Goal: Communication & Community: Answer question/provide support

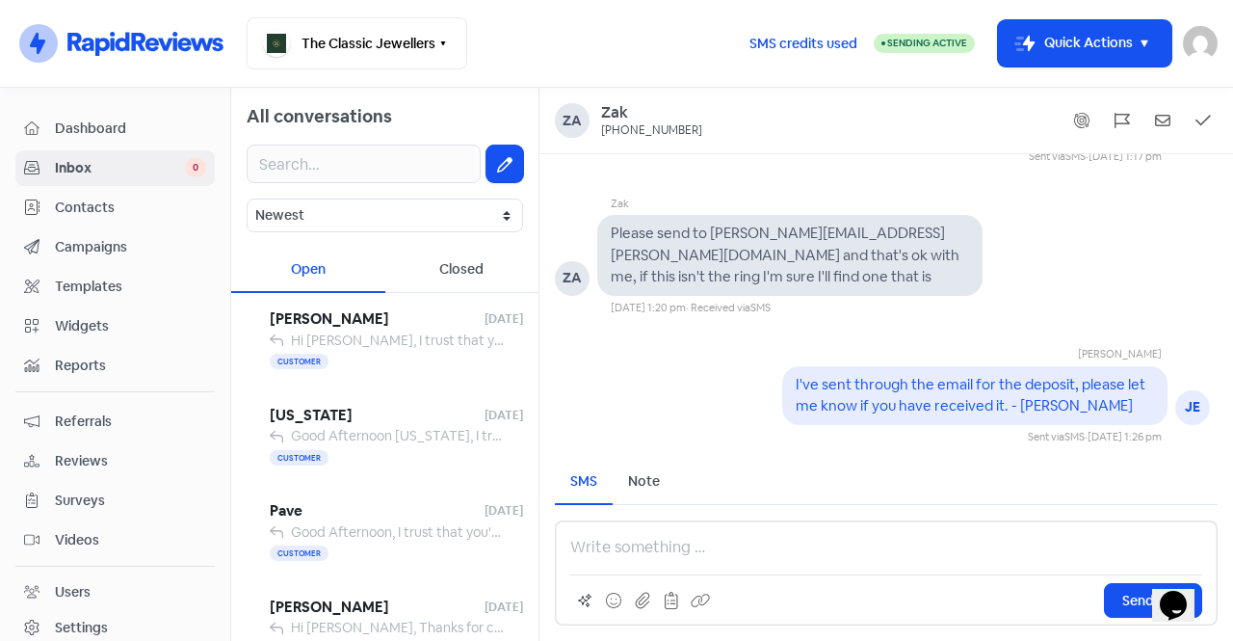
scroll to position [-590, 0]
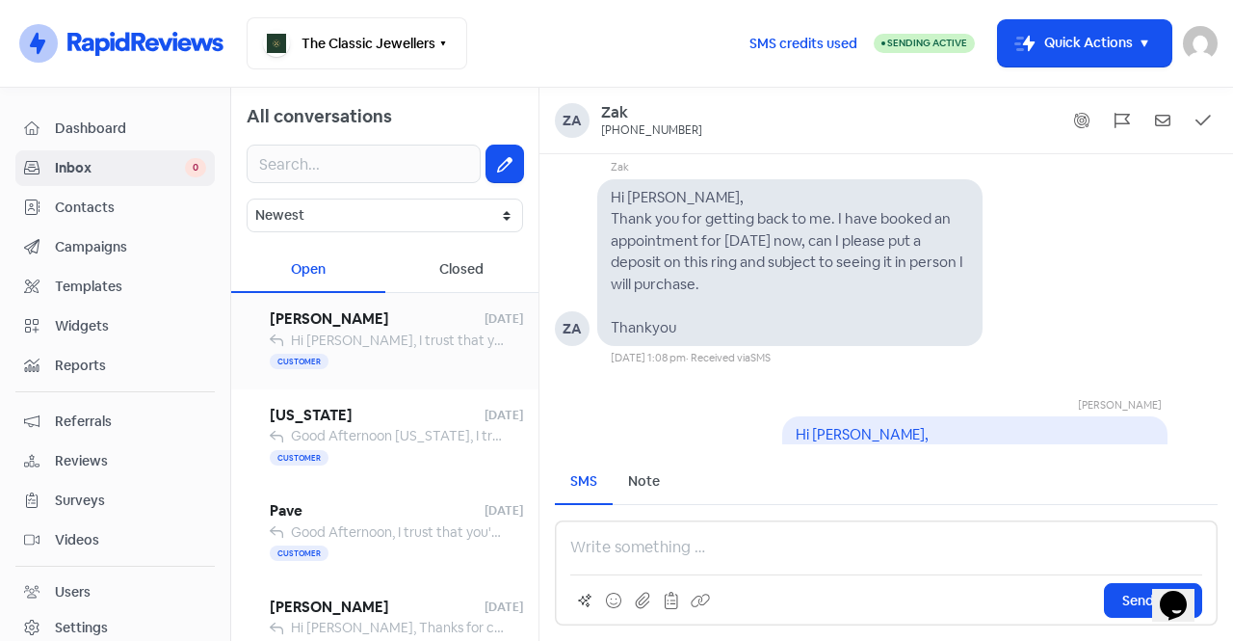
drag, startPoint x: 0, startPoint y: 0, endPoint x: 389, endPoint y: 331, distance: 511.1
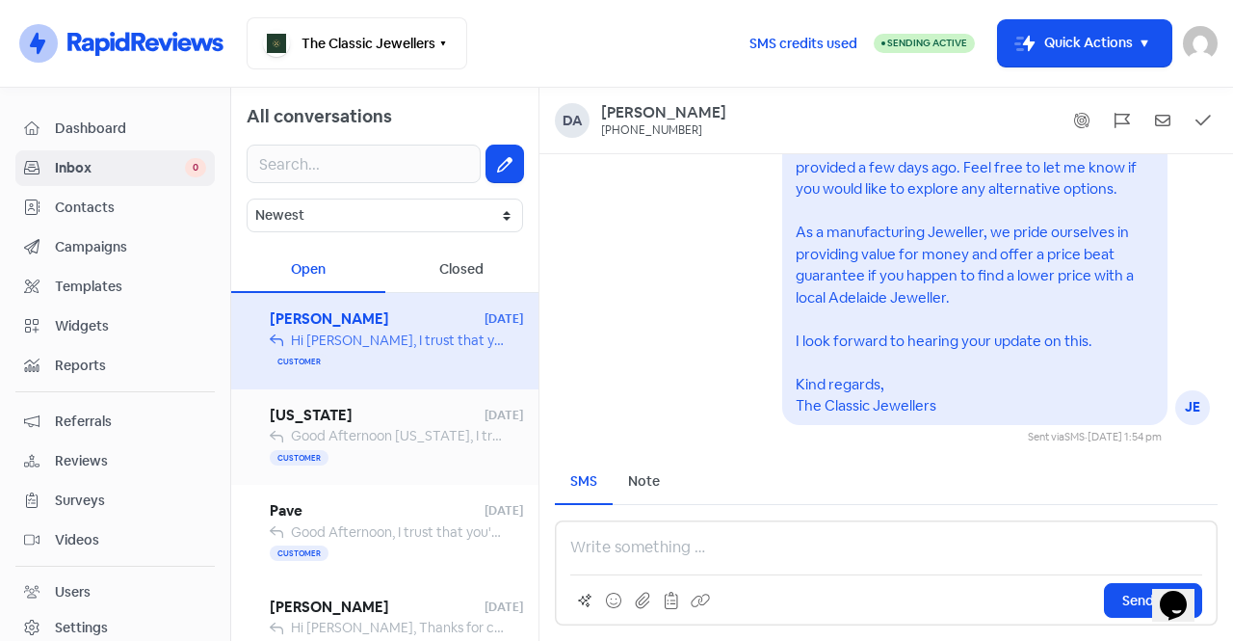
click at [363, 408] on span "[US_STATE]" at bounding box center [377, 416] width 215 height 22
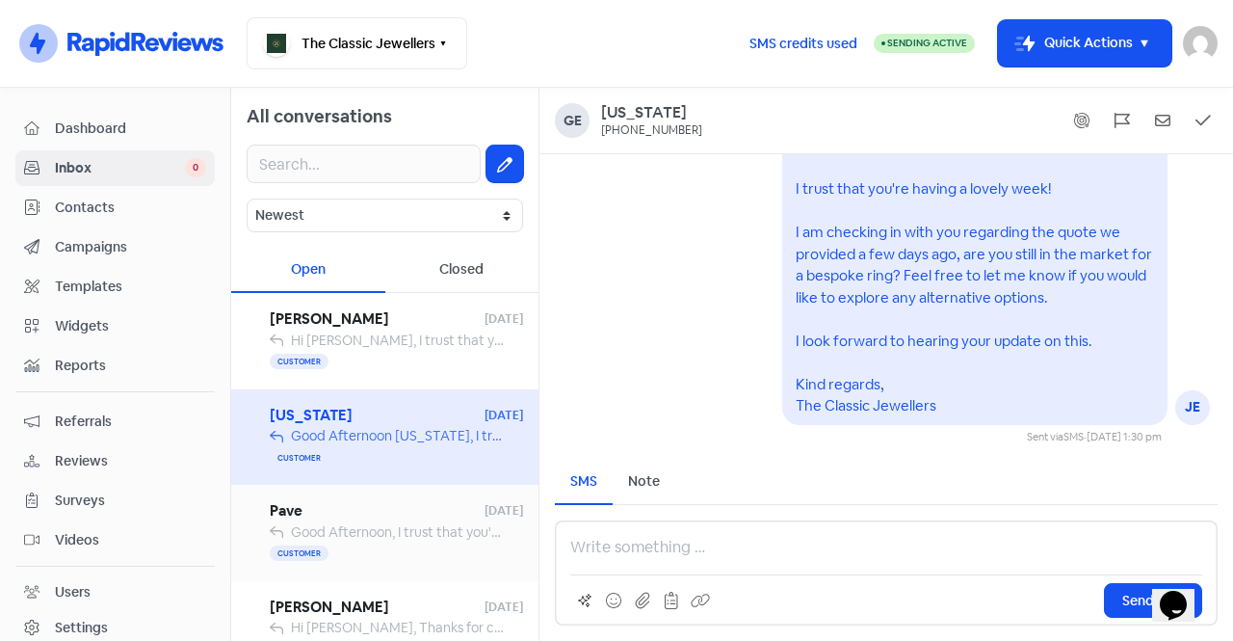
click at [371, 542] on div "Customer" at bounding box center [396, 553] width 253 height 23
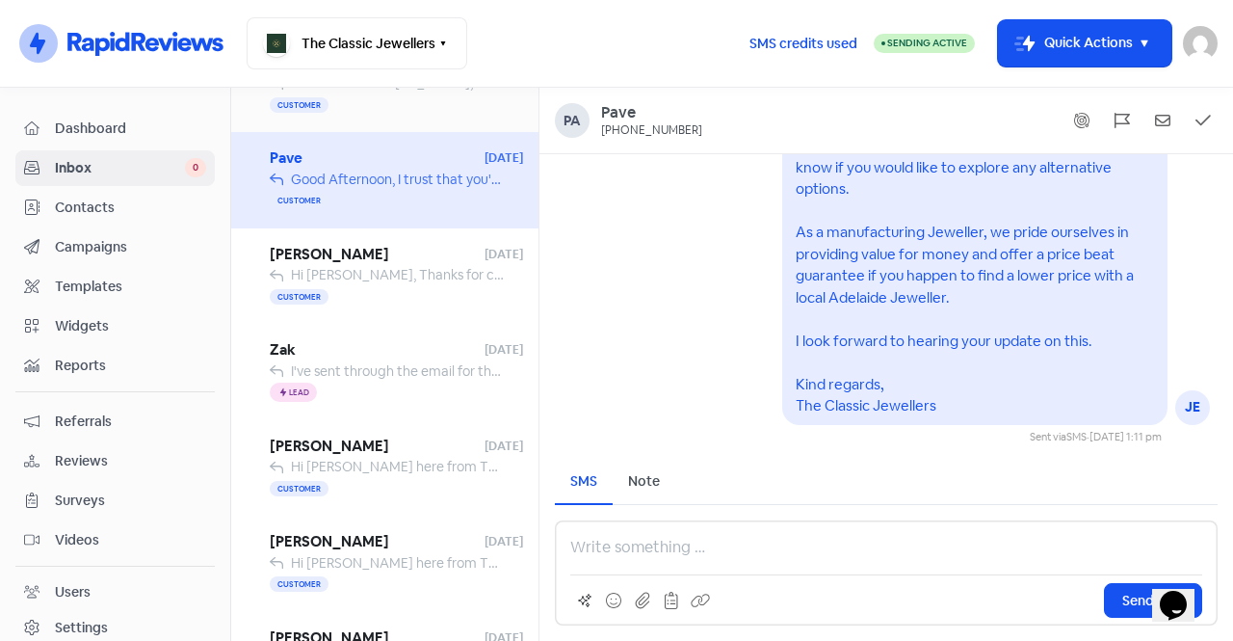
scroll to position [385, 0]
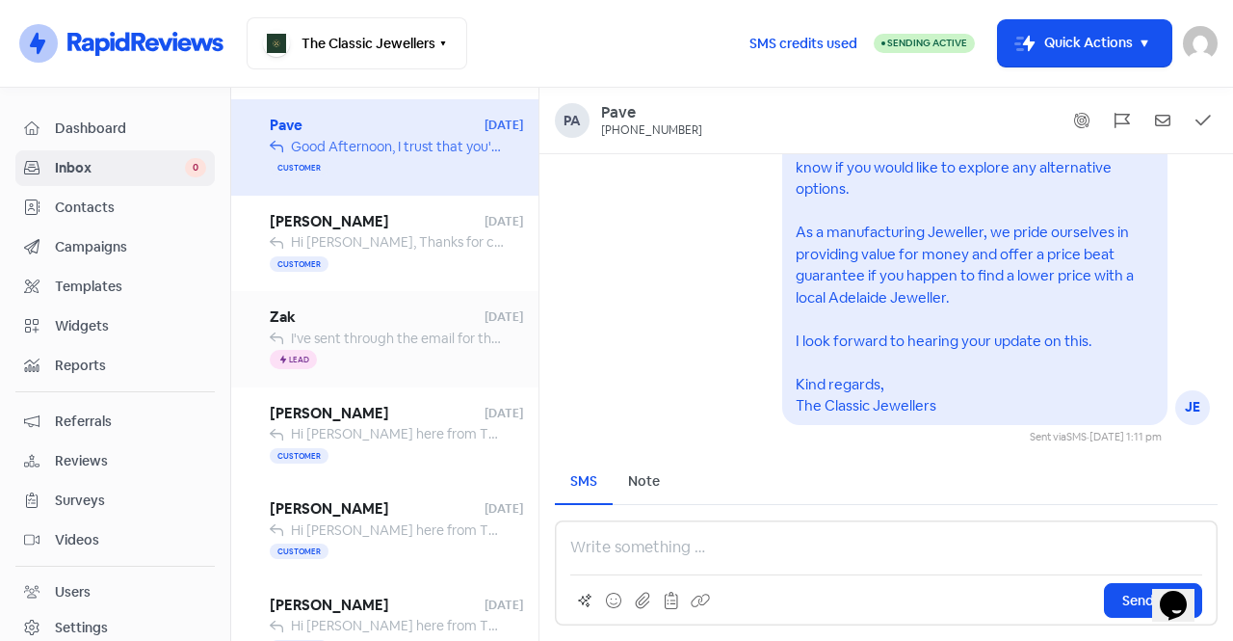
click at [396, 358] on div "Icon For Thunder Lead" at bounding box center [396, 360] width 253 height 23
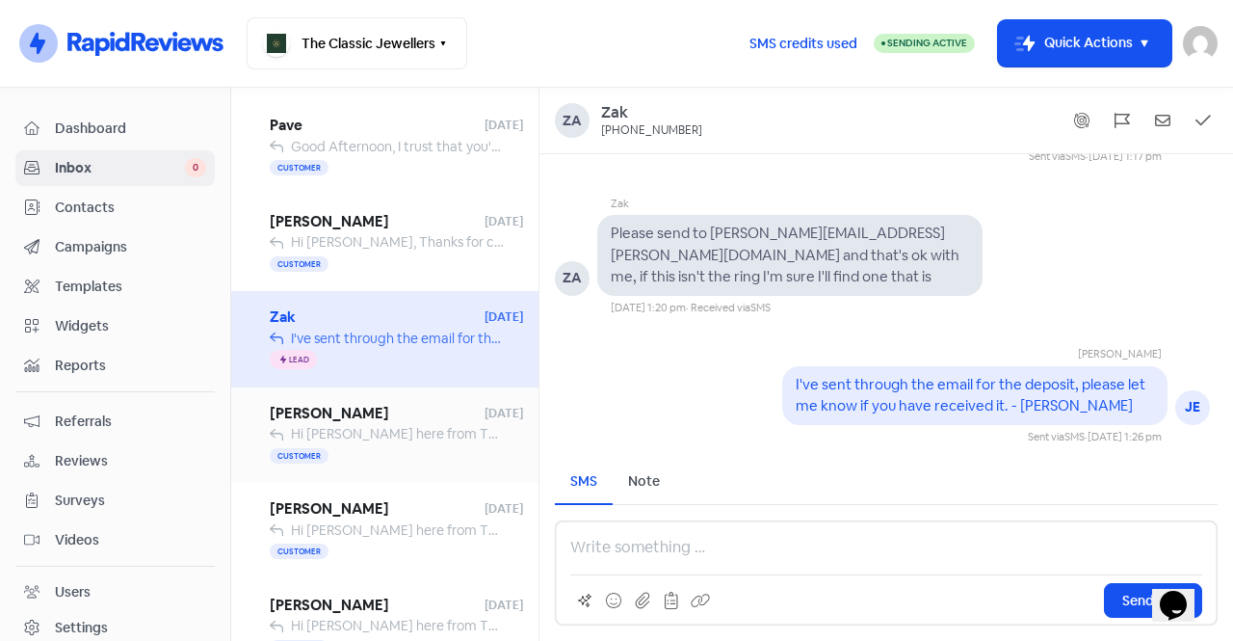
click at [376, 474] on div "[PERSON_NAME] [DATE] Hi [PERSON_NAME] here from The Classic Jewellers. Just let…" at bounding box center [384, 435] width 307 height 96
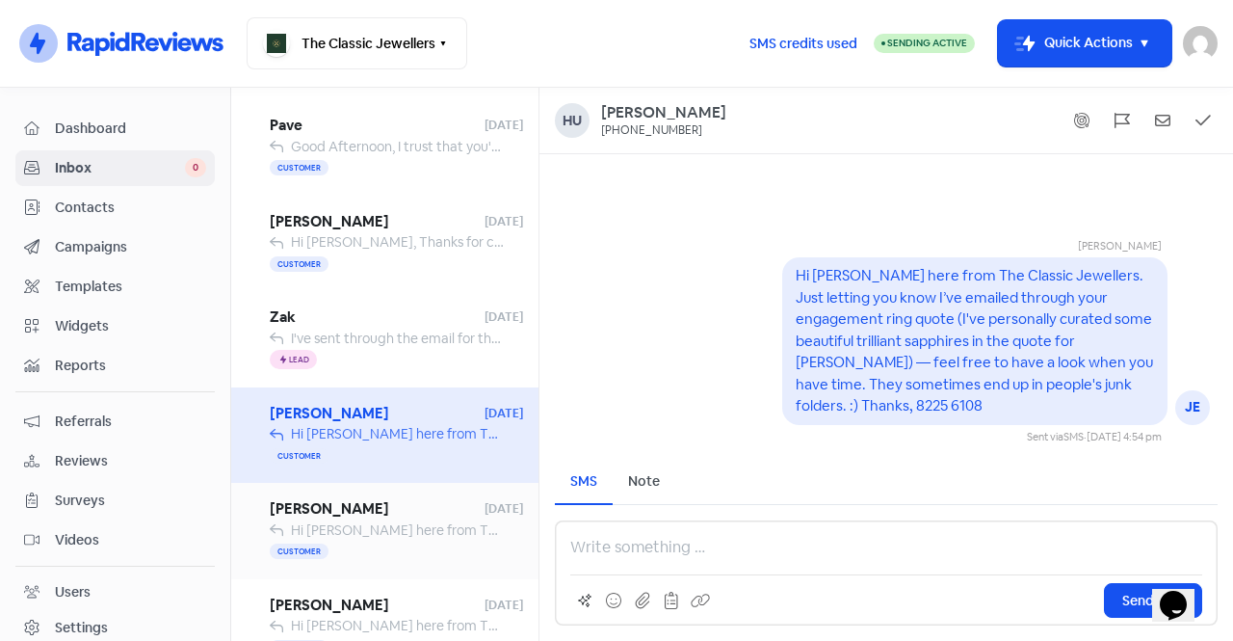
click at [382, 536] on span "Hi [PERSON_NAME] here from The Classic Jewellers. Just letting you know I’ve em…" at bounding box center [1209, 529] width 1836 height 17
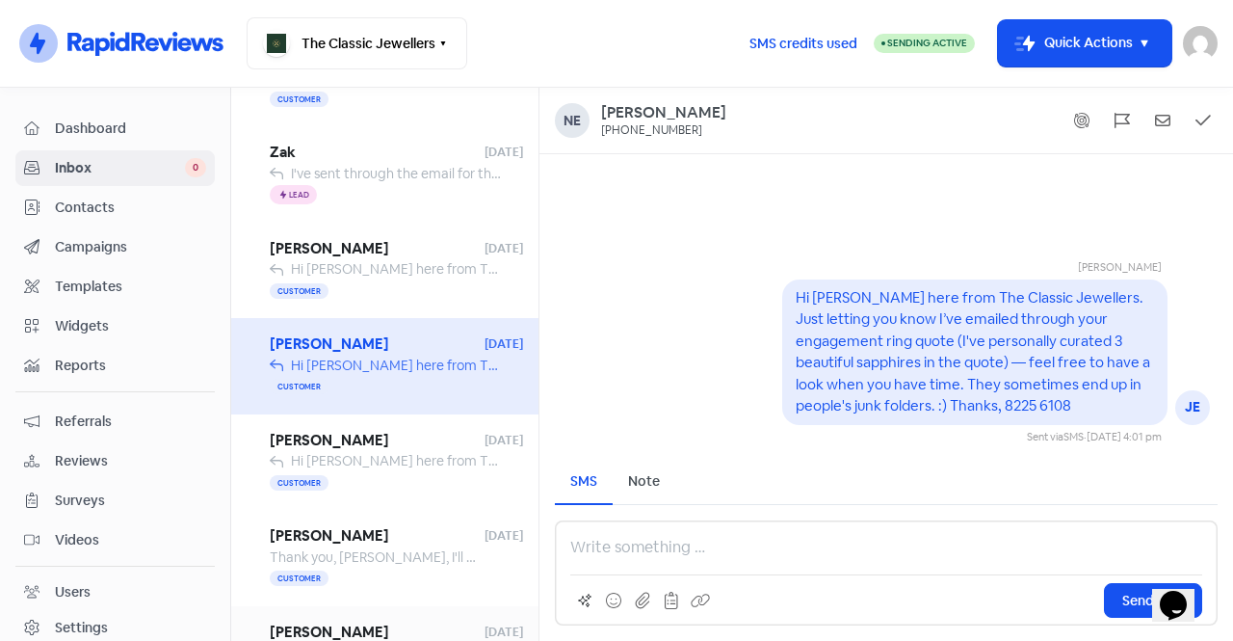
scroll to position [515, 0]
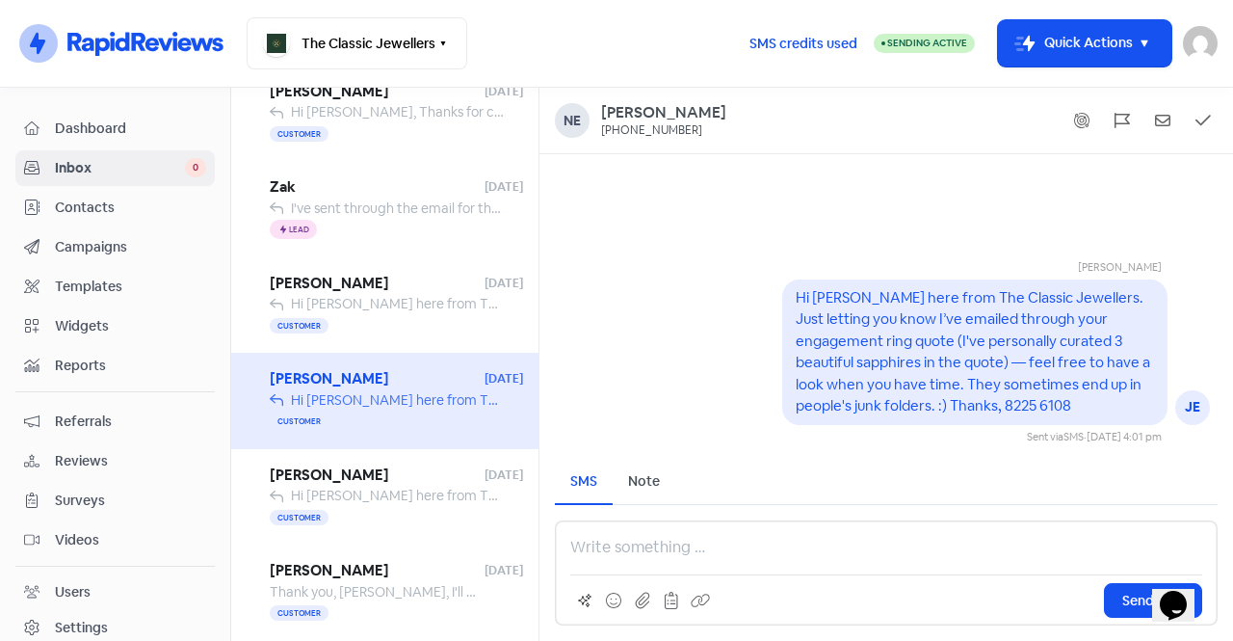
click at [766, 260] on div "[PERSON_NAME] JE Hi [PERSON_NAME] here from The Classic Jewellers. Just letting…" at bounding box center [886, 336] width 694 height 216
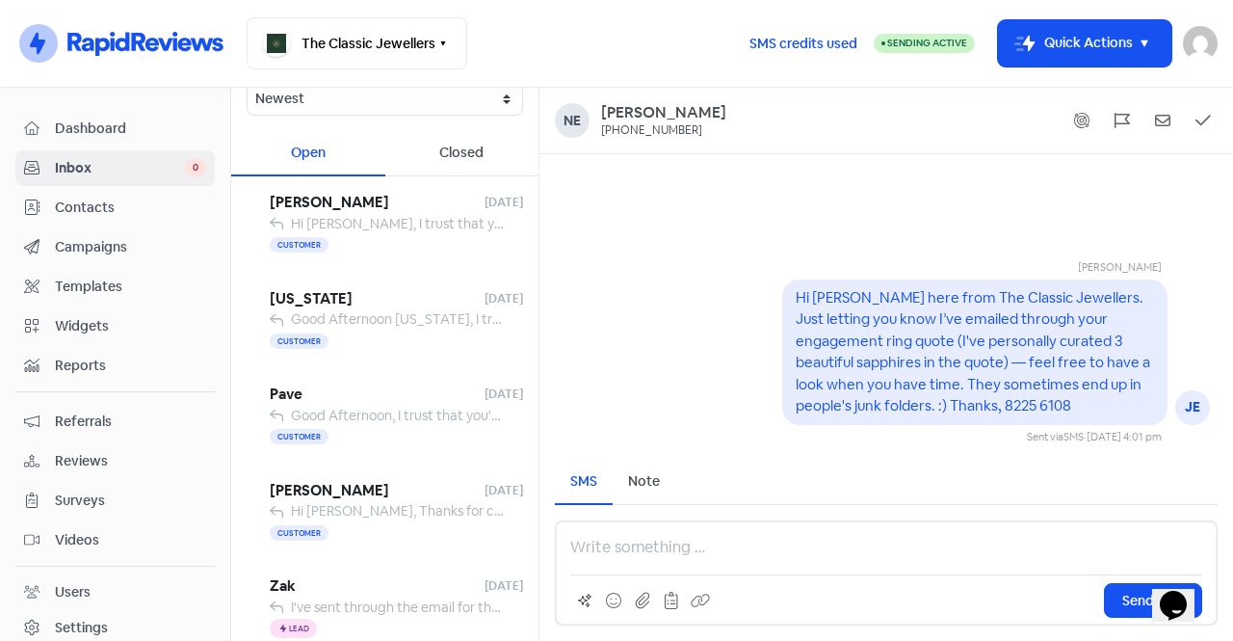
scroll to position [0, 0]
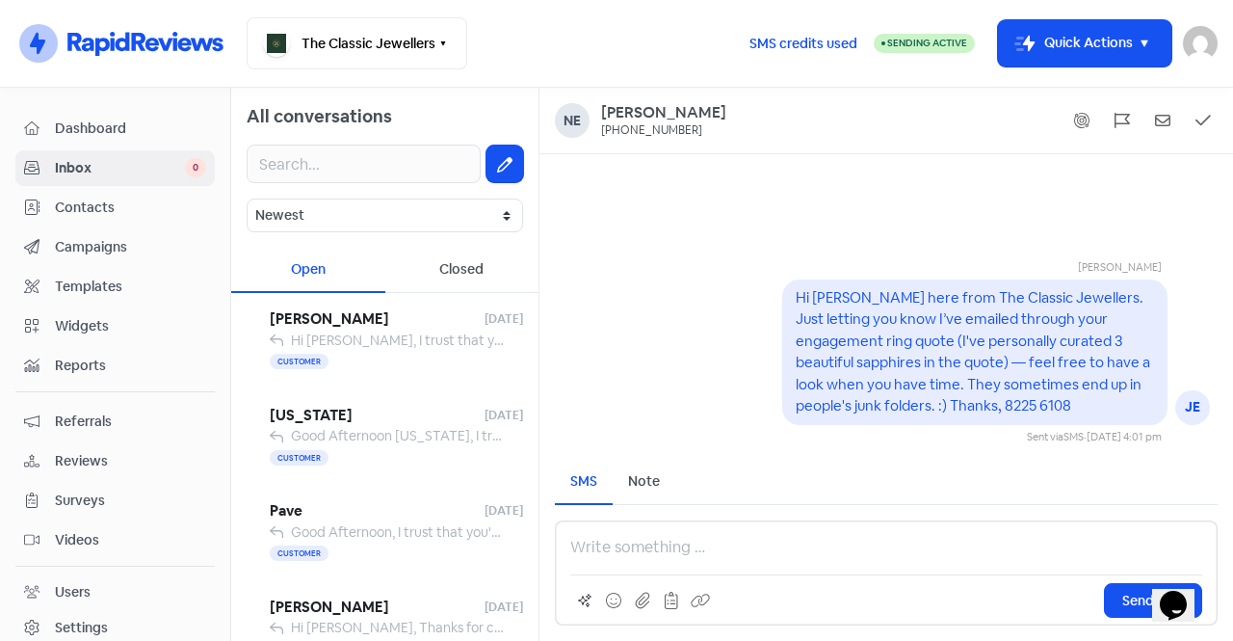
click at [873, 377] on pre "Hi [PERSON_NAME] here from The Classic Jewellers. Just letting you know I’ve em…" at bounding box center [974, 351] width 357 height 127
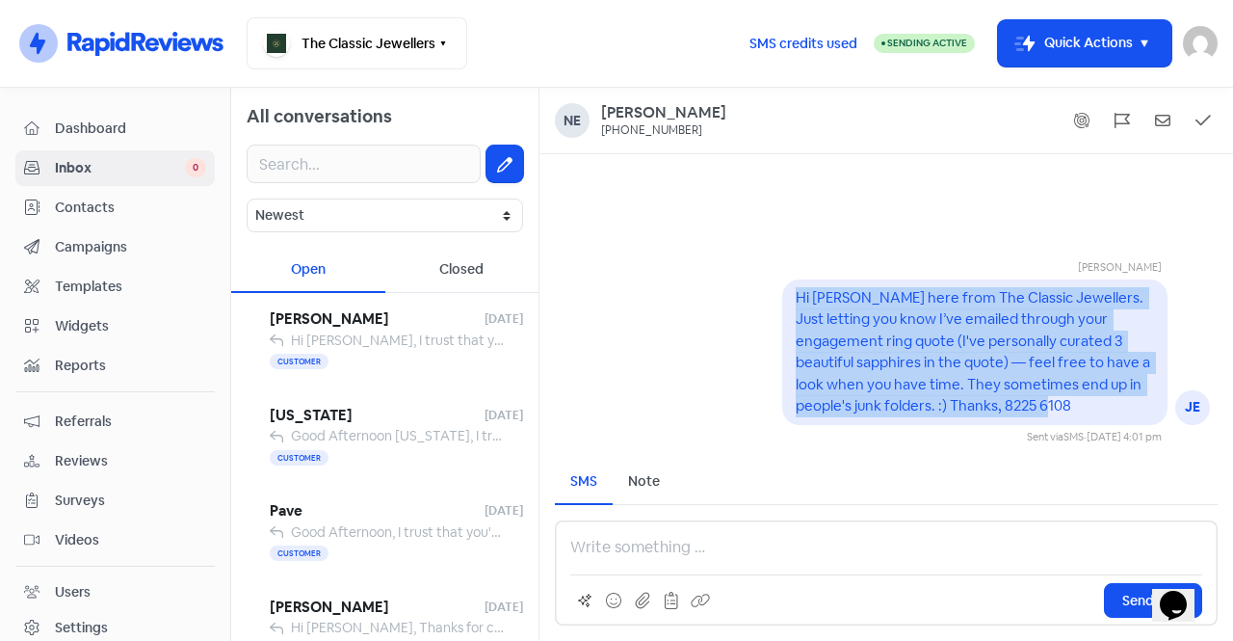
drag, startPoint x: 1072, startPoint y: 404, endPoint x: 811, endPoint y: 316, distance: 275.4
click at [774, 307] on div "[PERSON_NAME] JE Hi [PERSON_NAME] here from The Classic Jewellers. Just letting…" at bounding box center [886, 336] width 694 height 216
copy pre "Hi [PERSON_NAME] here from The Classic Jewellers. Just letting you know I’ve em…"
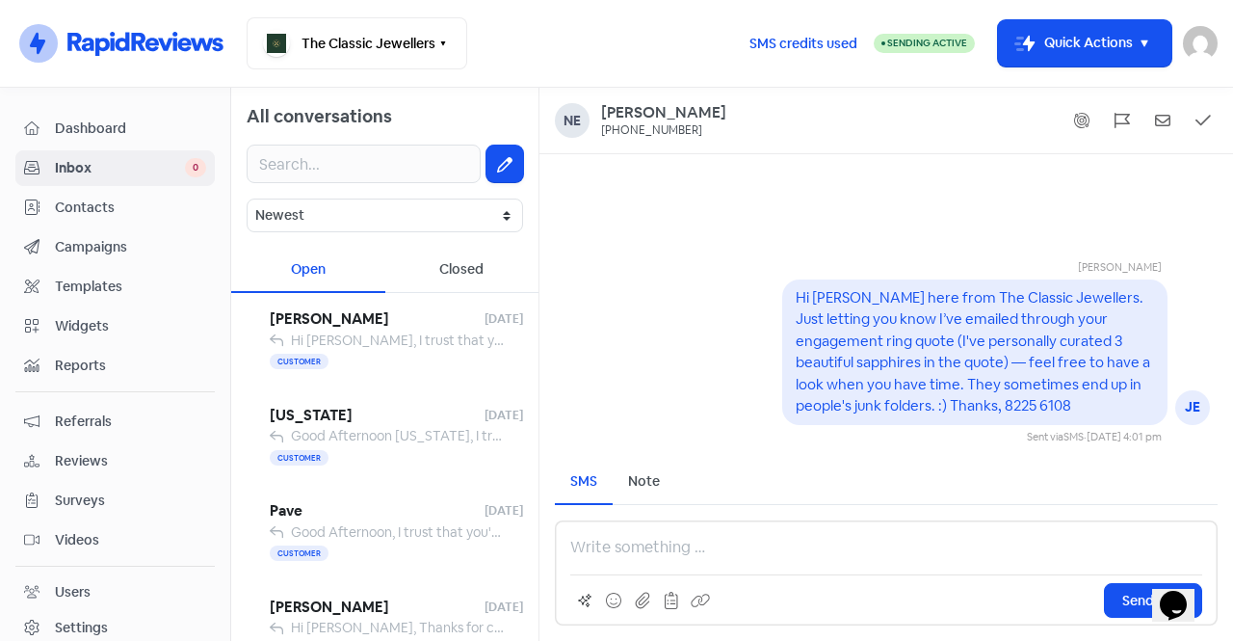
click at [654, 549] on p at bounding box center [886, 547] width 632 height 23
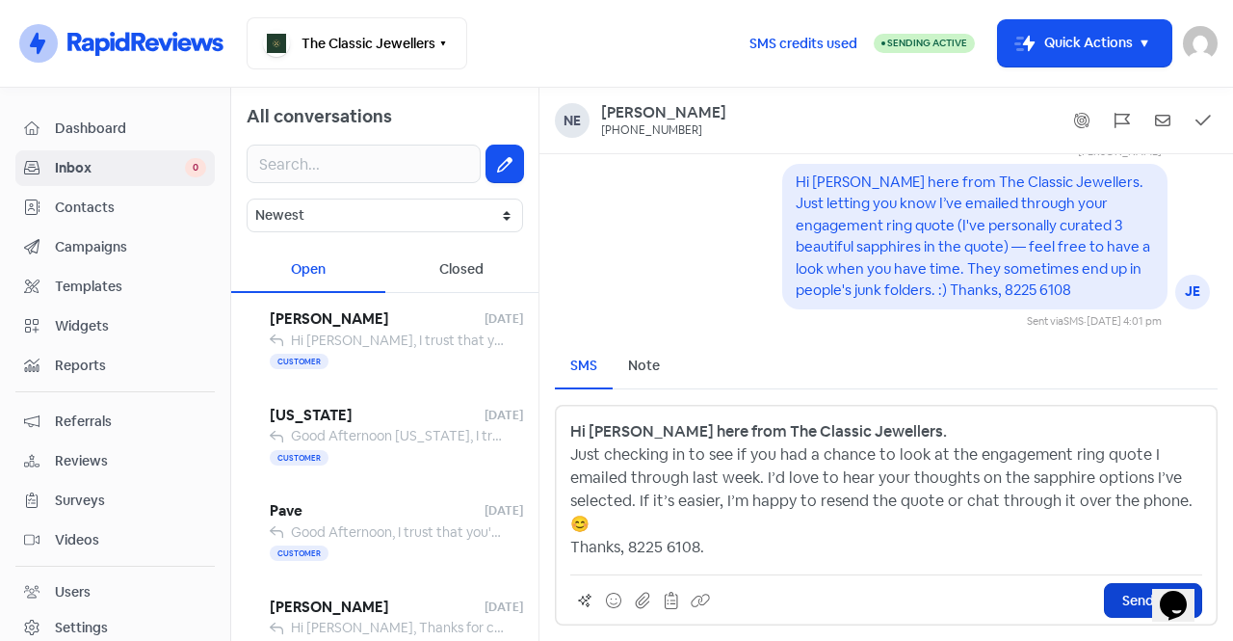
click at [1124, 604] on span "Send SMS" at bounding box center [1153, 600] width 62 height 20
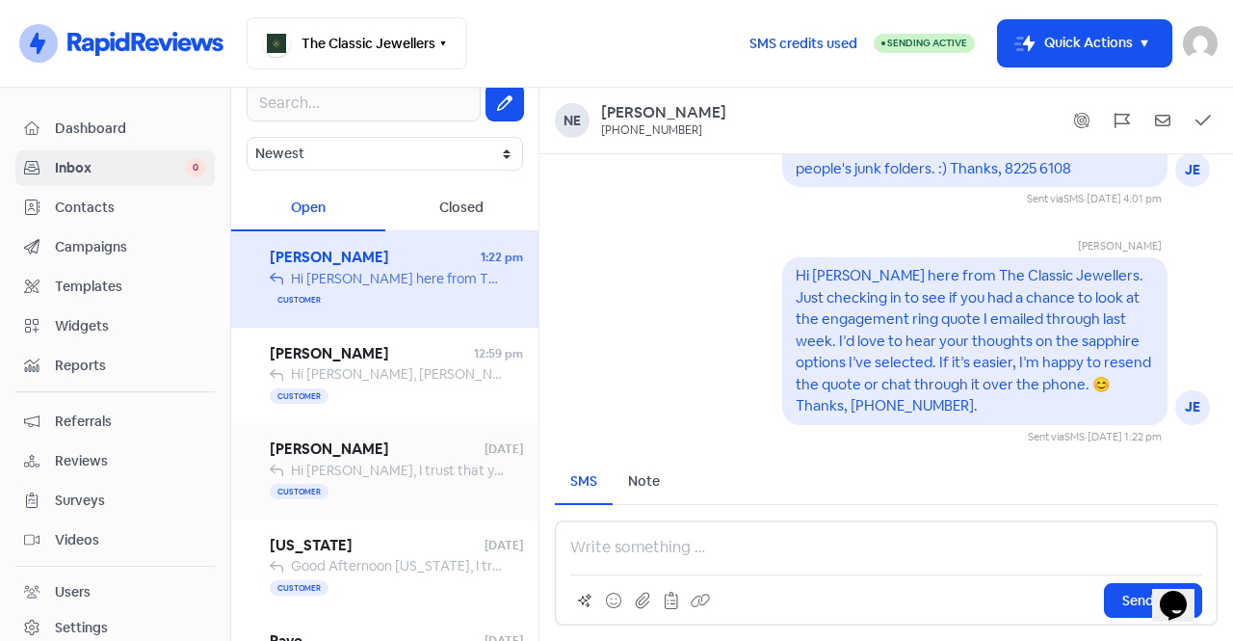
scroll to position [96, 0]
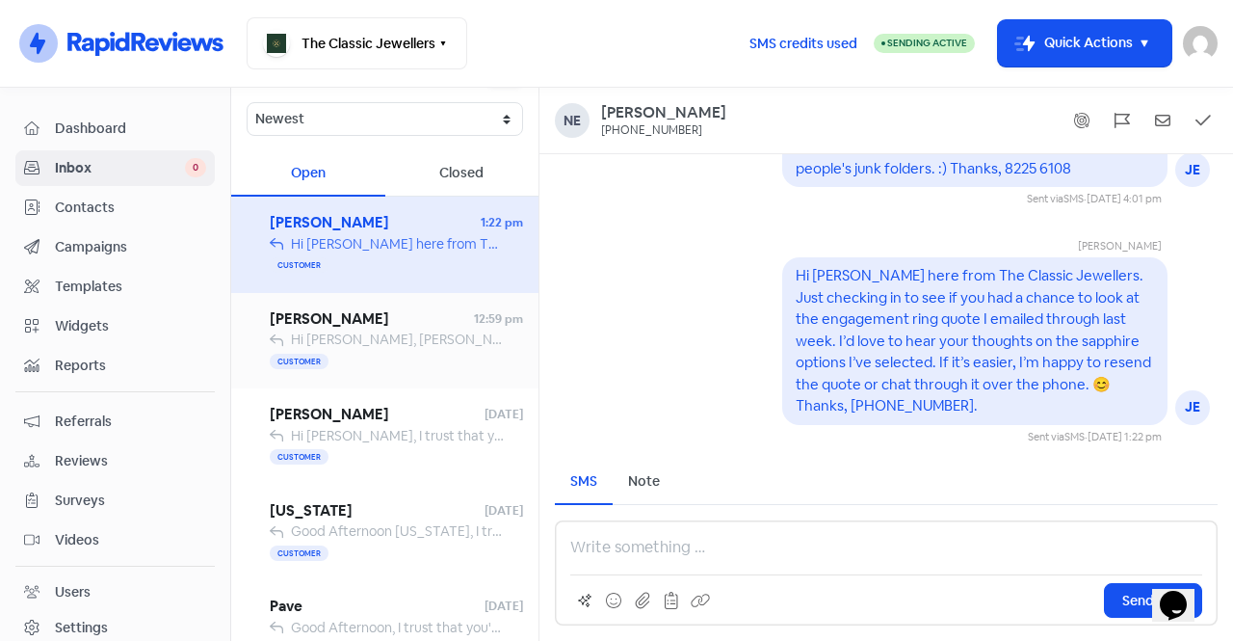
click at [384, 343] on span "Hi [PERSON_NAME], [PERSON_NAME] here from The Classic Jewellers. Just letting y…" at bounding box center [1083, 338] width 1585 height 17
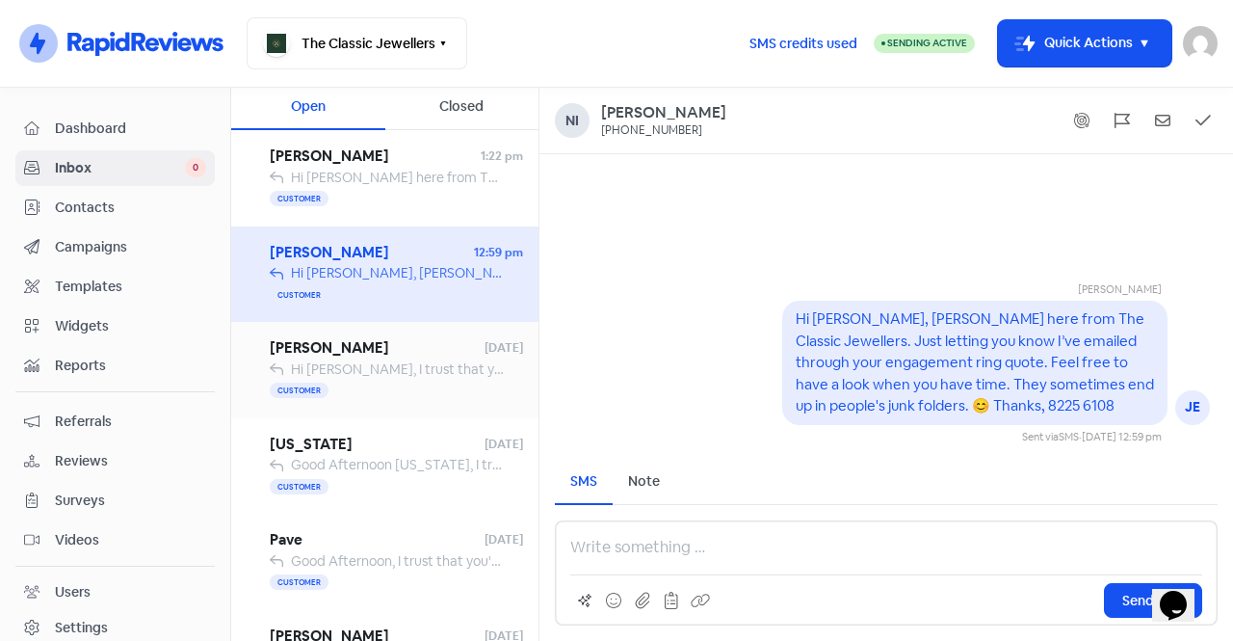
scroll to position [193, 0]
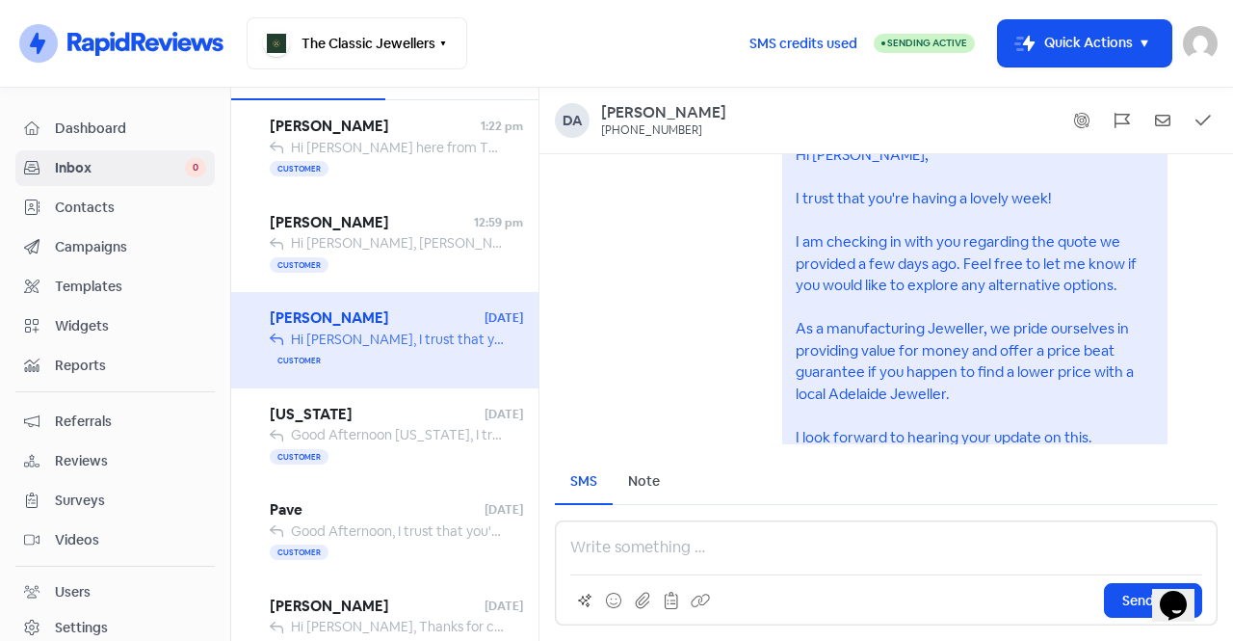
scroll to position [1, 0]
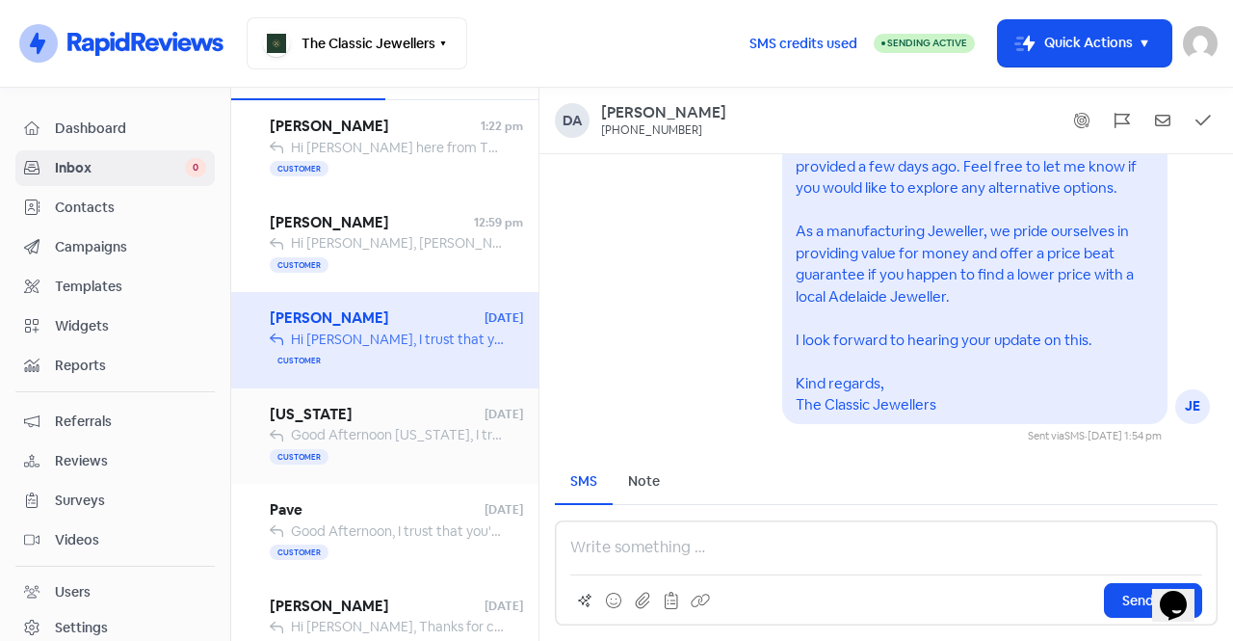
click at [428, 422] on span "[US_STATE]" at bounding box center [377, 415] width 215 height 22
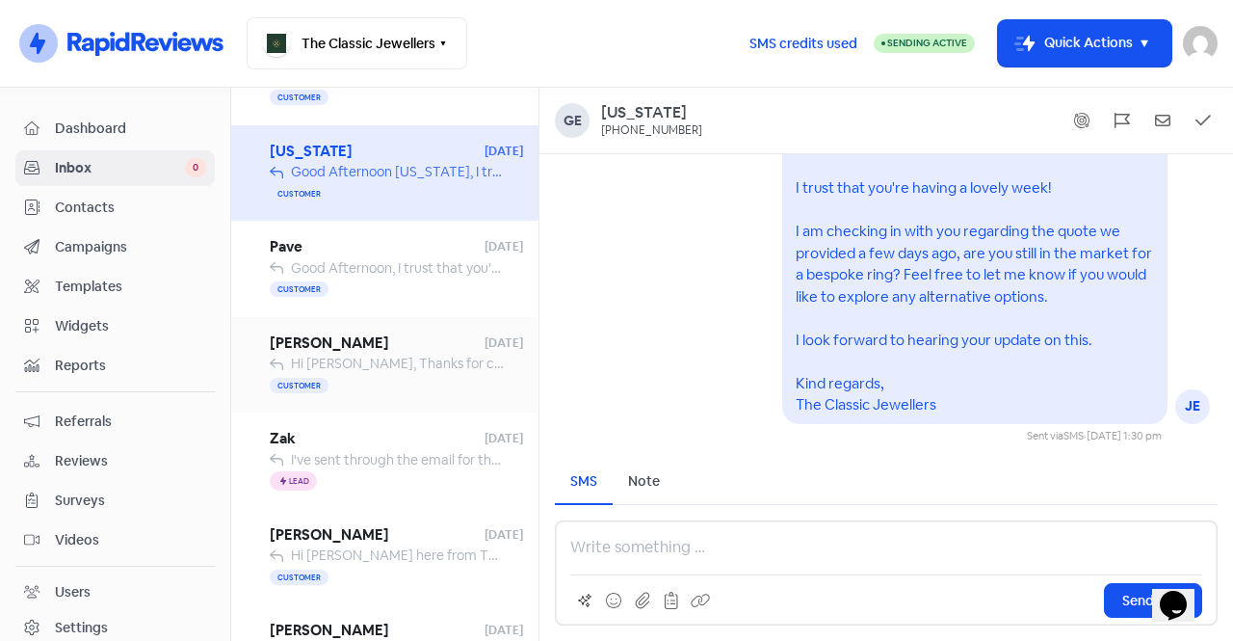
scroll to position [482, 0]
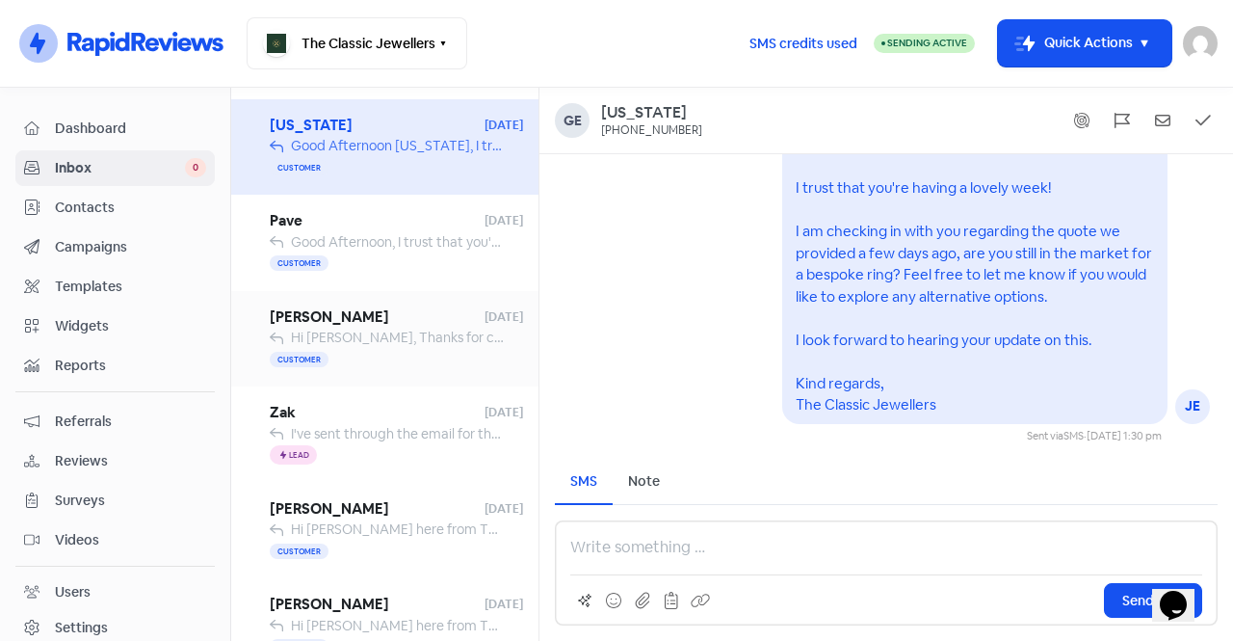
click at [395, 332] on span "Hi [PERSON_NAME], Thanks for choosing The Classic Jewellers! Would you take a m…" at bounding box center [651, 336] width 720 height 17
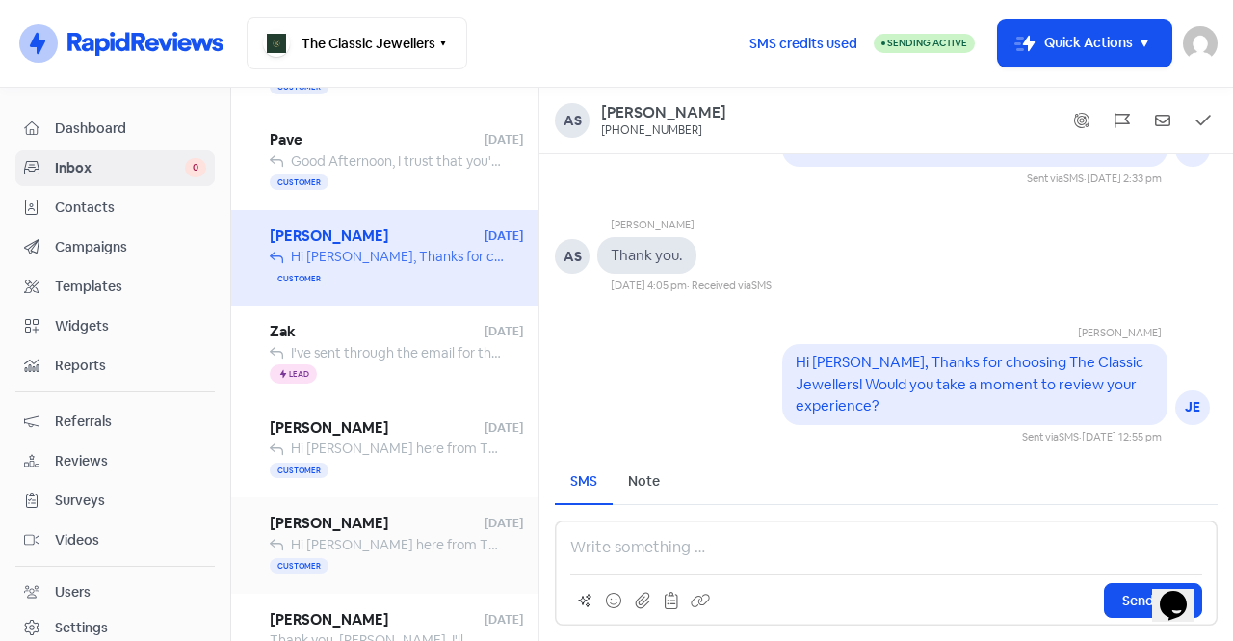
scroll to position [674, 0]
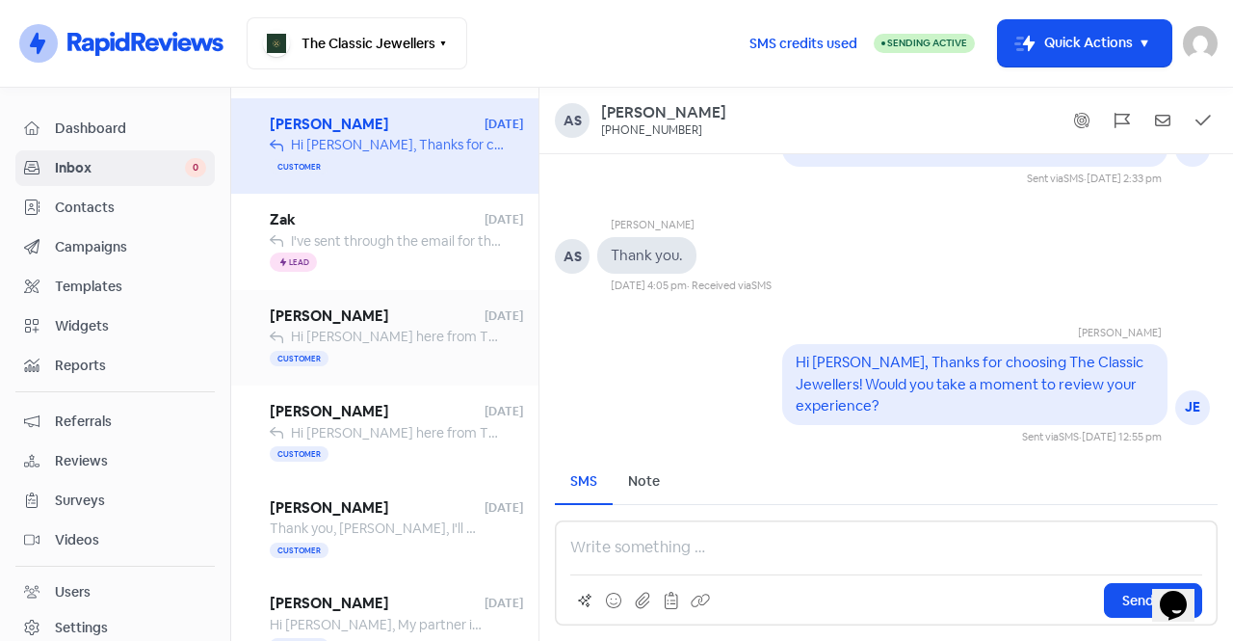
click at [340, 347] on div "Customer" at bounding box center [396, 358] width 253 height 23
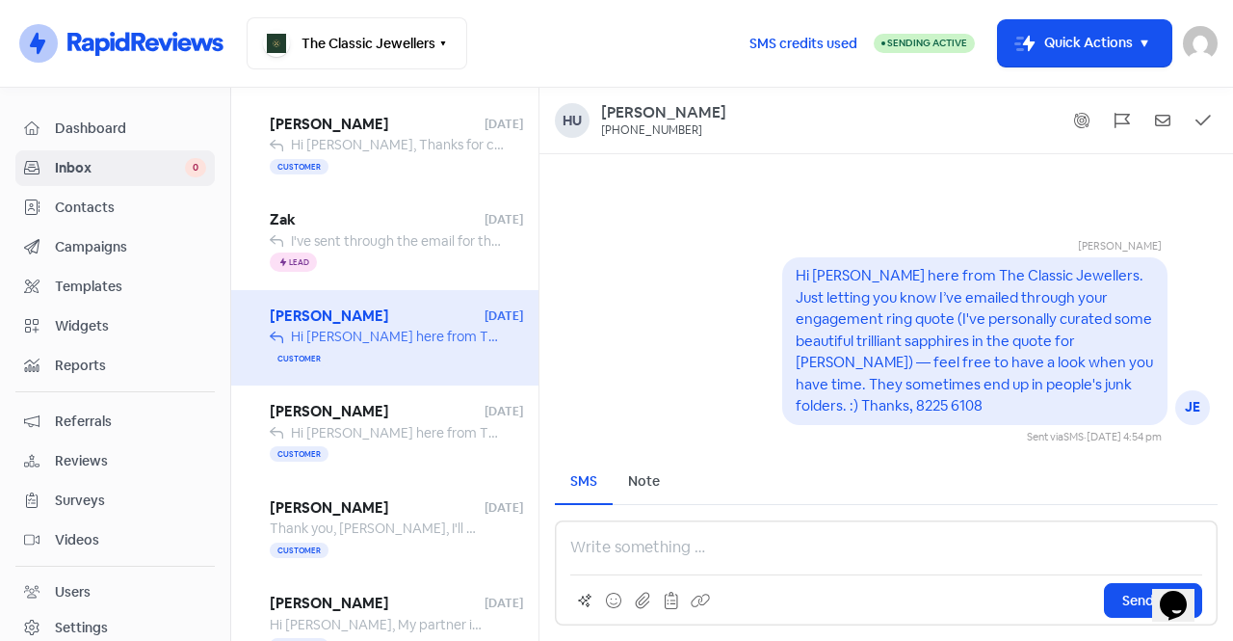
click at [662, 550] on p at bounding box center [886, 547] width 632 height 23
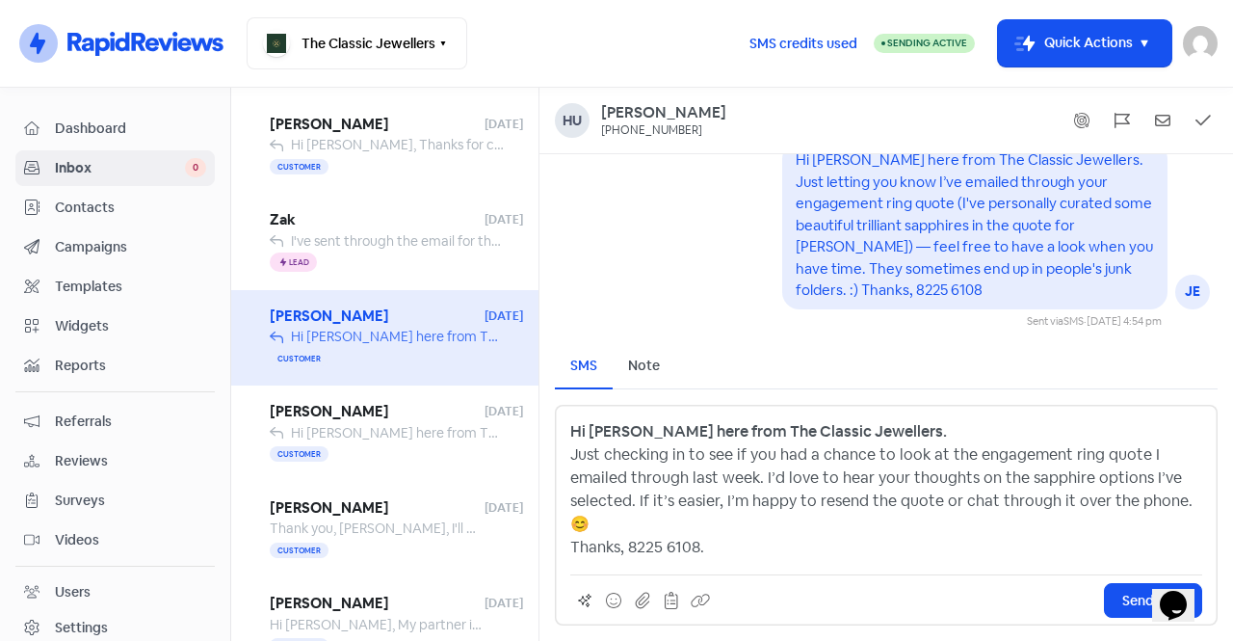
click at [616, 441] on strong "Hi [PERSON_NAME] here from The Classic Jewellers." at bounding box center [758, 431] width 377 height 20
click at [1117, 603] on button "Send SMS" at bounding box center [1153, 600] width 98 height 35
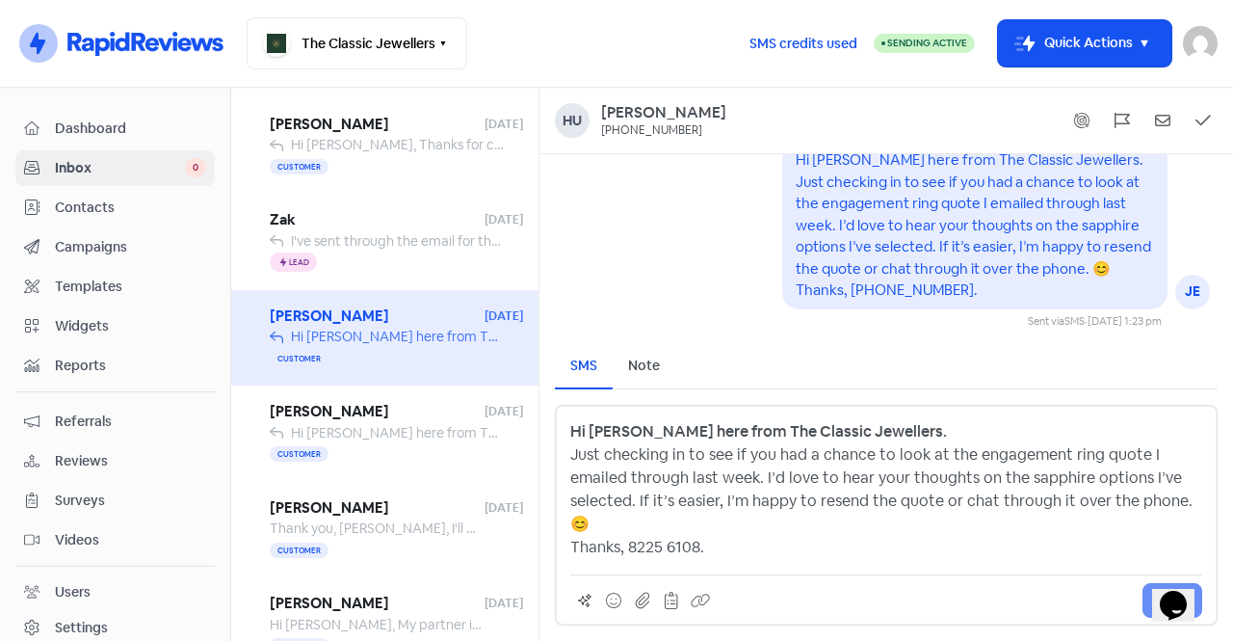
scroll to position [771, 0]
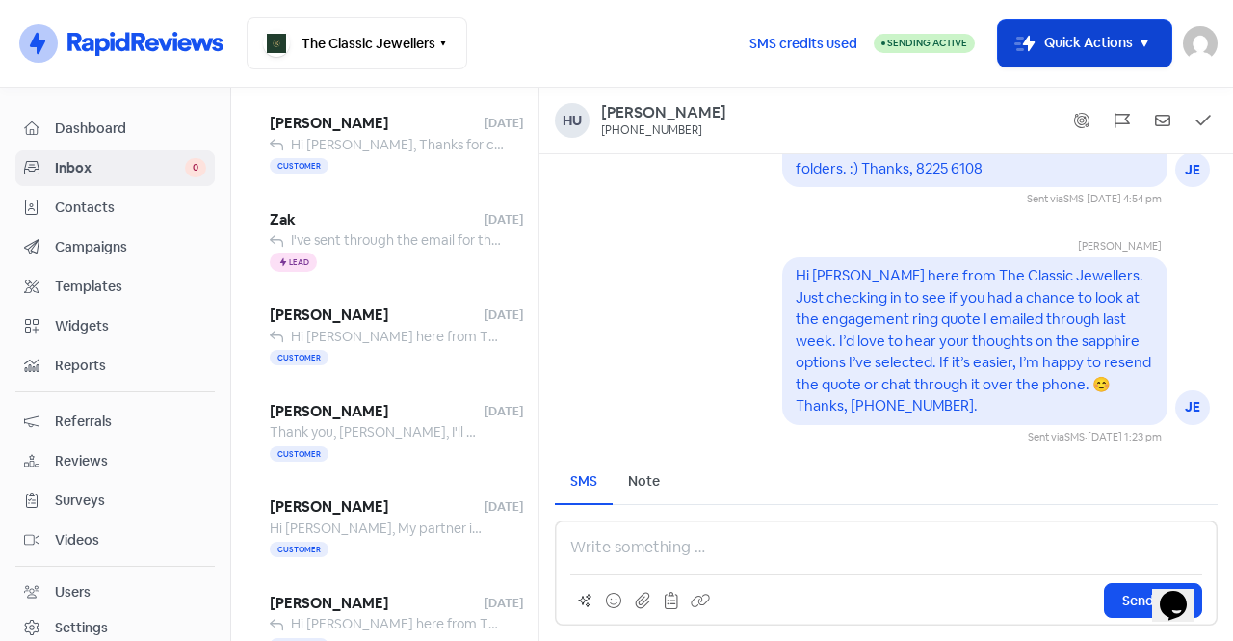
click at [1032, 52] on button "Icon For Thunder-move Quick Actions" at bounding box center [1084, 43] width 173 height 46
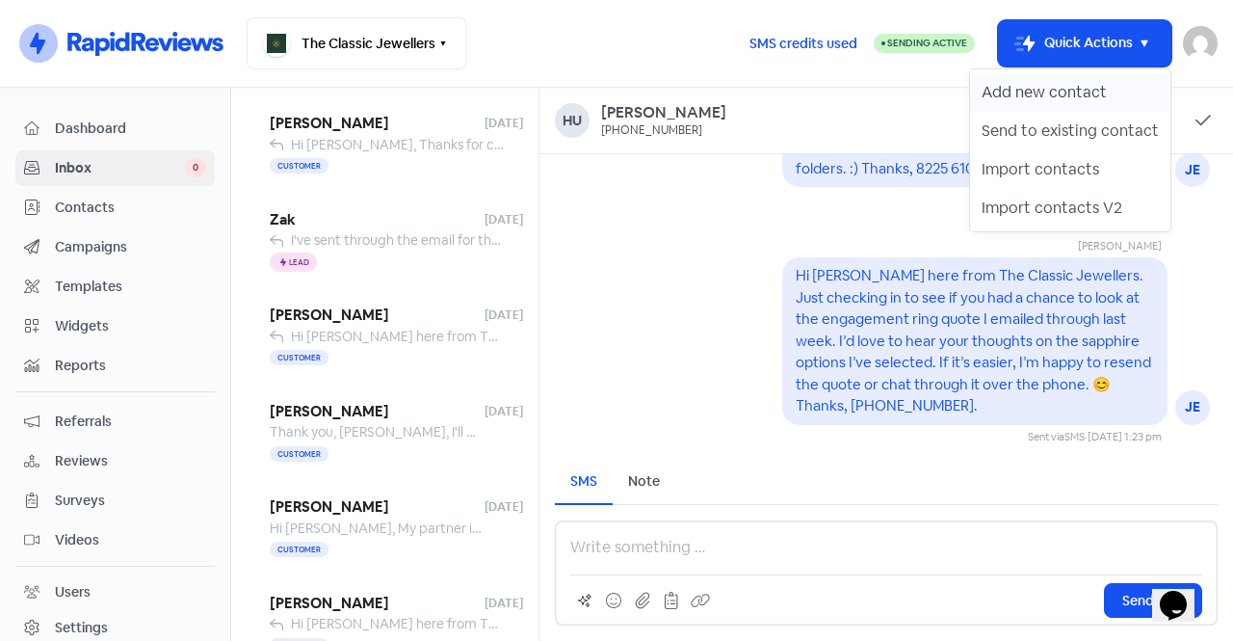
click at [1053, 97] on button "Add new contact" at bounding box center [1070, 92] width 200 height 39
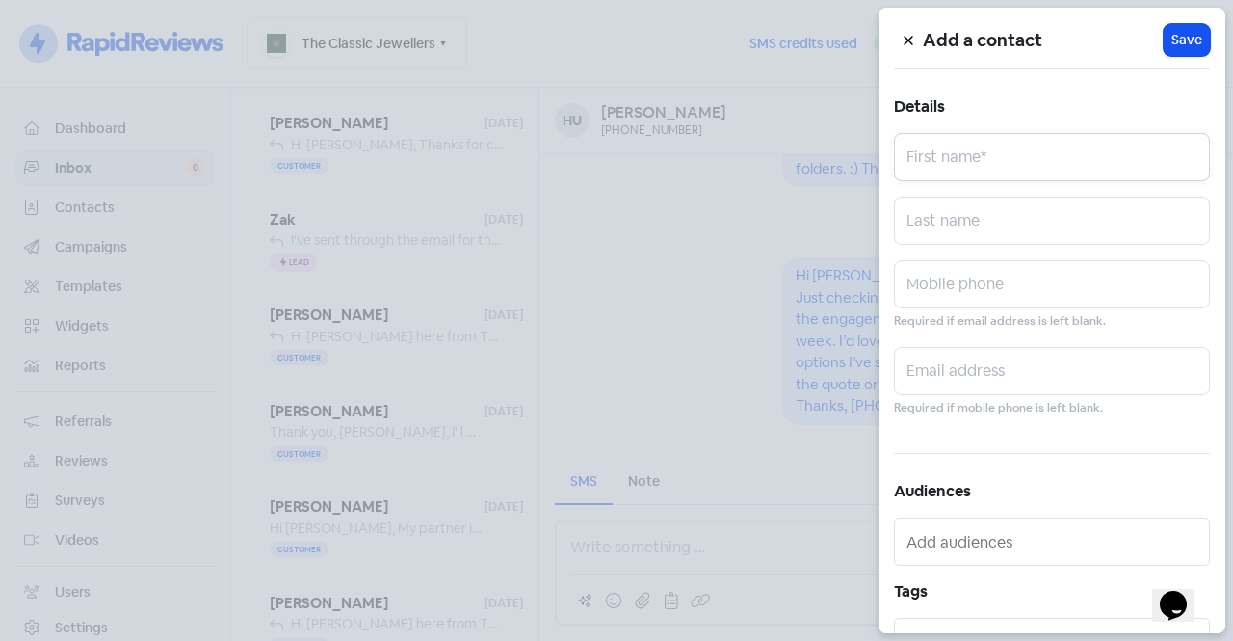
click at [1068, 153] on input "text" at bounding box center [1052, 157] width 316 height 48
click at [904, 43] on icon at bounding box center [909, 41] width 12 height 12
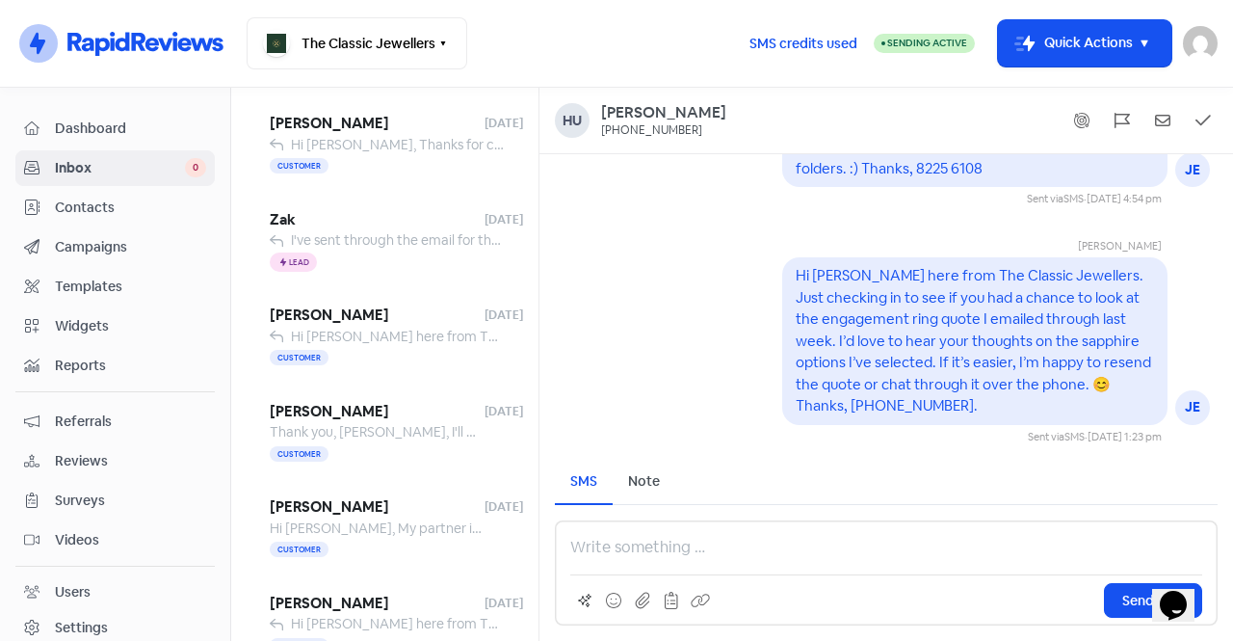
click at [136, 211] on span "Contacts" at bounding box center [130, 207] width 151 height 20
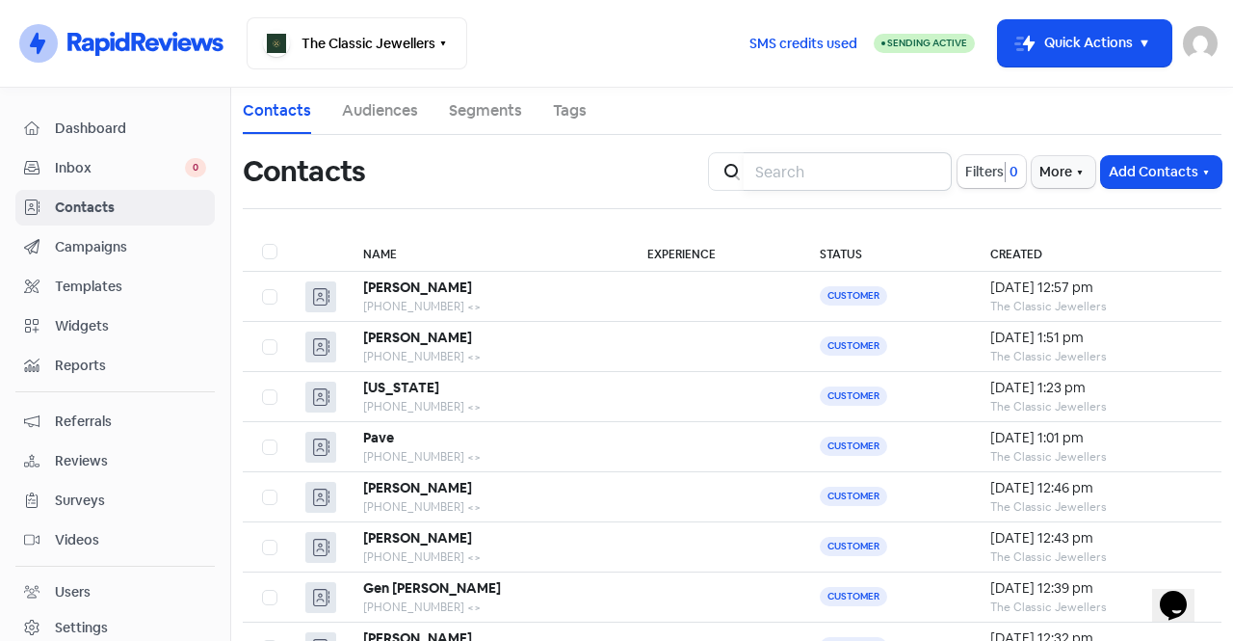
click at [818, 181] on input "search" at bounding box center [848, 171] width 208 height 39
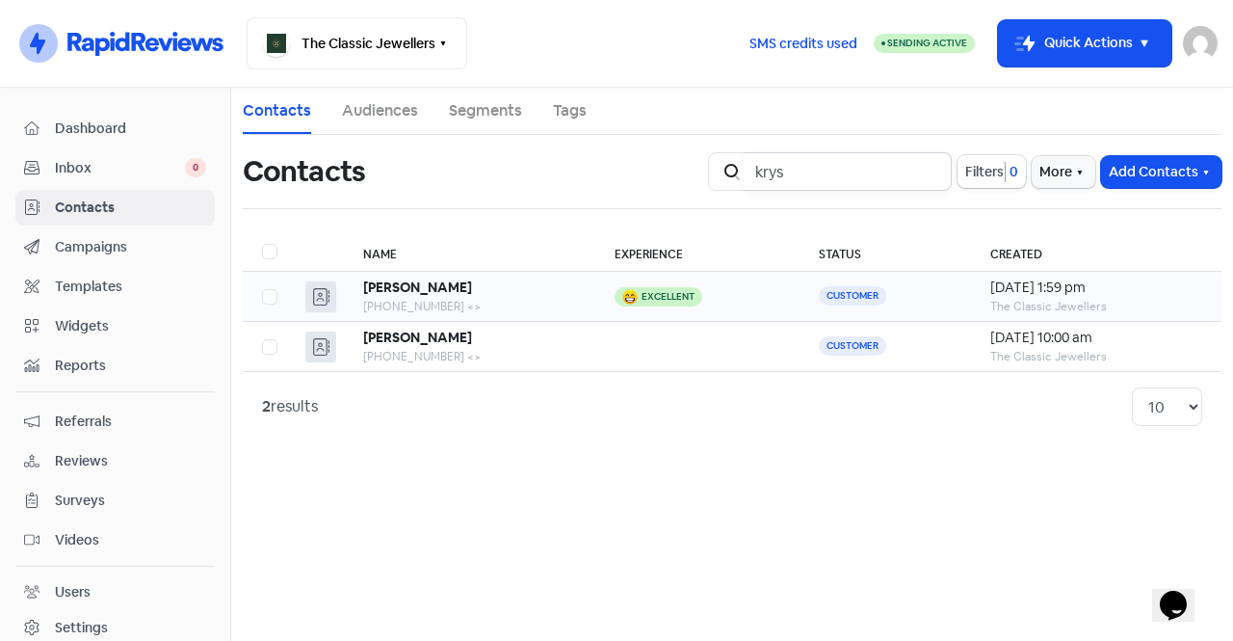
type input "krys"
click at [468, 291] on div "[PERSON_NAME]" at bounding box center [470, 287] width 214 height 20
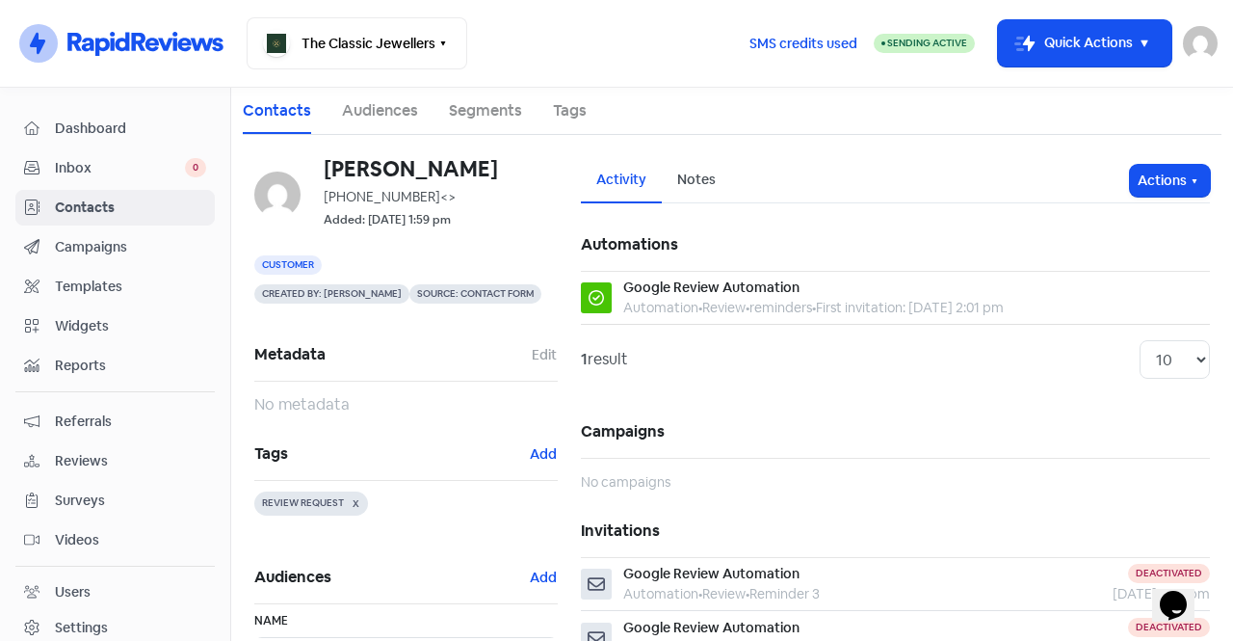
click at [381, 112] on link "Audiences" at bounding box center [380, 110] width 76 height 23
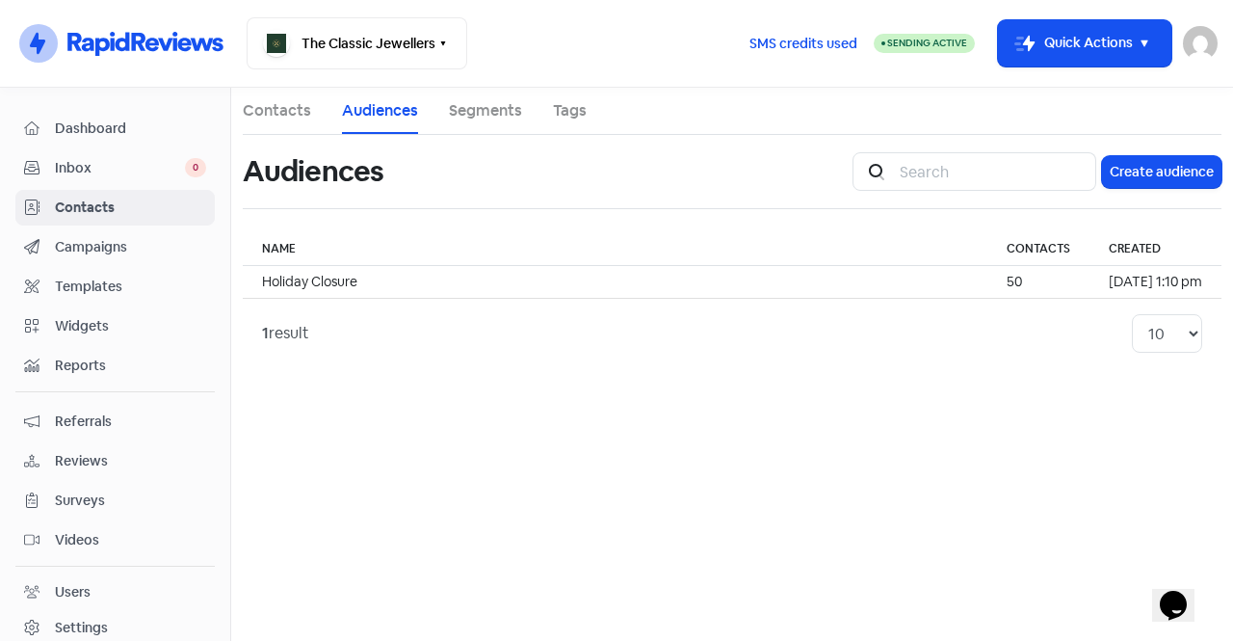
click at [461, 114] on link "Segments" at bounding box center [485, 110] width 73 height 23
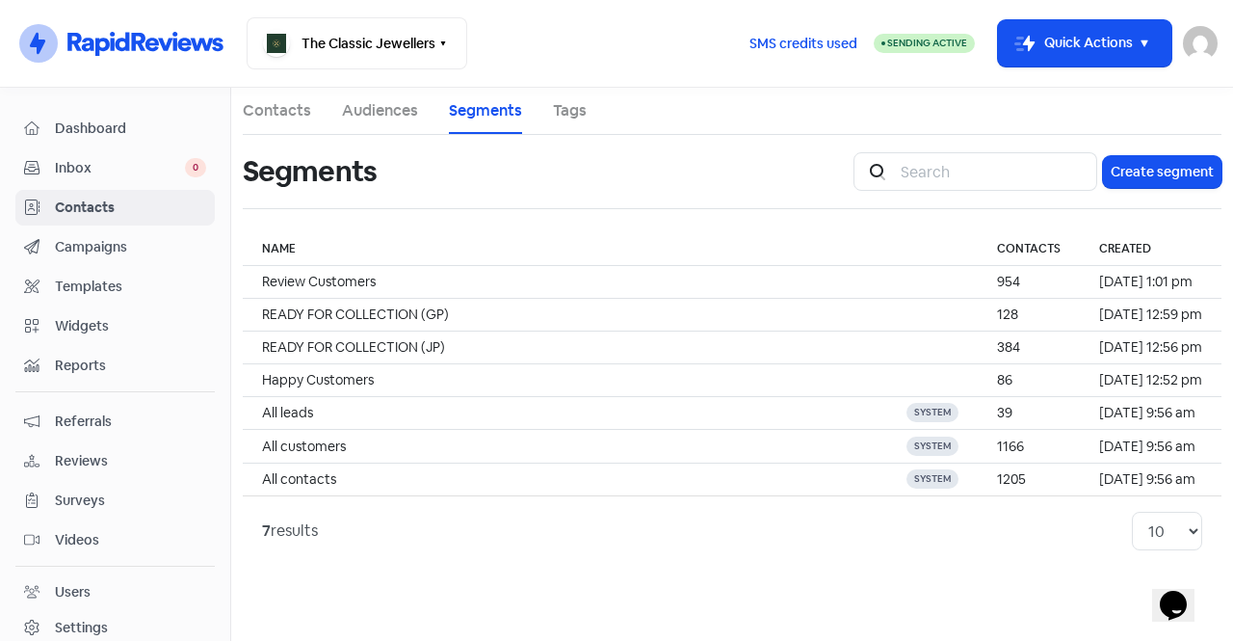
click at [564, 116] on link "Tags" at bounding box center [570, 110] width 34 height 23
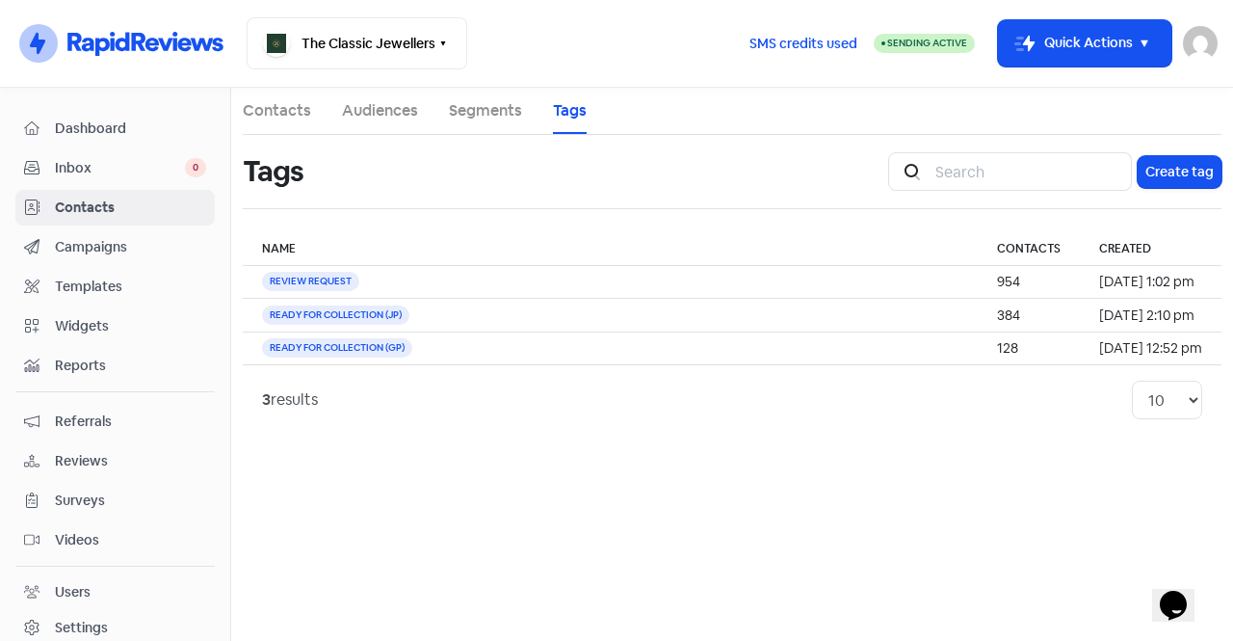
click at [496, 112] on link "Segments" at bounding box center [485, 110] width 73 height 23
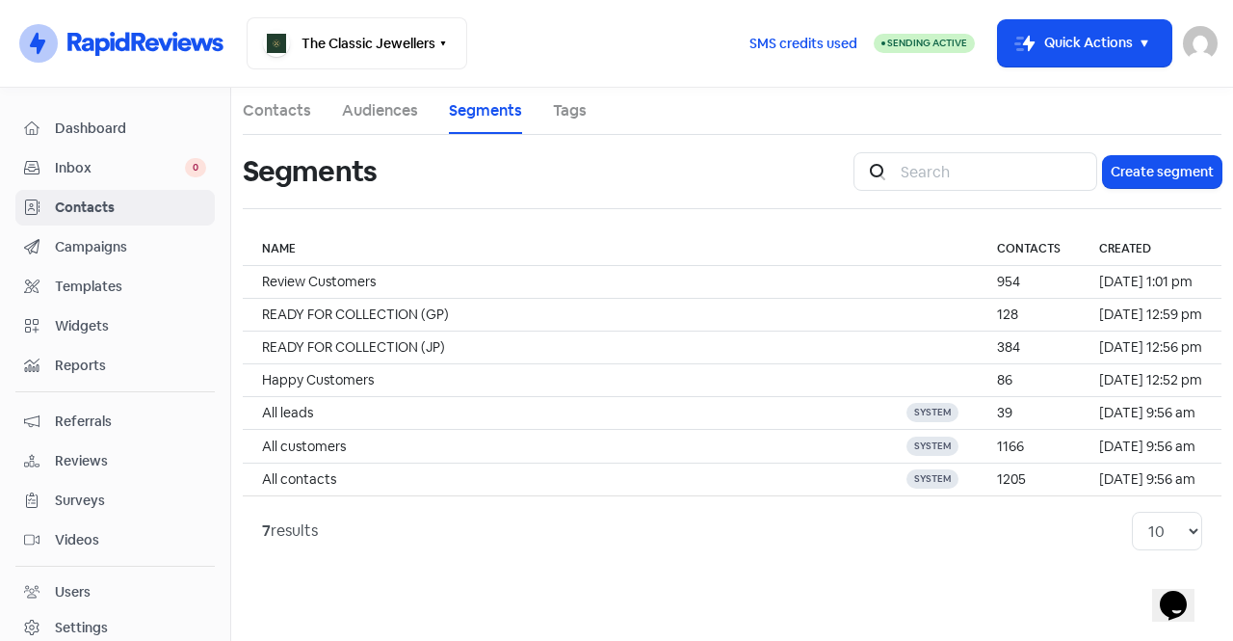
click at [286, 115] on link "Contacts" at bounding box center [277, 110] width 68 height 23
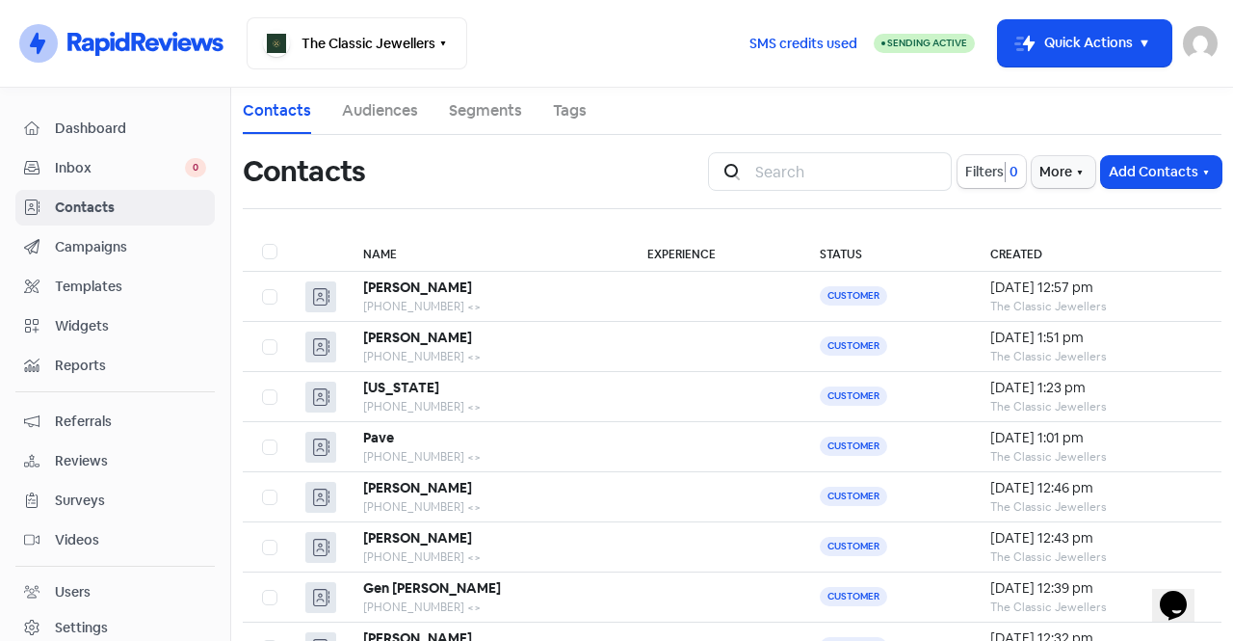
click at [159, 169] on span "Inbox" at bounding box center [120, 168] width 130 height 20
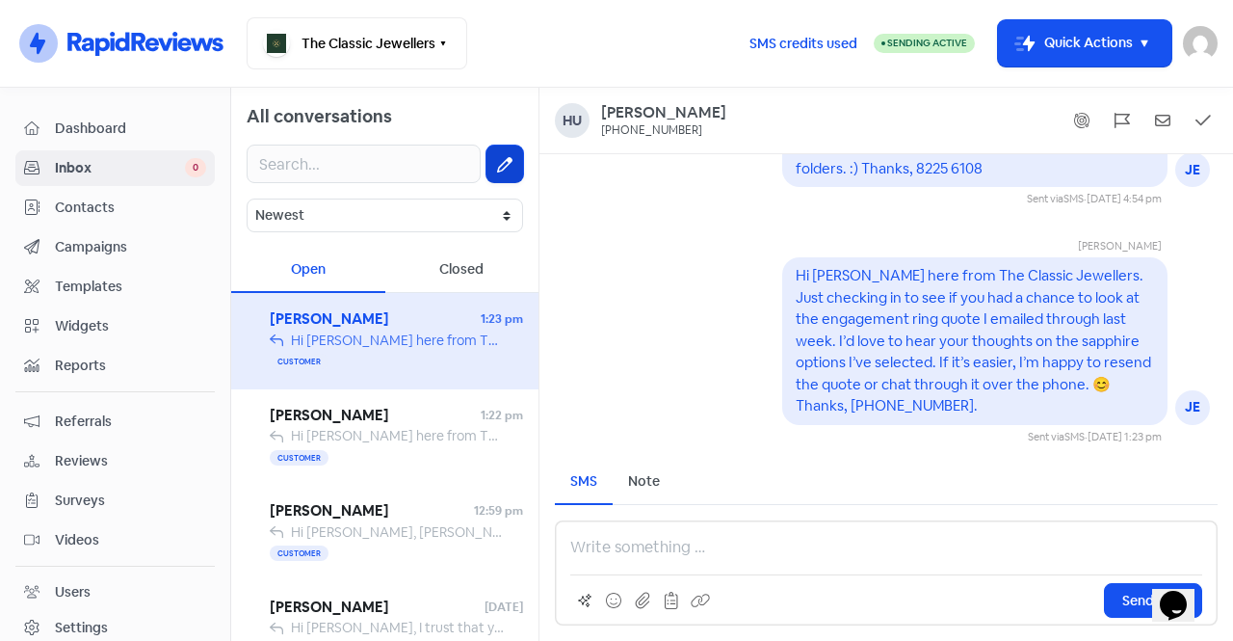
click at [497, 169] on icon at bounding box center [504, 164] width 15 height 15
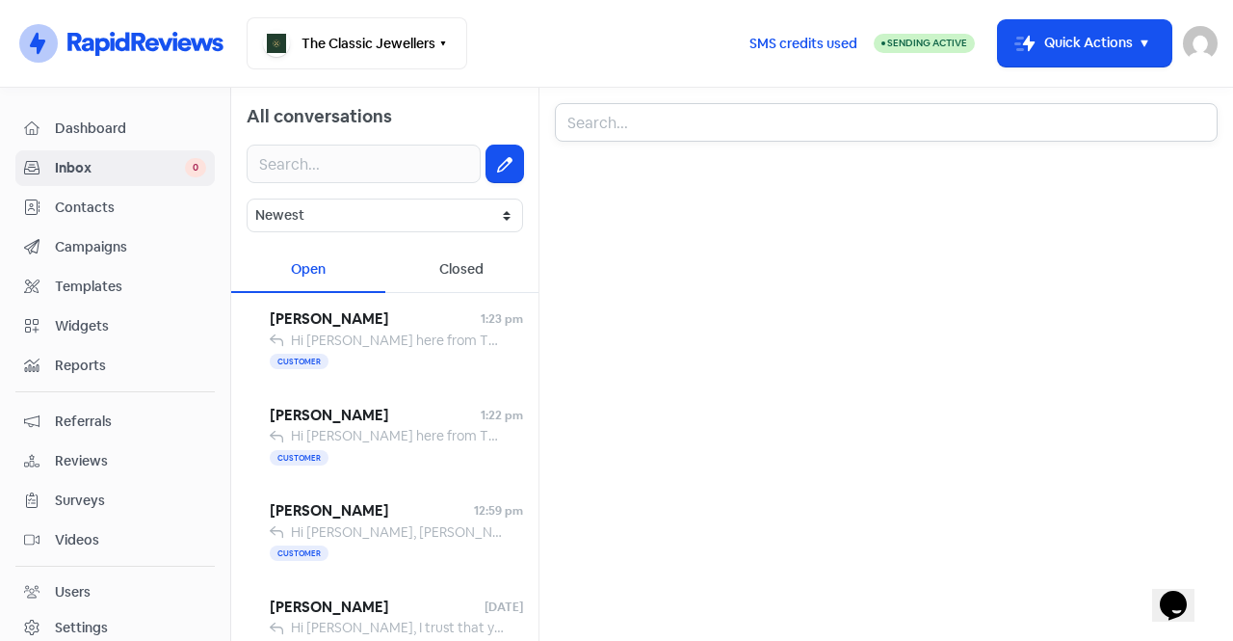
click at [769, 136] on input "text" at bounding box center [886, 122] width 663 height 39
click at [400, 341] on span "Hey sorry was very busy, are these fixed prices? I'm not gonna like I'm getting…" at bounding box center [628, 339] width 717 height 17
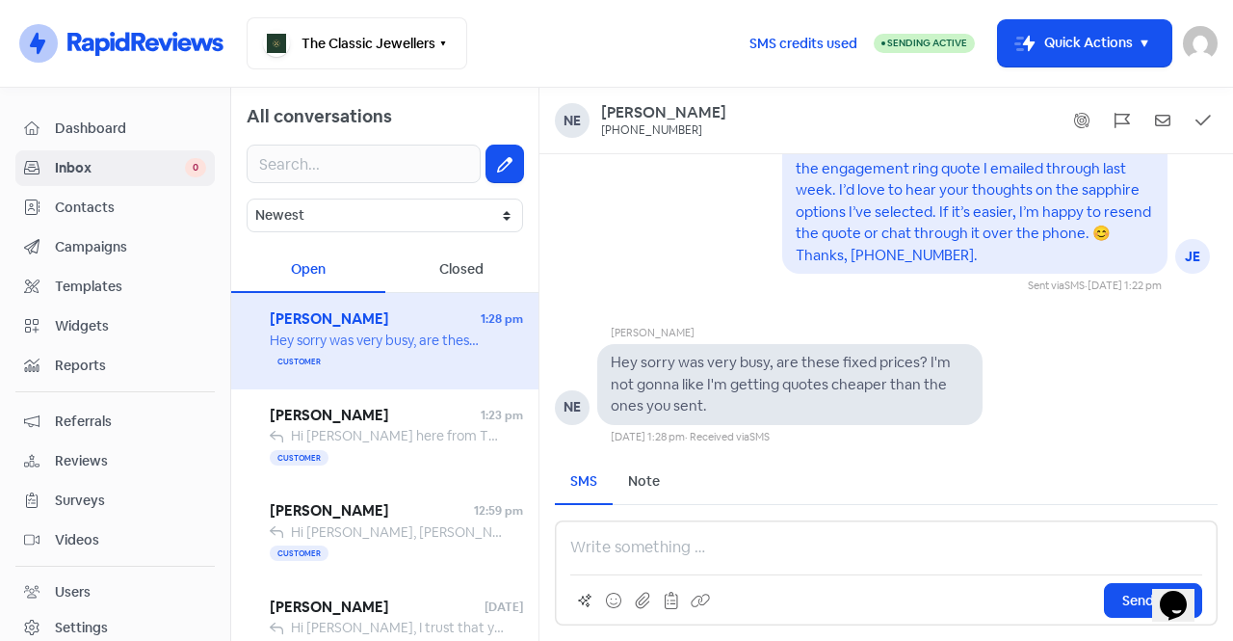
click at [667, 544] on p at bounding box center [886, 547] width 632 height 23
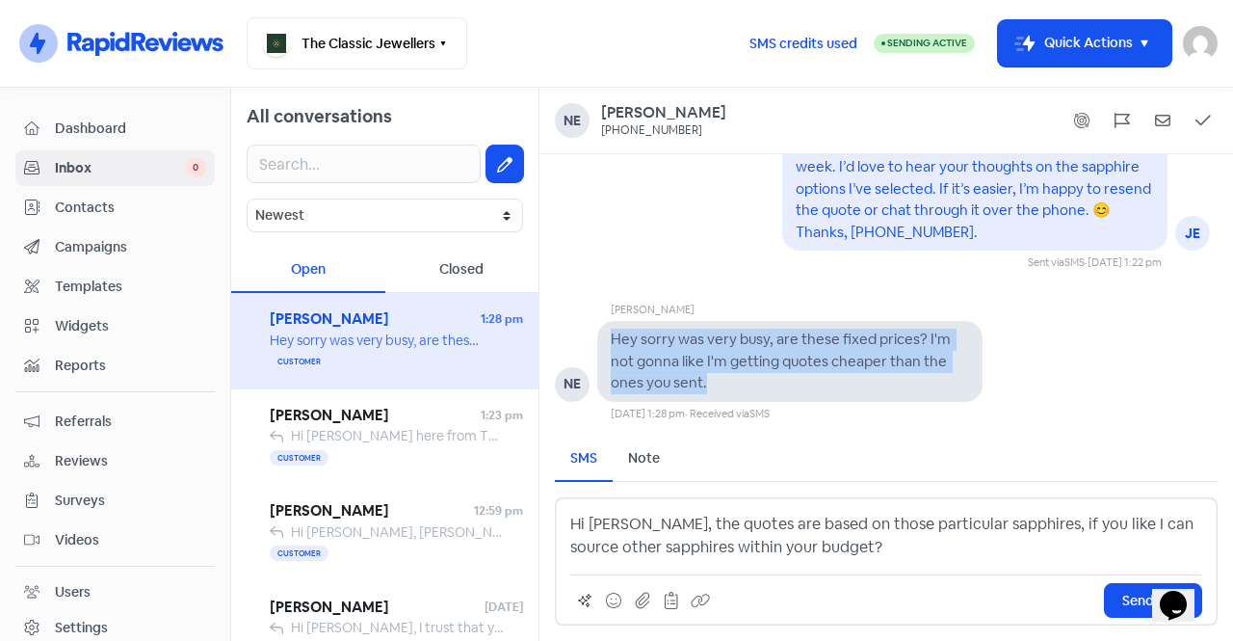
drag, startPoint x: 732, startPoint y: 390, endPoint x: 610, endPoint y: 350, distance: 128.8
click at [610, 350] on div "Hey sorry was very busy, are these fixed prices? I'm not gonna like I'm getting…" at bounding box center [789, 361] width 385 height 81
copy pre "Hey sorry was very busy, are these fixed prices? I'm not gonna like I'm getting…"
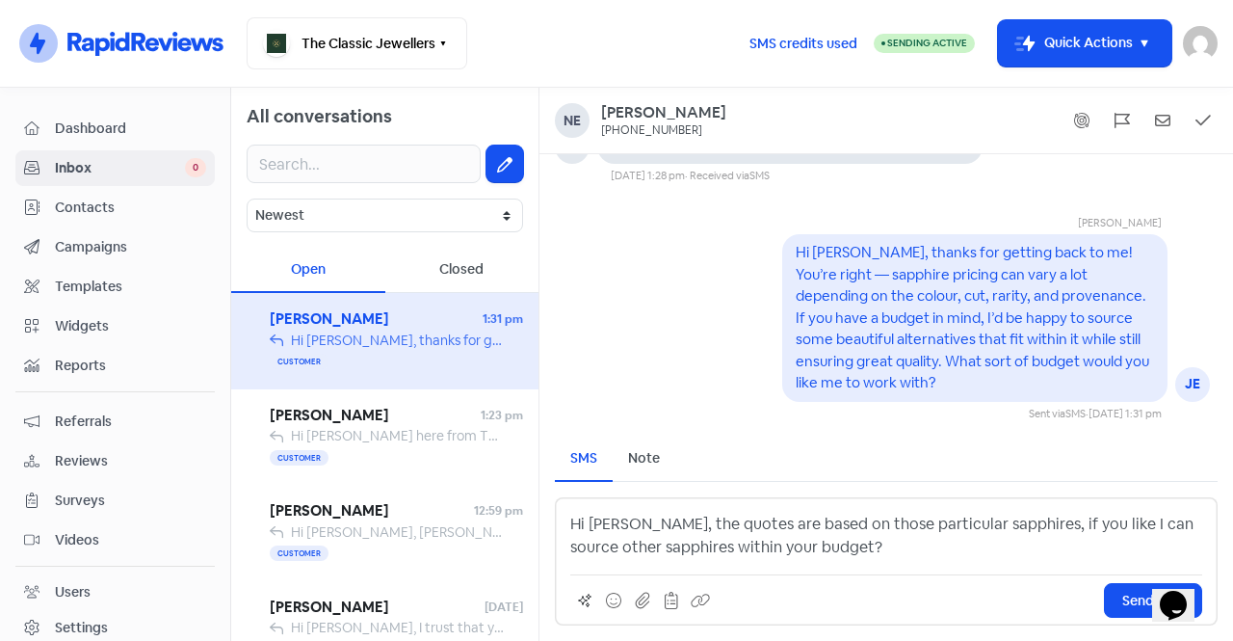
click at [839, 566] on div "Hi [PERSON_NAME], the quotes are based on those particular sapphires, if you li…" at bounding box center [886, 561] width 663 height 128
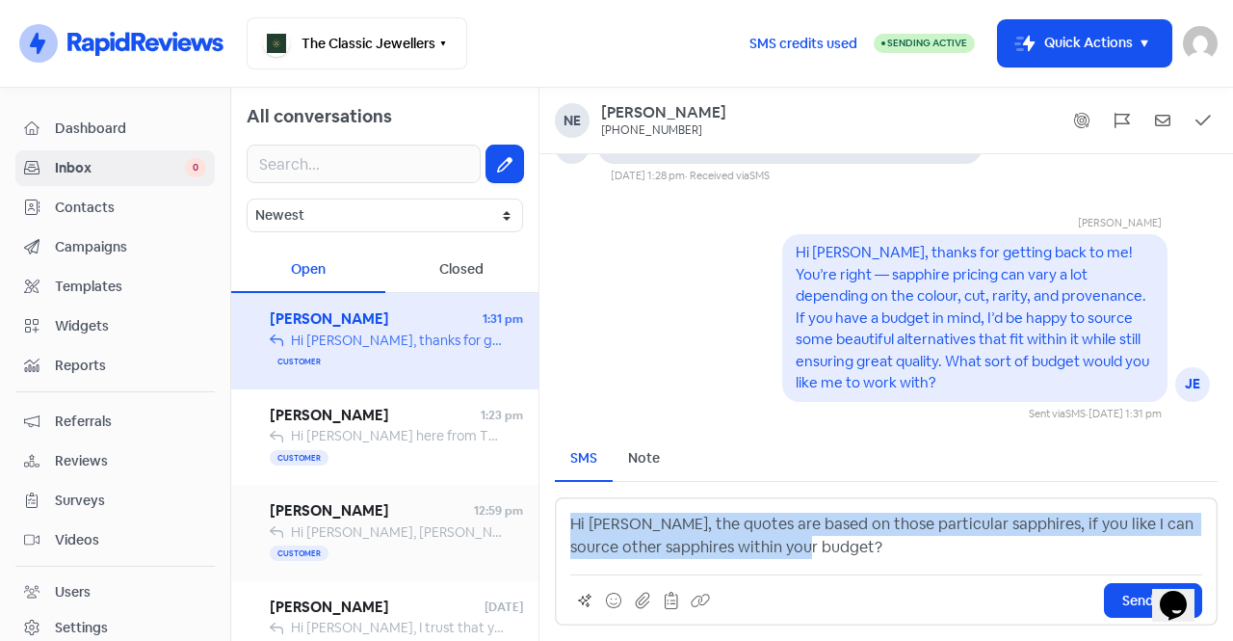
drag, startPoint x: 802, startPoint y: 548, endPoint x: 413, endPoint y: 513, distance: 390.7
click at [413, 513] on div "All conversations Newest Unread Read Flagged Unflagged Open Closed [PERSON_NAME…" at bounding box center [732, 364] width 1002 height 553
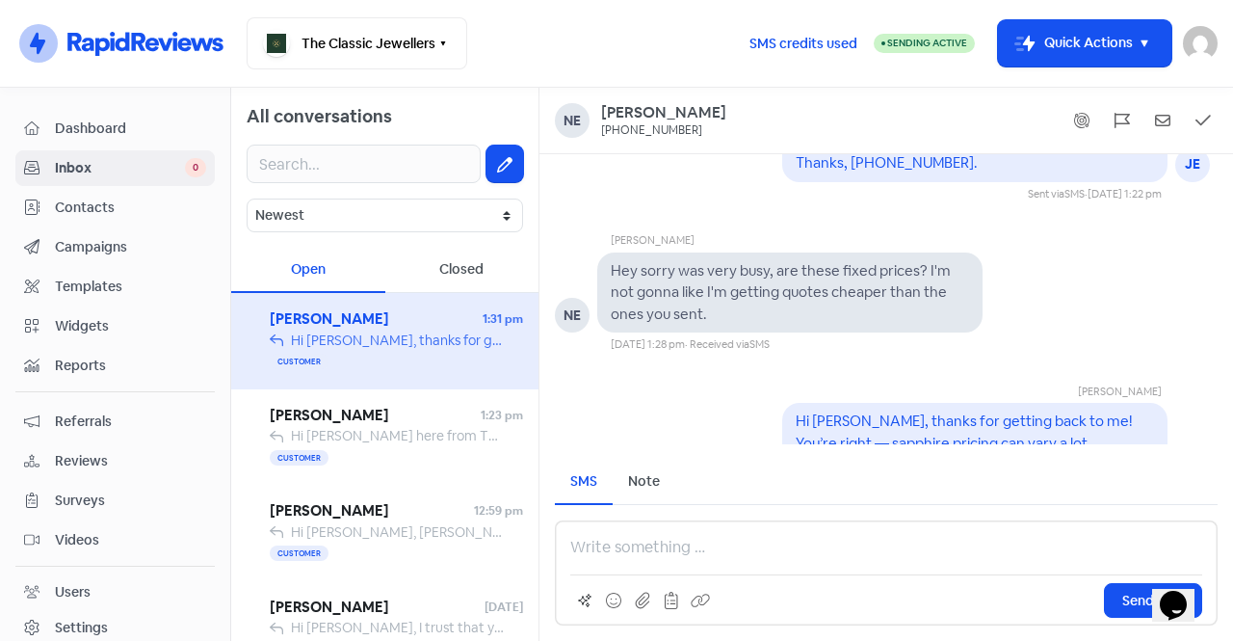
scroll to position [1, 0]
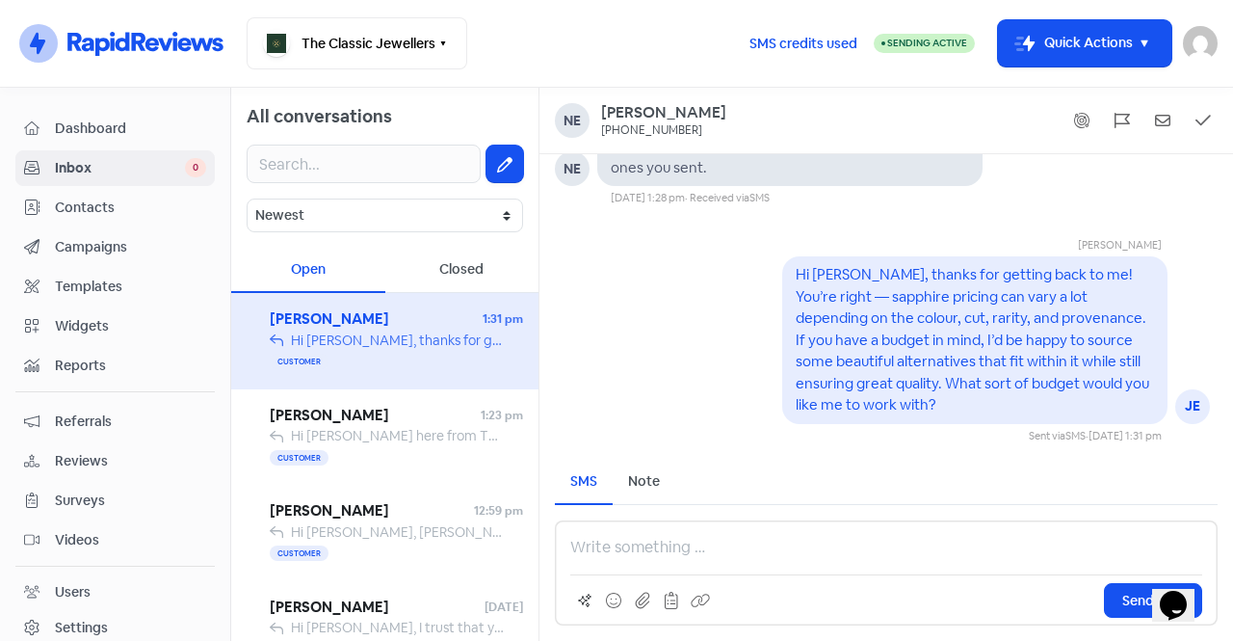
click at [671, 332] on div "[PERSON_NAME] JE Hi [PERSON_NAME], thanks for getting back to me! You’re right …" at bounding box center [886, 325] width 694 height 238
click at [764, 552] on p at bounding box center [886, 547] width 632 height 23
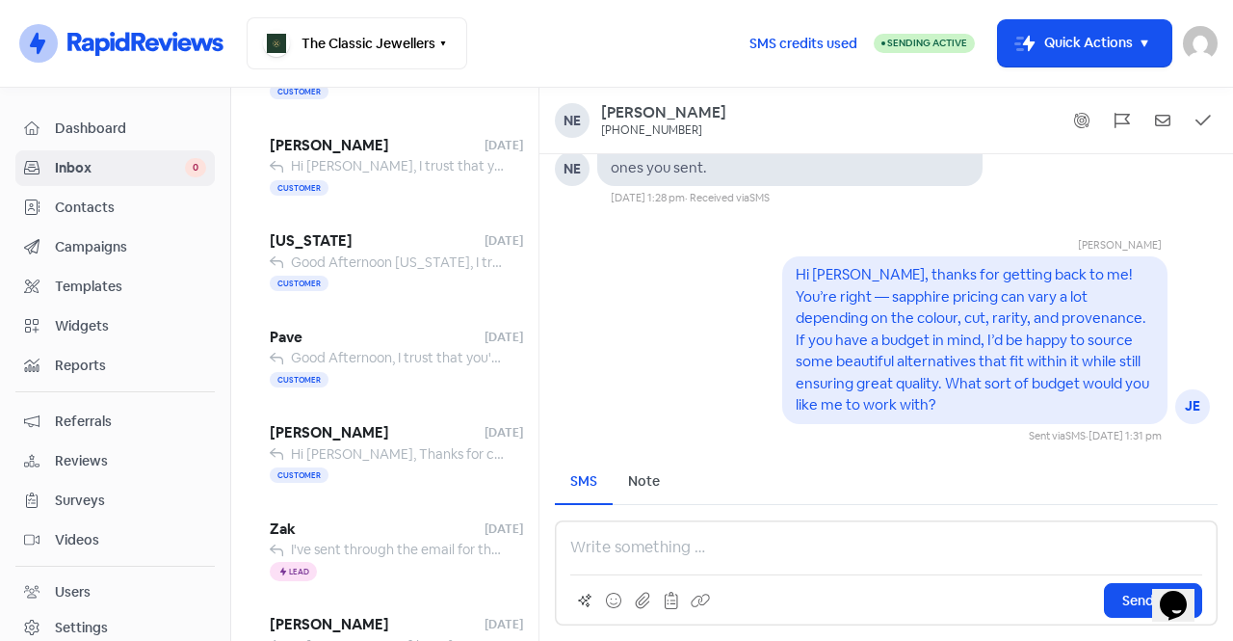
scroll to position [0, 0]
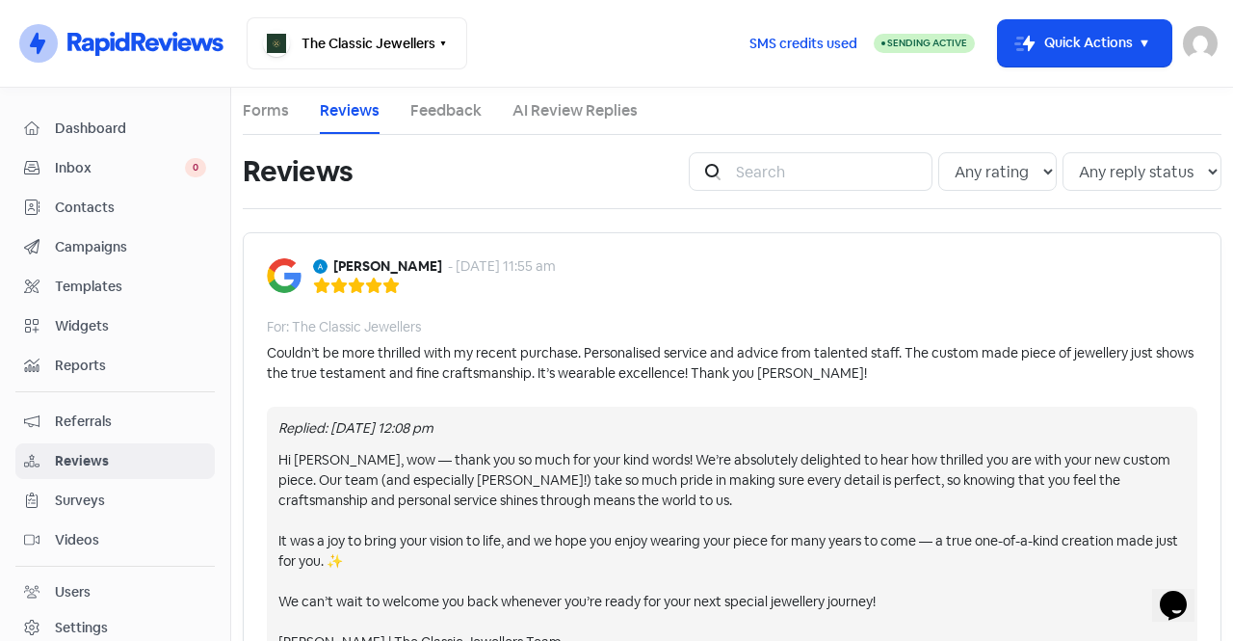
click at [120, 168] on span "Inbox" at bounding box center [120, 168] width 130 height 20
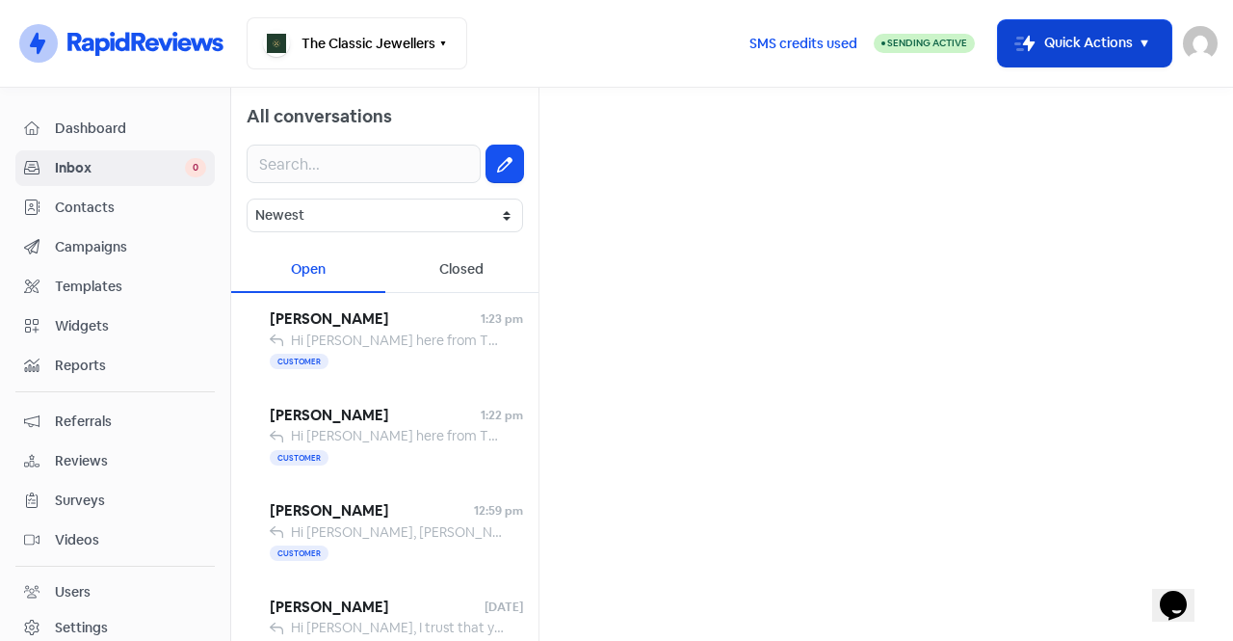
click at [1057, 53] on button "Icon For Thunder-move Quick Actions" at bounding box center [1084, 43] width 173 height 46
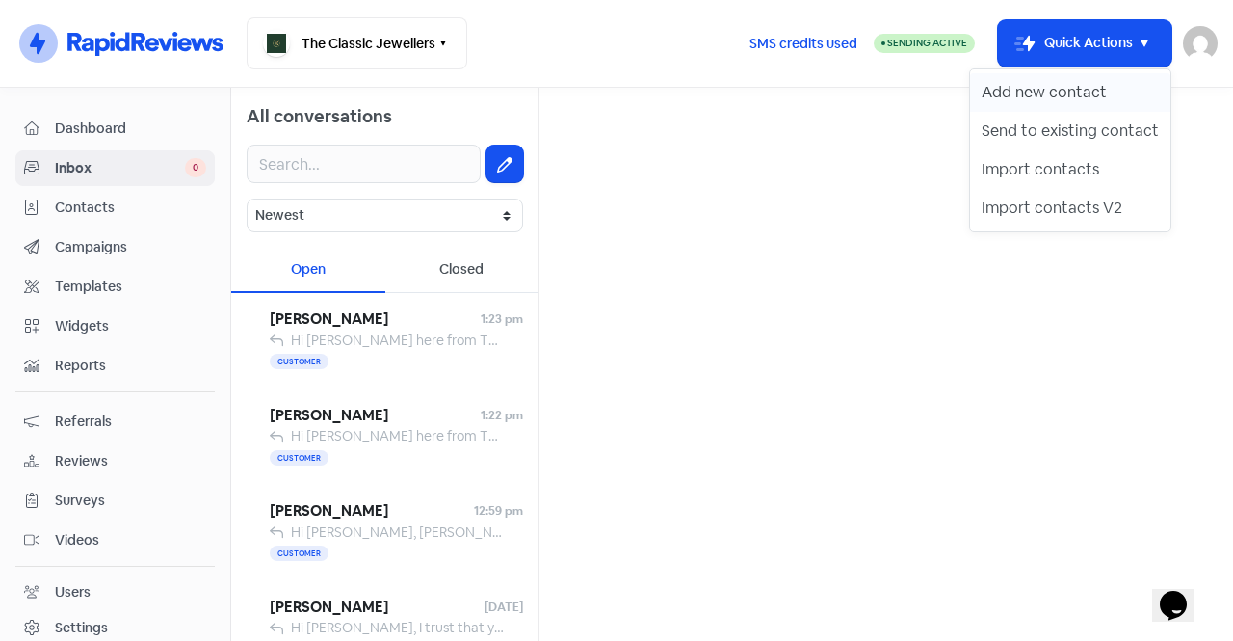
click at [1056, 96] on button "Add new contact" at bounding box center [1070, 92] width 200 height 39
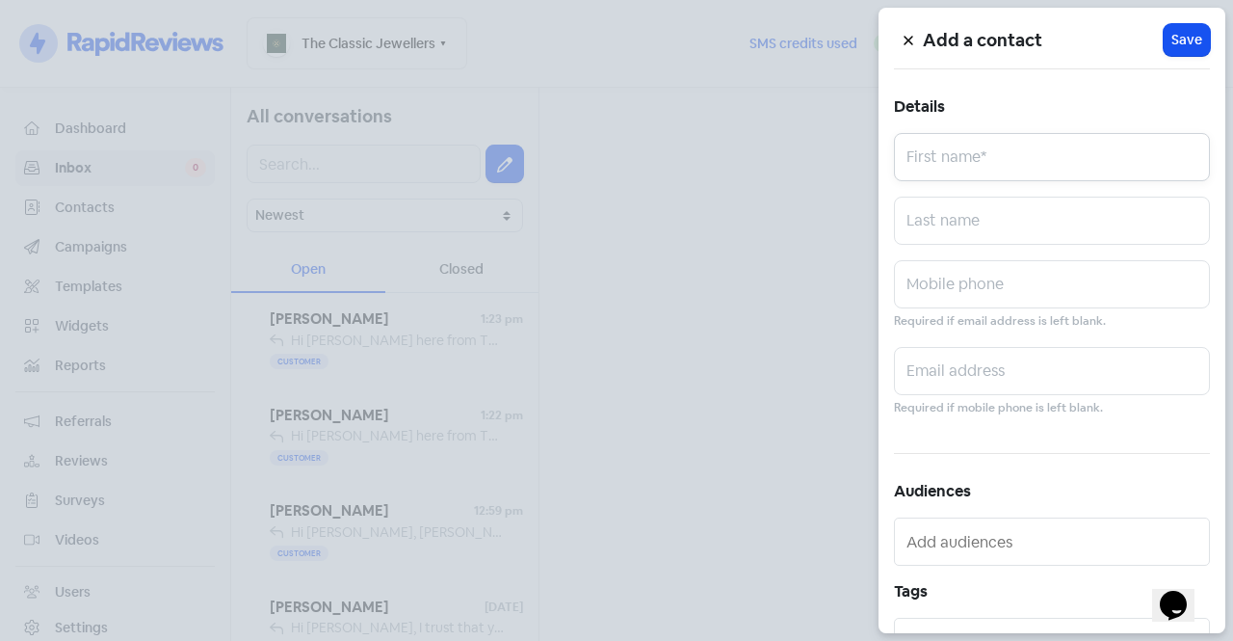
click at [984, 160] on input "text" at bounding box center [1052, 157] width 316 height 48
paste input "Aisha"
type input "Aisha"
drag, startPoint x: 997, startPoint y: 214, endPoint x: 956, endPoint y: 179, distance: 54.0
click at [996, 214] on input "text" at bounding box center [1052, 220] width 316 height 48
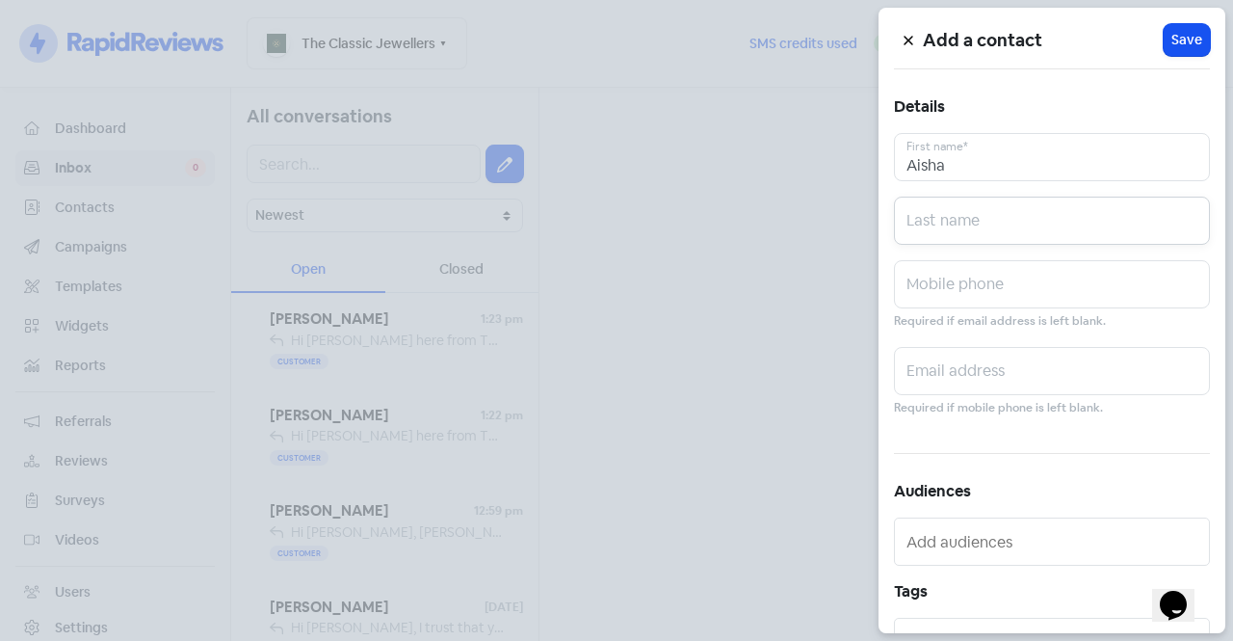
paste input "Yakubu"
type input "Yakubu"
click at [976, 273] on input "text" at bounding box center [1052, 284] width 316 height 48
paste input "+61 427 005 096"
type input "+61 427 005 096"
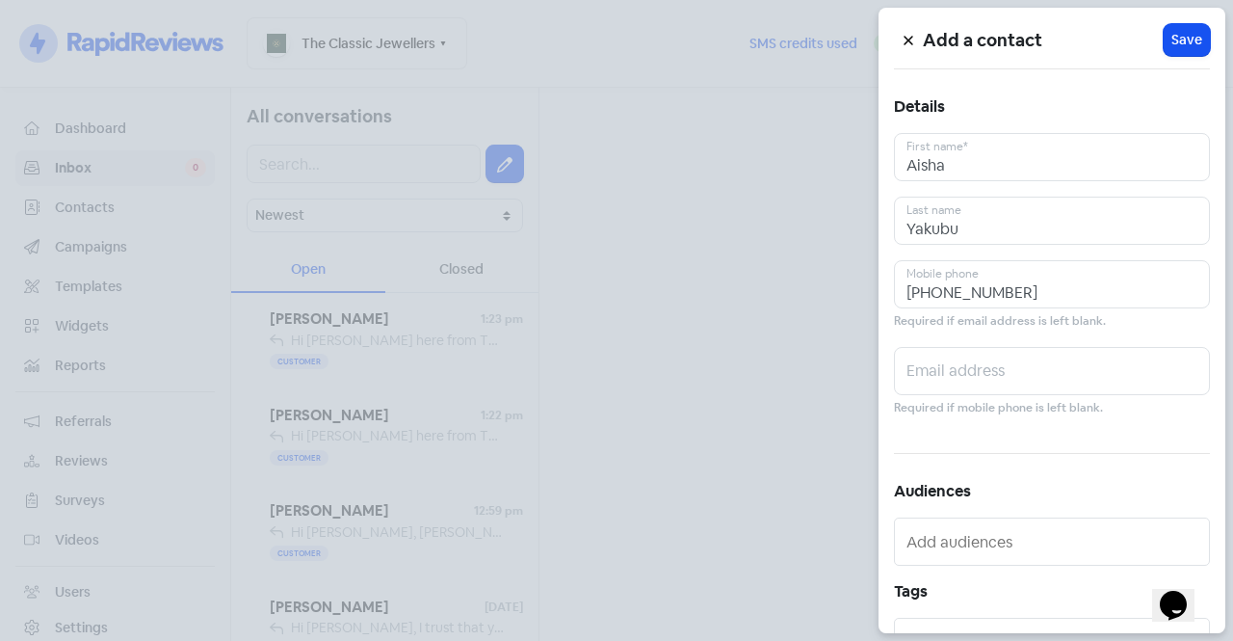
click at [1151, 48] on h5 "Add a contact" at bounding box center [1043, 40] width 241 height 29
click at [1174, 39] on span "Save" at bounding box center [1186, 40] width 31 height 20
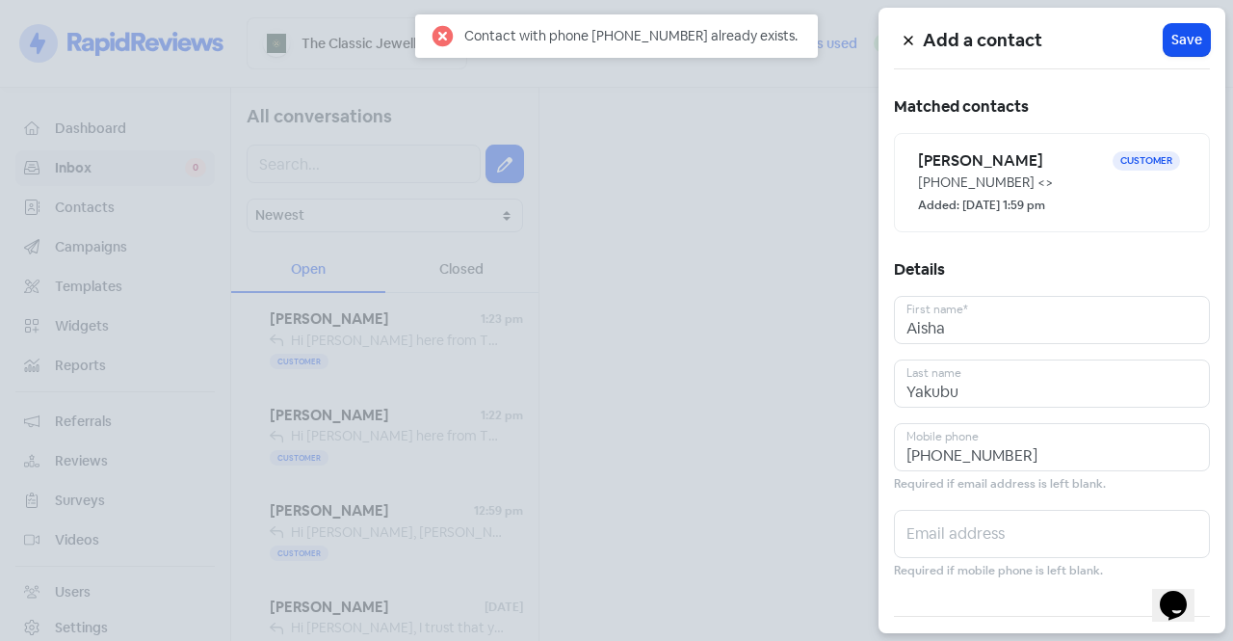
click at [779, 151] on div at bounding box center [616, 320] width 1233 height 641
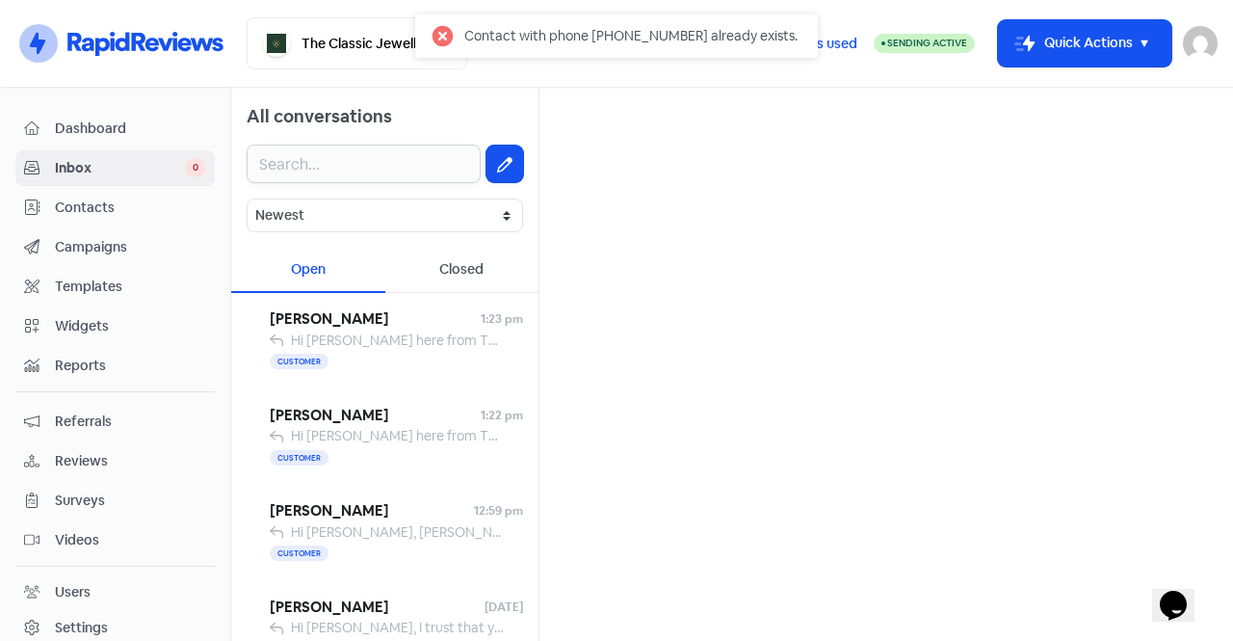
click at [379, 159] on input "text" at bounding box center [364, 163] width 234 height 39
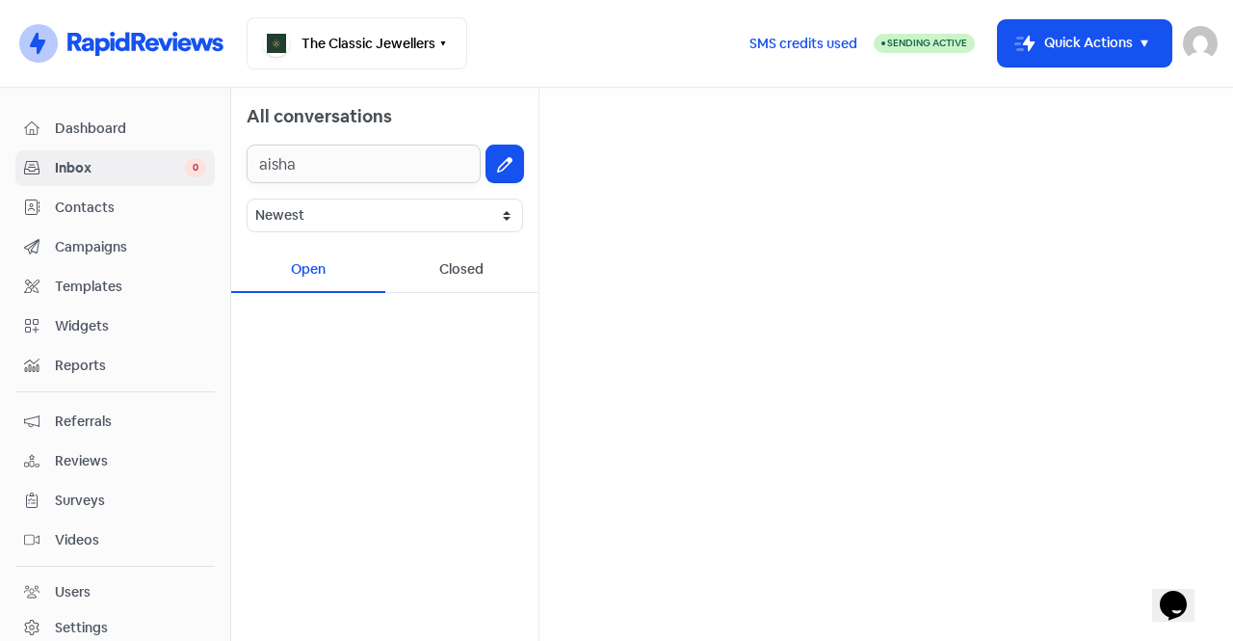
click at [349, 167] on input "aisha" at bounding box center [364, 163] width 234 height 39
type input "aisha"
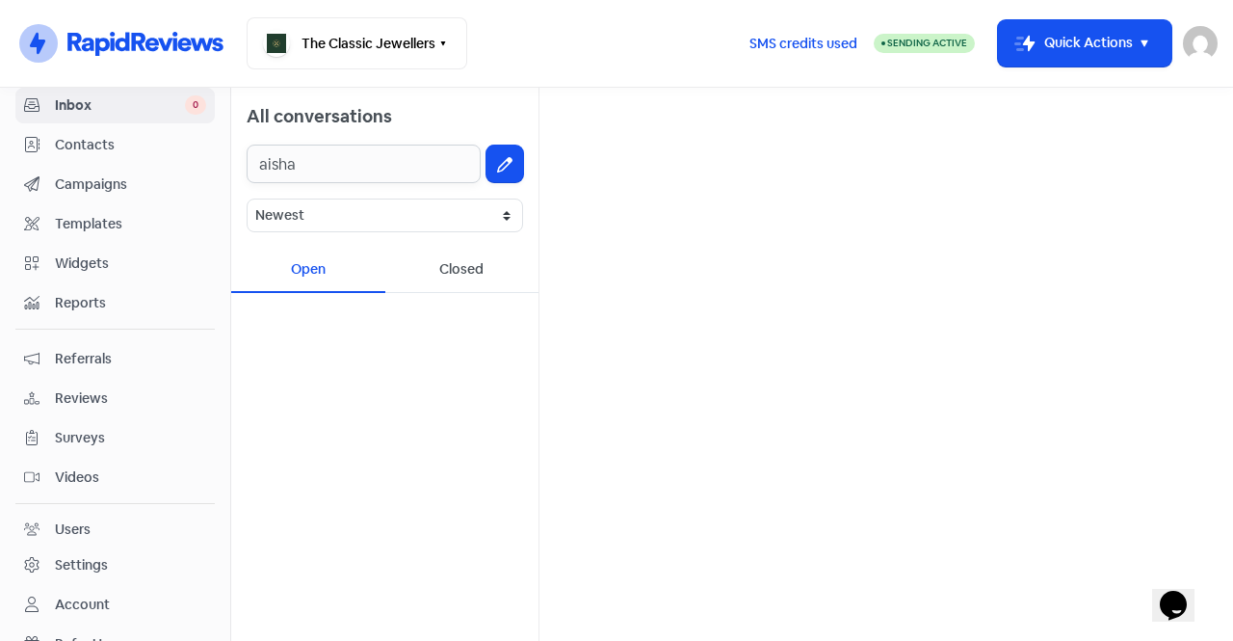
scroll to position [96, 0]
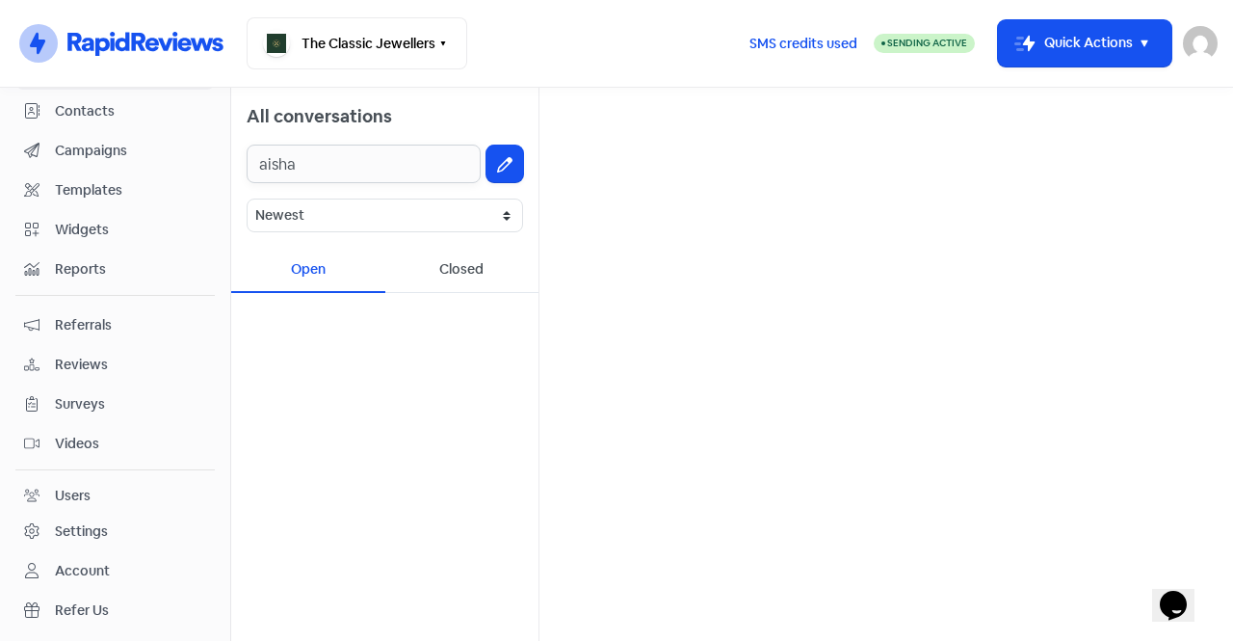
drag, startPoint x: 319, startPoint y: 153, endPoint x: 104, endPoint y: 175, distance: 215.9
click at [103, 173] on div "Dashboard Inbox 0 Contacts Campaigns Templates Widgets Reports Referrals Review…" at bounding box center [616, 364] width 1233 height 553
paste input "+61 427 005 096"
type input "+61 427 005 096"
click at [509, 173] on button at bounding box center [504, 163] width 37 height 37
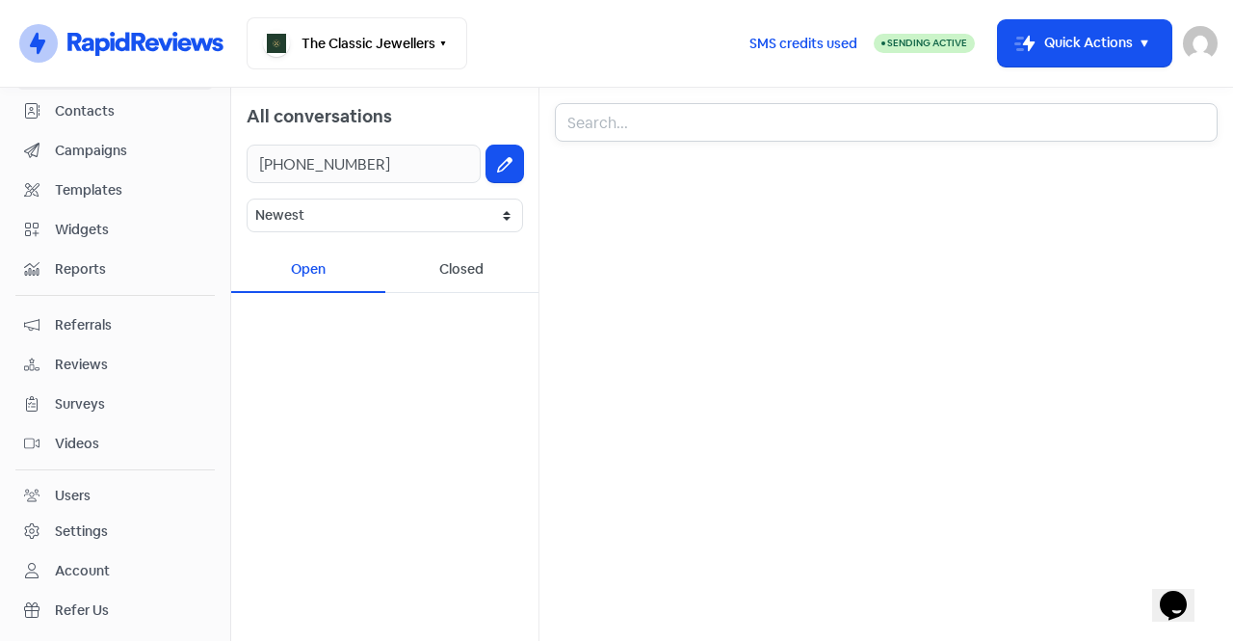
click at [672, 126] on input "text" at bounding box center [886, 122] width 663 height 39
paste input "+61 427 005 096"
type input "+61 427 005 096"
click at [794, 177] on div at bounding box center [886, 391] width 663 height 468
click at [639, 221] on div at bounding box center [886, 391] width 663 height 468
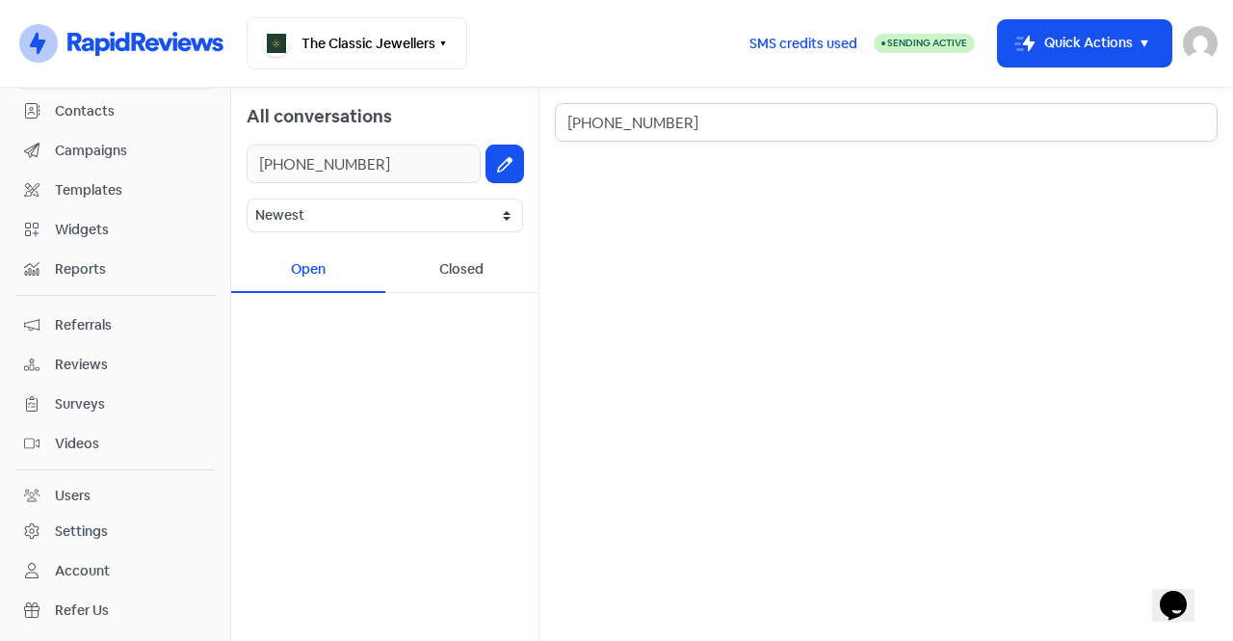
click at [696, 136] on input "+61 427 005 096" at bounding box center [886, 122] width 663 height 39
click at [514, 160] on button at bounding box center [504, 163] width 37 height 37
click at [503, 161] on icon at bounding box center [504, 164] width 15 height 15
click at [503, 157] on icon at bounding box center [504, 164] width 15 height 15
click at [481, 257] on div "Closed" at bounding box center [462, 270] width 154 height 45
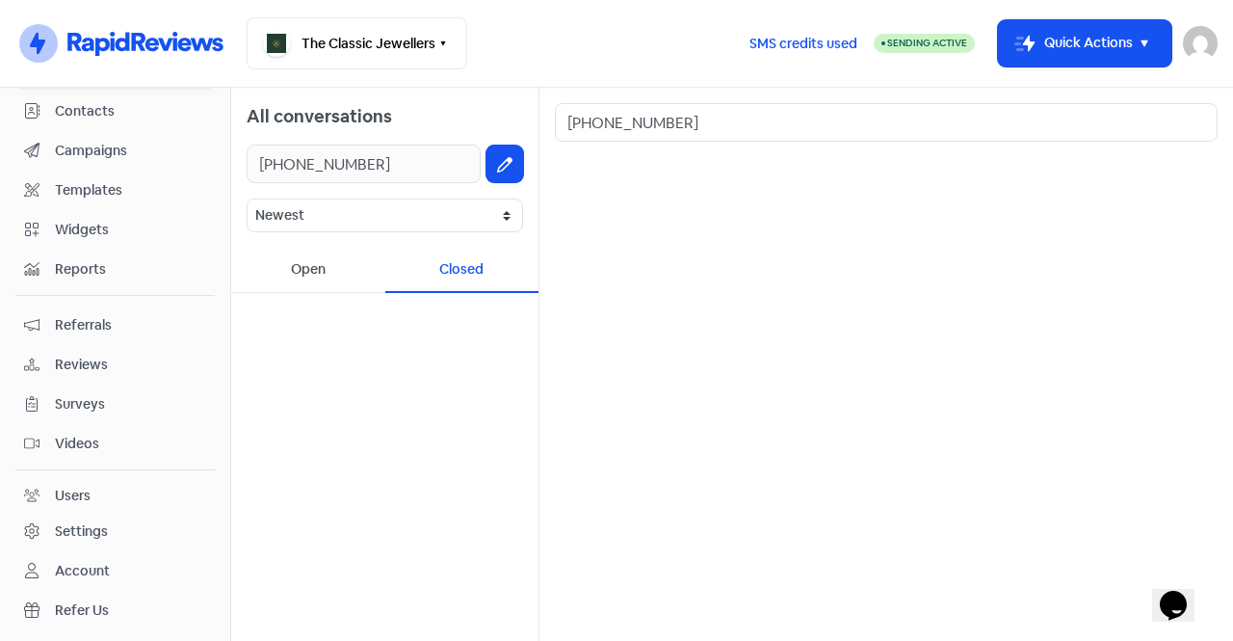
click at [298, 277] on div "Open" at bounding box center [308, 270] width 154 height 45
click at [107, 111] on span "Contacts" at bounding box center [130, 111] width 151 height 20
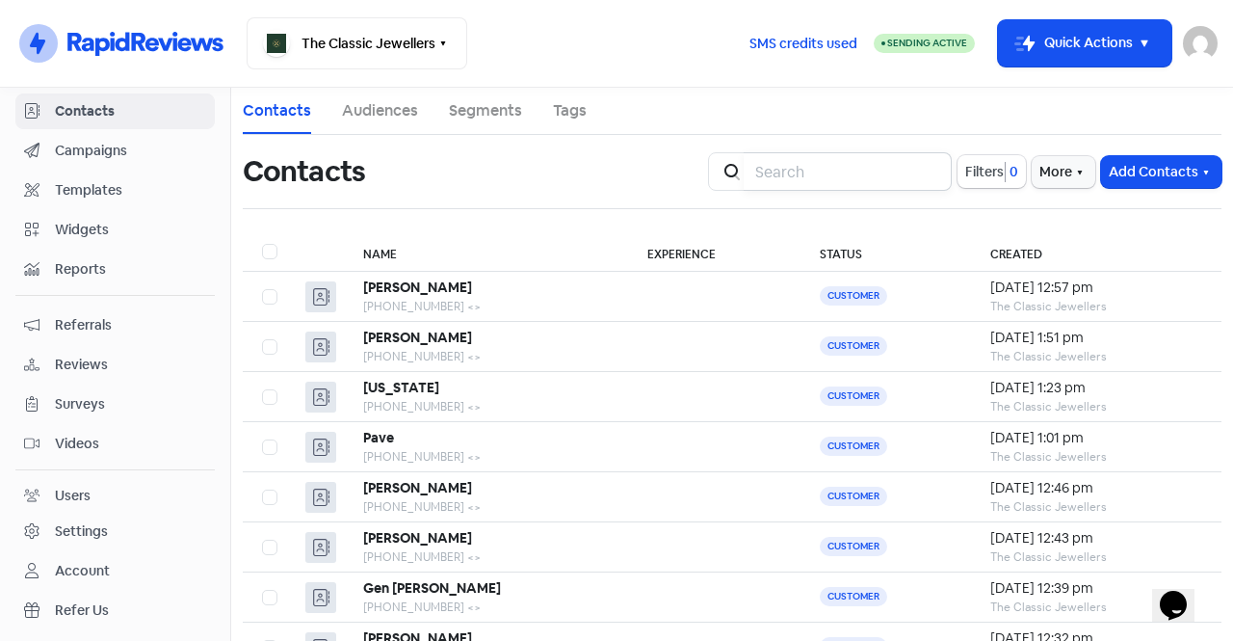
click at [809, 169] on input "search" at bounding box center [848, 171] width 208 height 39
type input "+61 427 005 096"
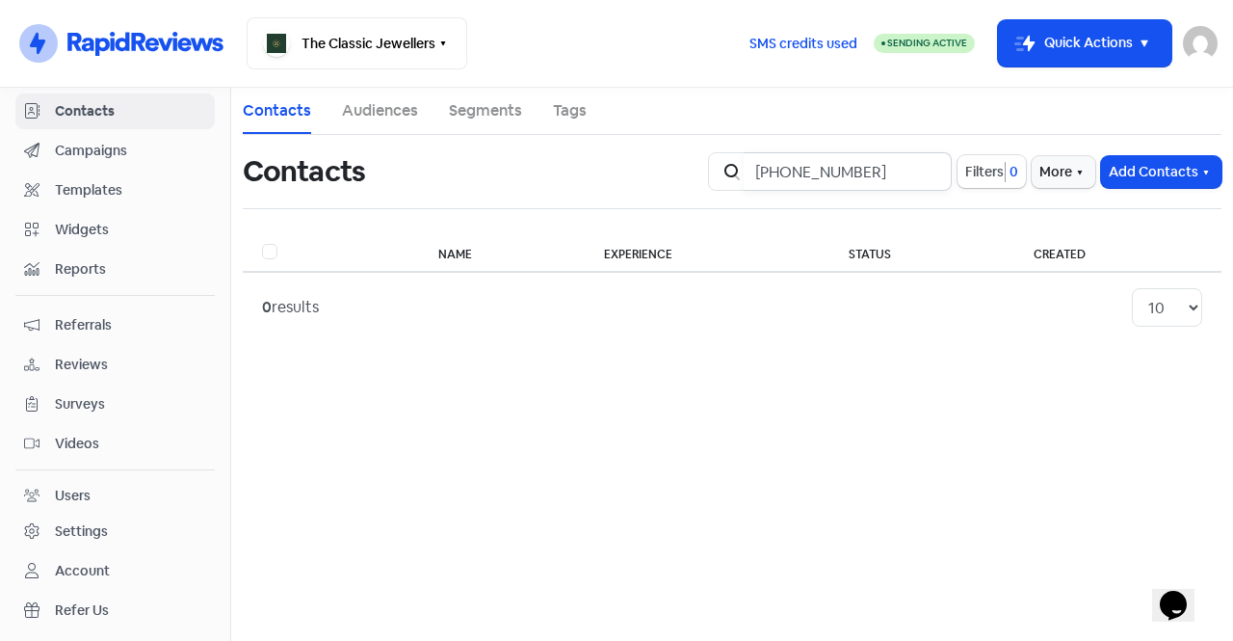
click at [926, 172] on input "+61 427 005 096" at bounding box center [848, 171] width 208 height 39
click at [1132, 175] on button "Add Contacts" at bounding box center [1161, 172] width 120 height 32
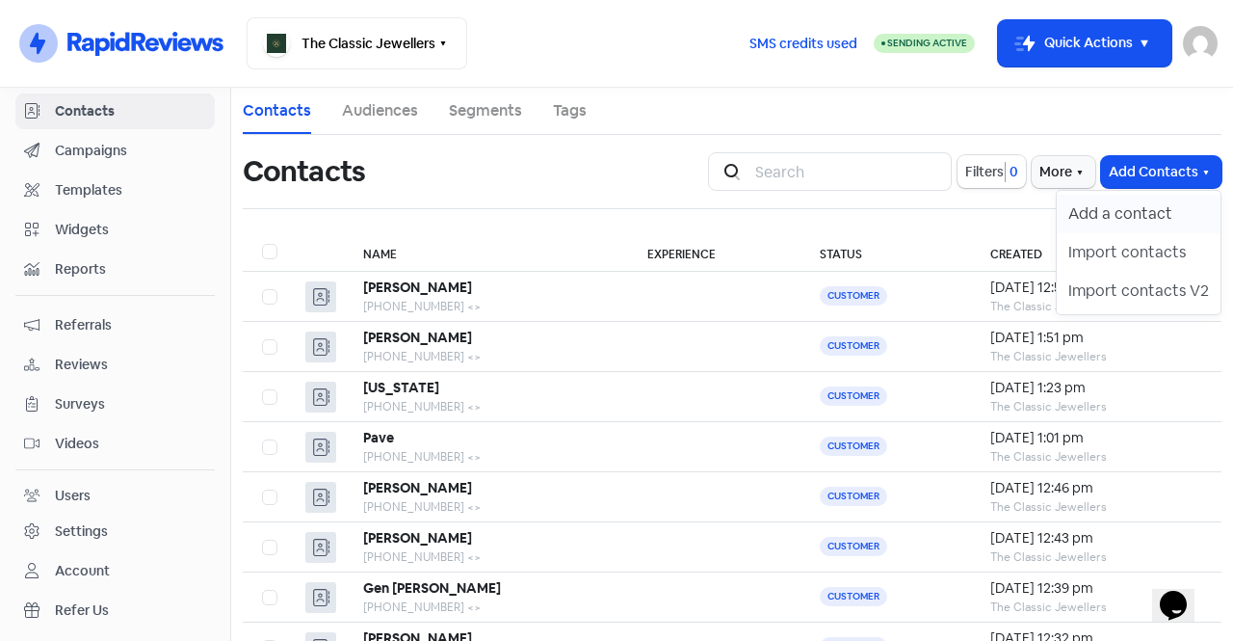
click at [1112, 221] on button "Add a contact" at bounding box center [1139, 214] width 164 height 39
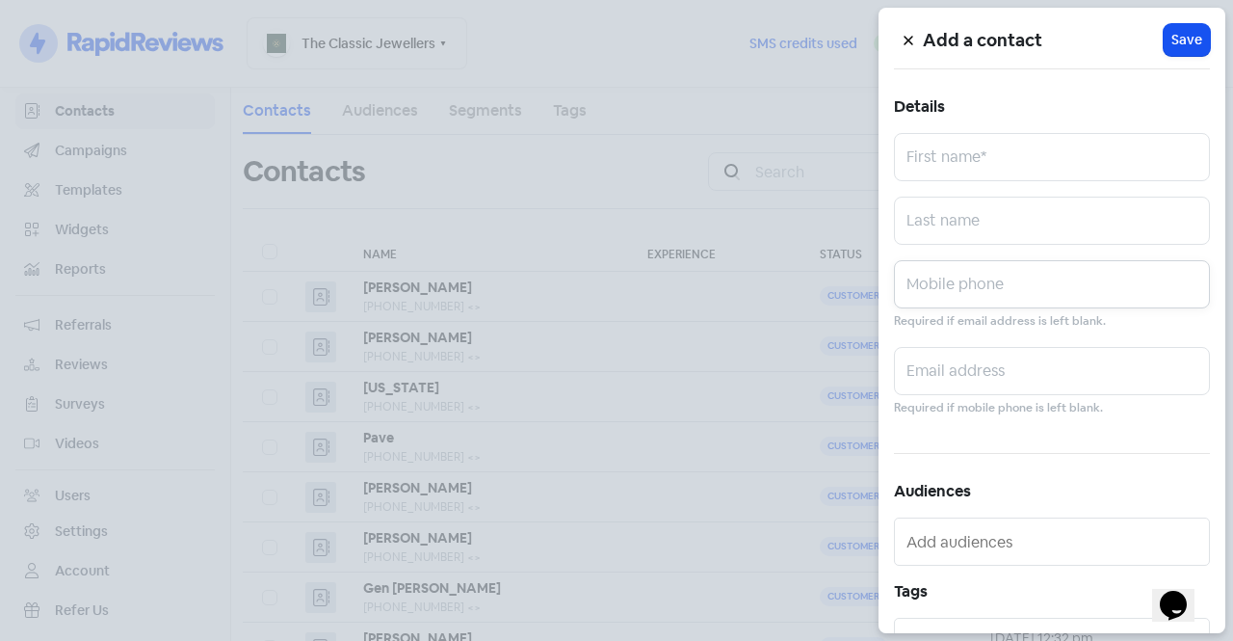
click at [956, 287] on input "text" at bounding box center [1052, 284] width 316 height 48
paste input "+61 427 005 096"
drag, startPoint x: 1125, startPoint y: 288, endPoint x: 775, endPoint y: 312, distance: 350.5
click at [752, 640] on div "Add a contact Icon For Loading Save Details First name* Last name +61 427 005 0…" at bounding box center [616, 641] width 1233 height 0
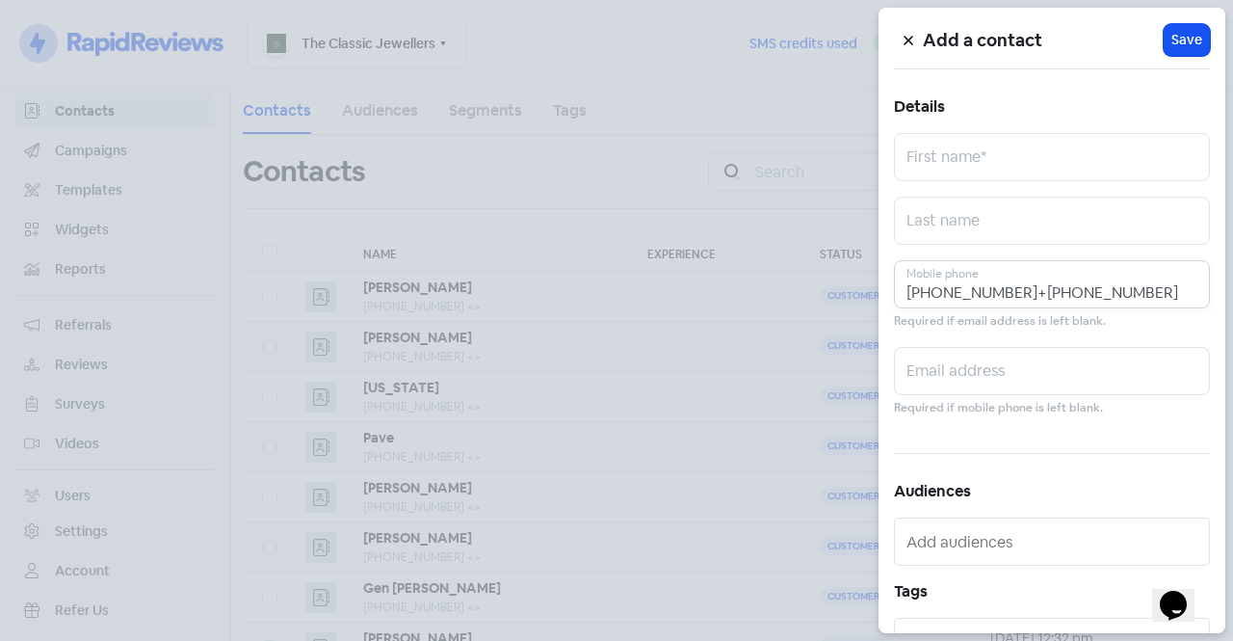
paste input "text"
click at [999, 280] on input "+61 427 005 0966" at bounding box center [1052, 284] width 316 height 48
drag, startPoint x: 1063, startPoint y: 283, endPoint x: 798, endPoint y: 301, distance: 266.4
click at [798, 640] on div "Add a contact Icon For Loading Save Details First name* Last name +61 427 005 0…" at bounding box center [616, 641] width 1233 height 0
paste input "text"
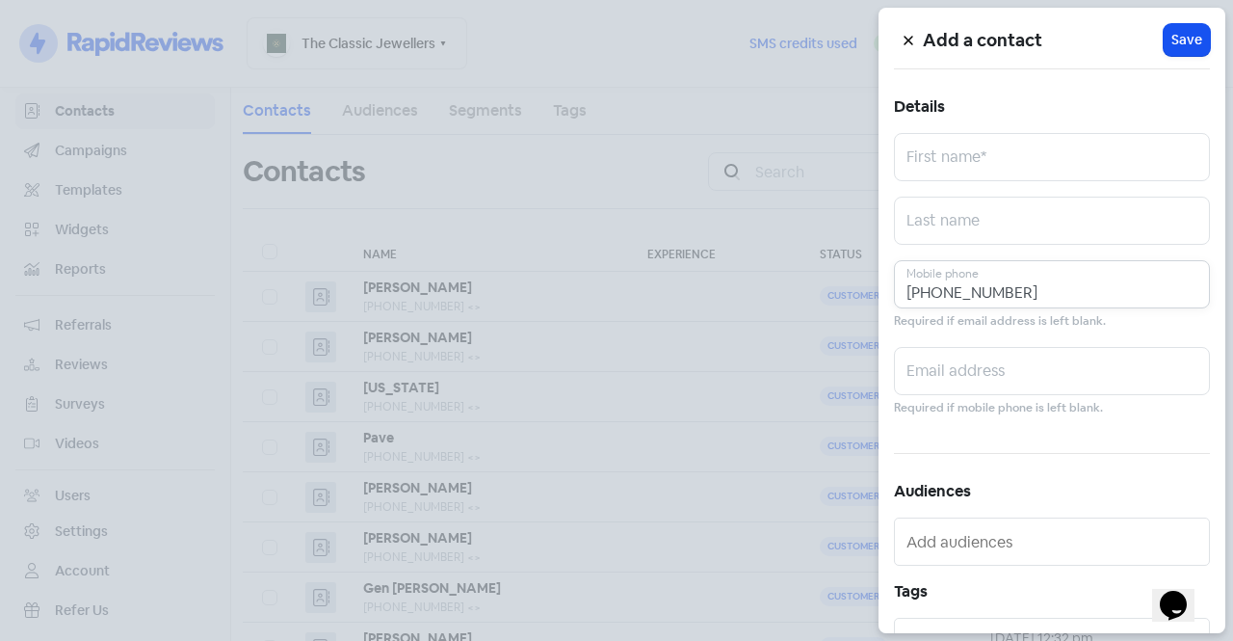
type input "+61 427 005 096"
click at [956, 163] on input "text" at bounding box center [1052, 157] width 316 height 48
type input "Aisha"
click at [983, 226] on input "text" at bounding box center [1052, 220] width 316 height 48
paste input "Yakubu"
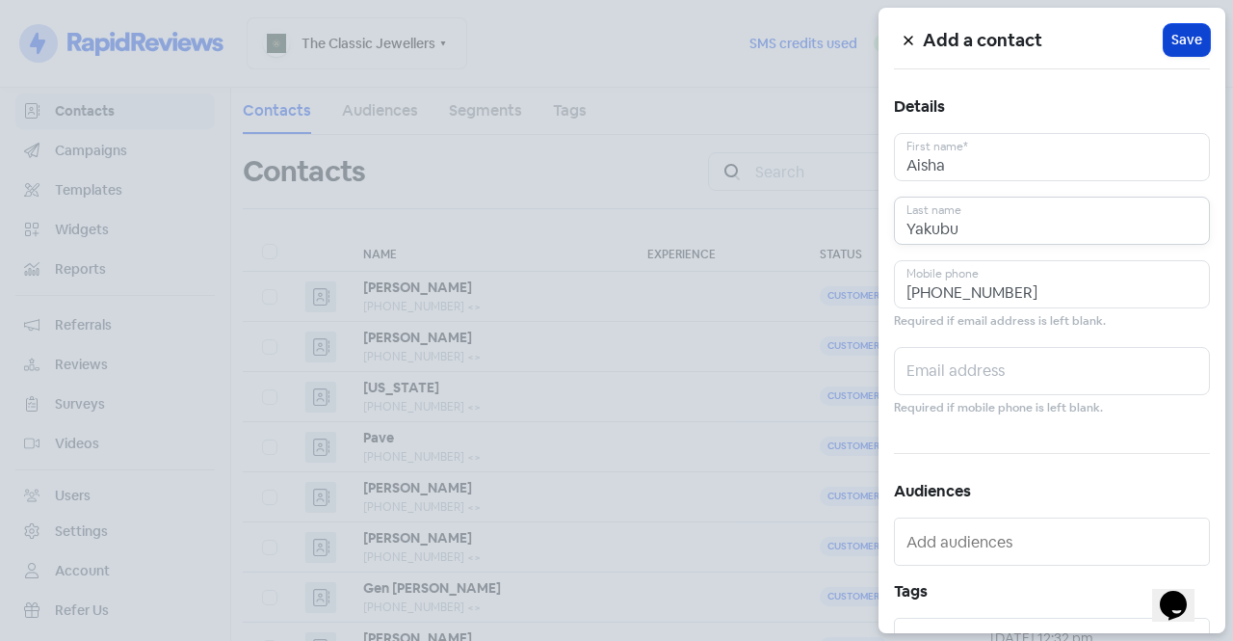
type input "Yakubu"
click at [1195, 31] on button "Icon For Loading Save" at bounding box center [1187, 40] width 46 height 32
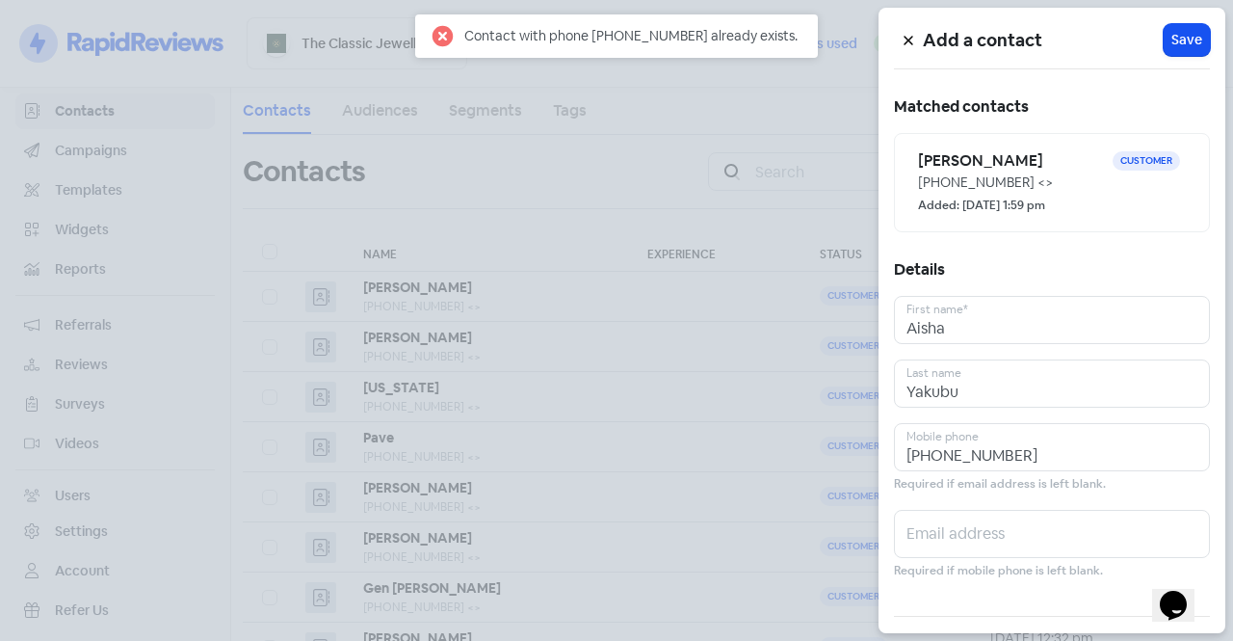
scroll to position [96, 0]
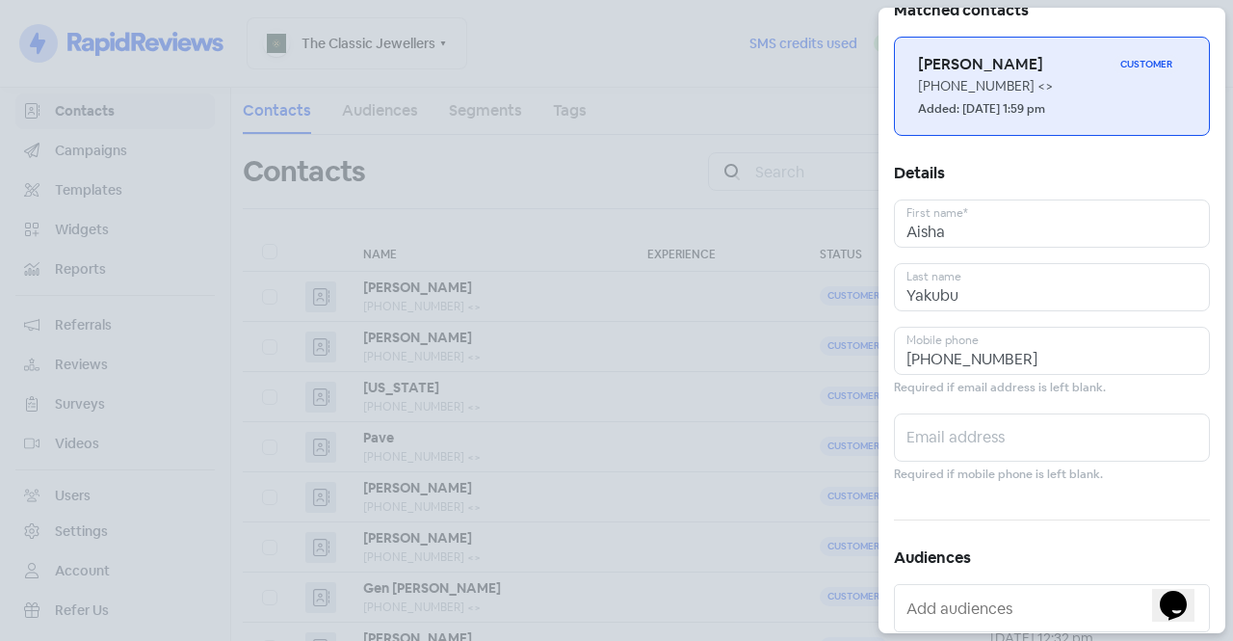
click at [980, 86] on div "[PHONE_NUMBER] <>" at bounding box center [1052, 86] width 268 height 20
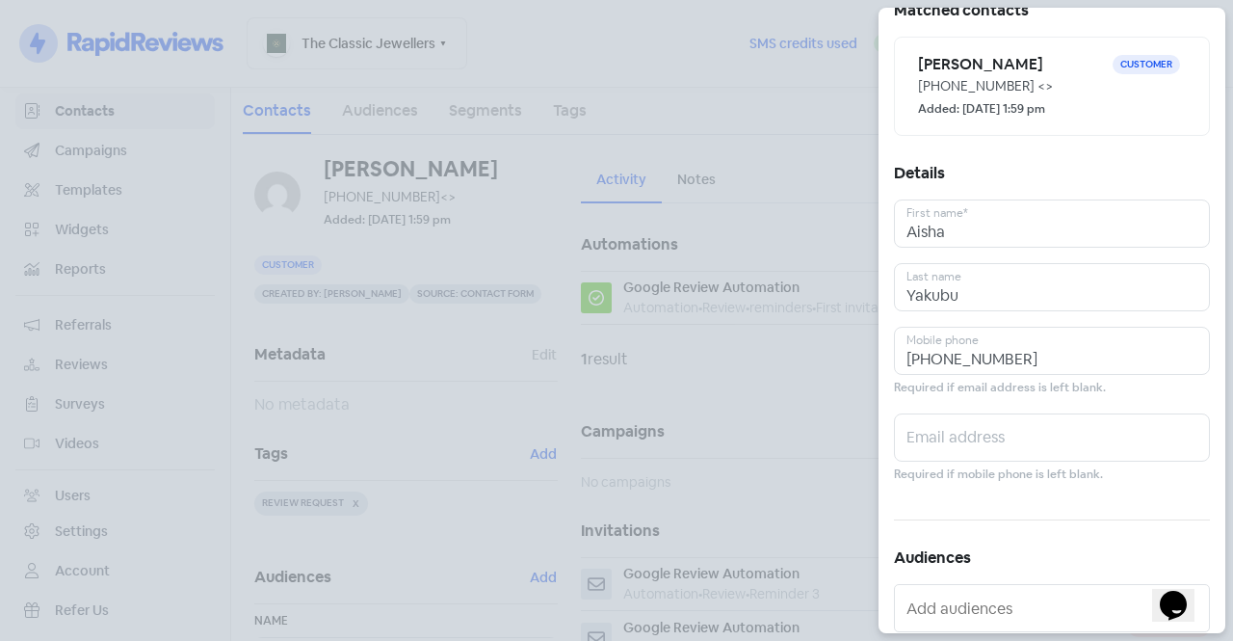
click at [757, 329] on div at bounding box center [616, 320] width 1233 height 641
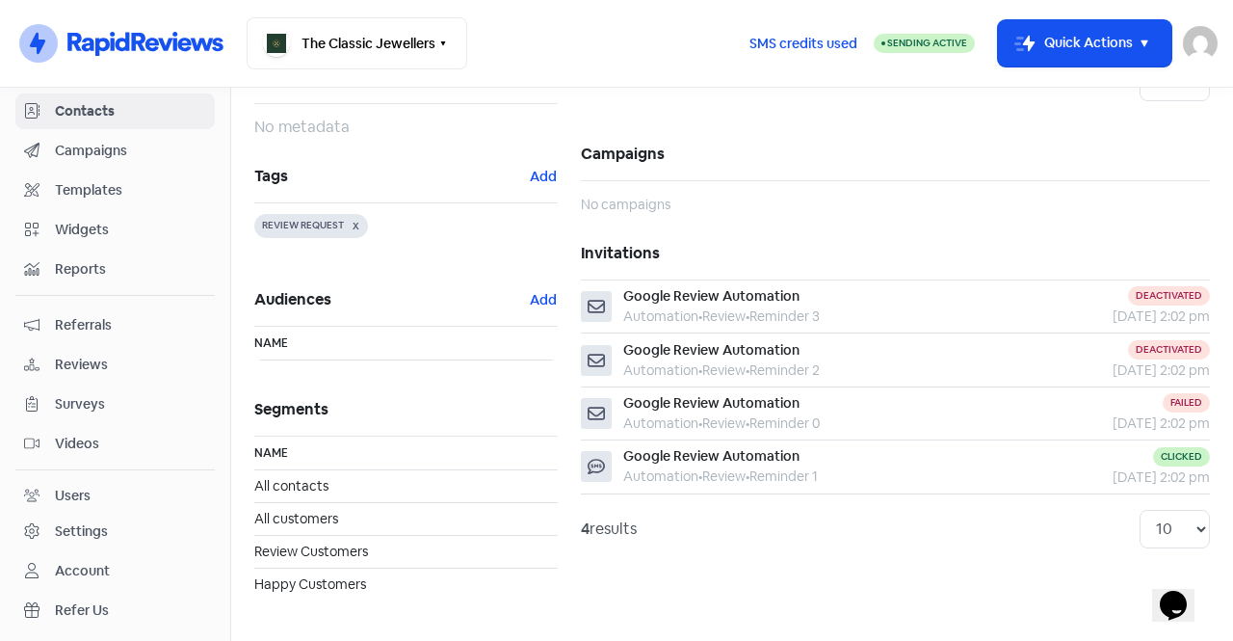
scroll to position [283, 0]
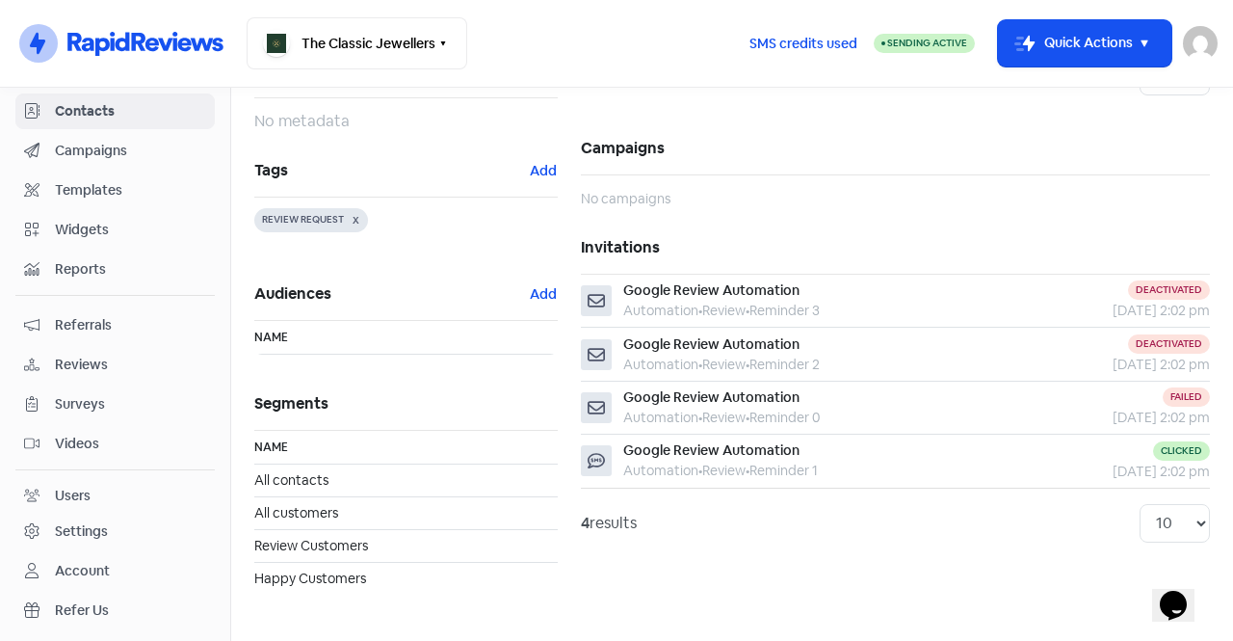
click at [104, 41] on icon at bounding box center [102, 47] width 14 height 18
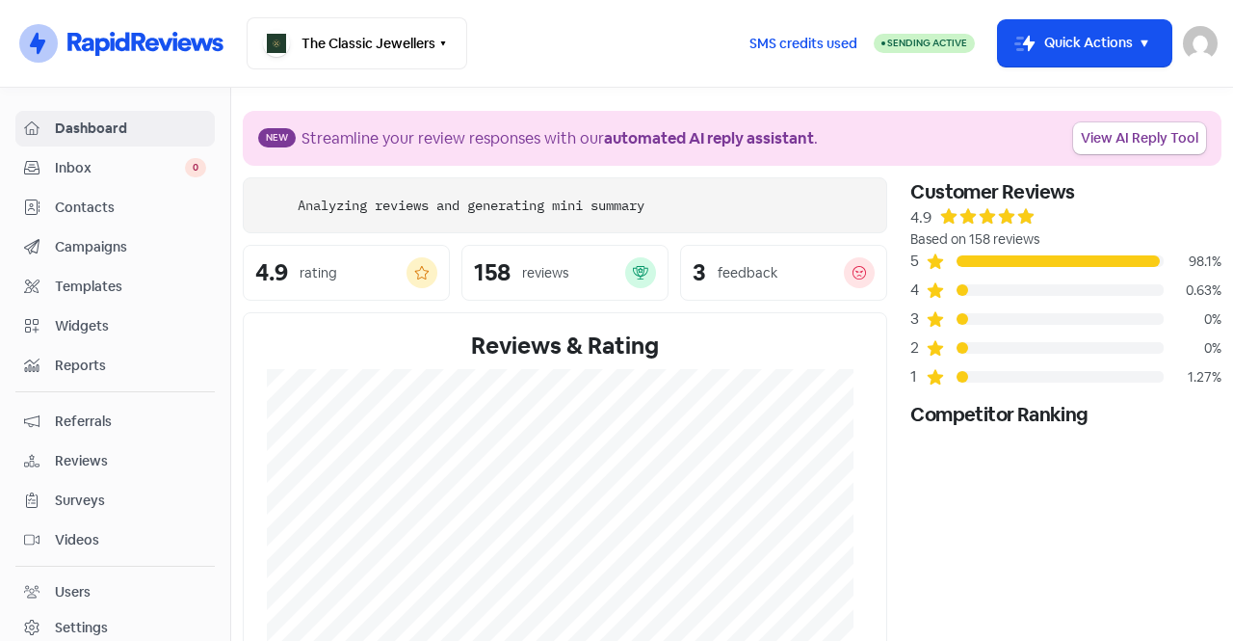
click at [102, 170] on span "Inbox" at bounding box center [120, 168] width 130 height 20
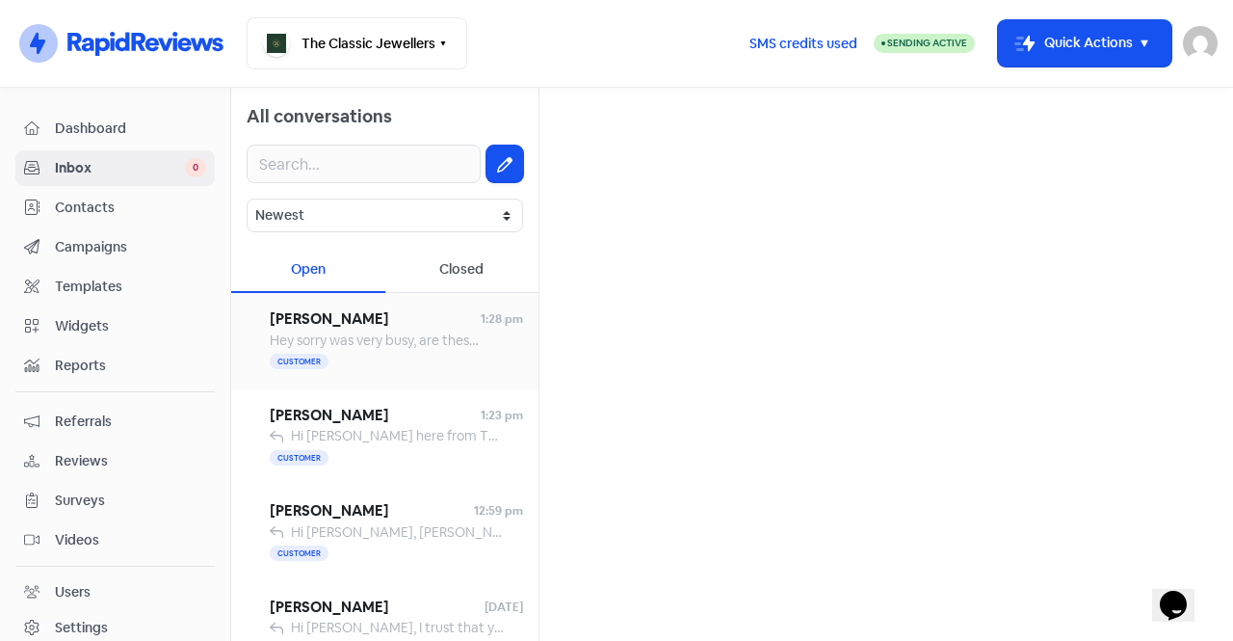
drag, startPoint x: 368, startPoint y: 344, endPoint x: 470, endPoint y: 378, distance: 107.5
click at [367, 340] on span "Hey sorry was very busy, are these fixed prices? I'm not gonna like I'm getting…" at bounding box center [628, 339] width 717 height 17
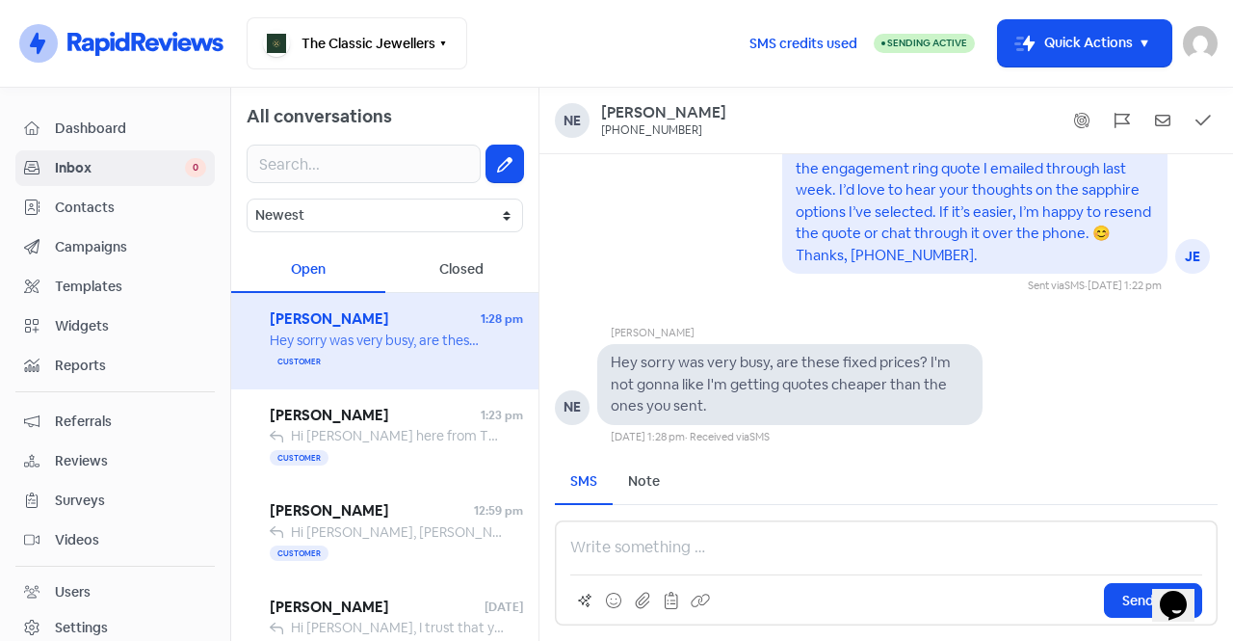
click at [684, 542] on p at bounding box center [886, 547] width 632 height 23
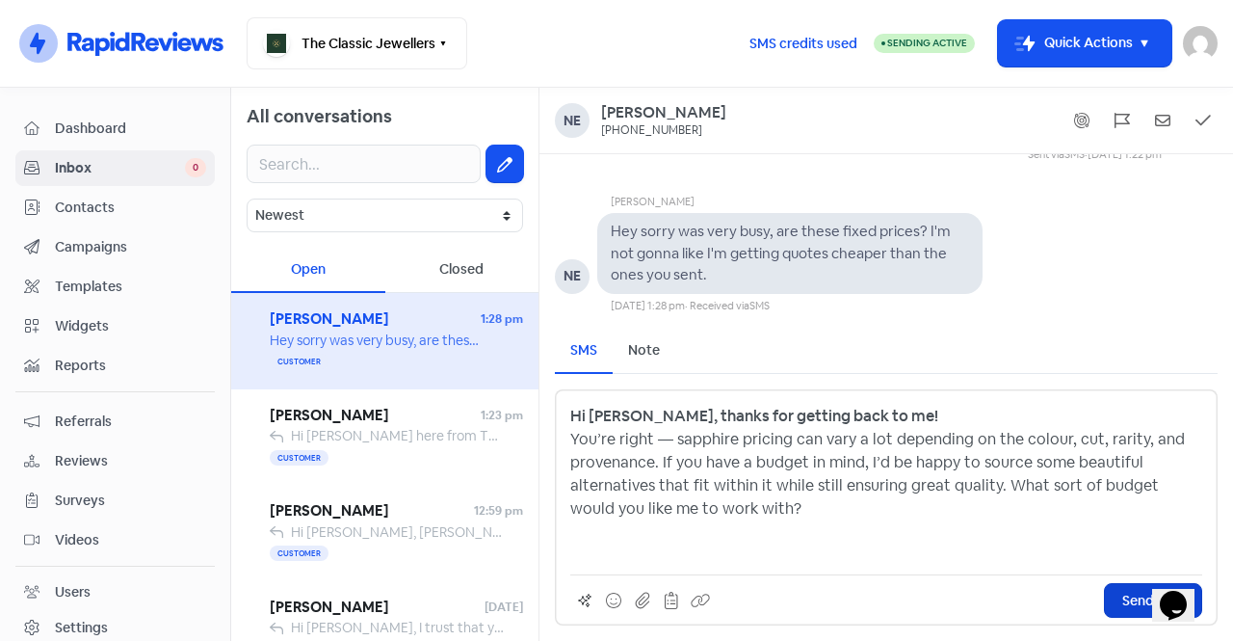
click at [1129, 608] on span "Send SMS" at bounding box center [1153, 600] width 62 height 20
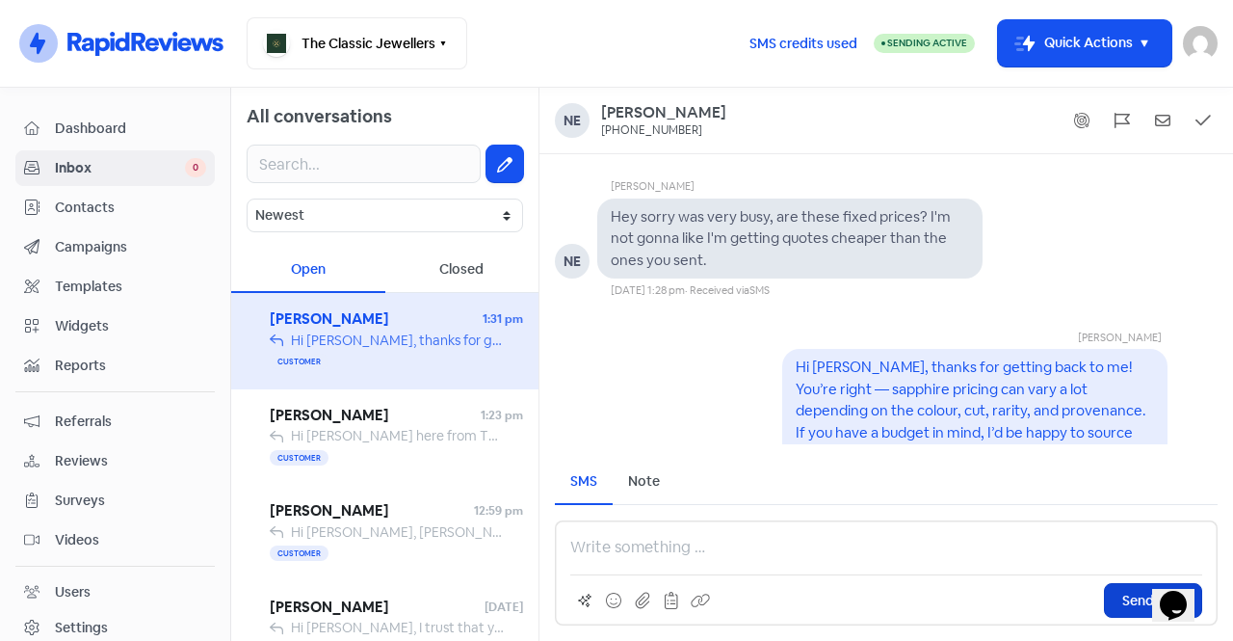
scroll to position [-95, 0]
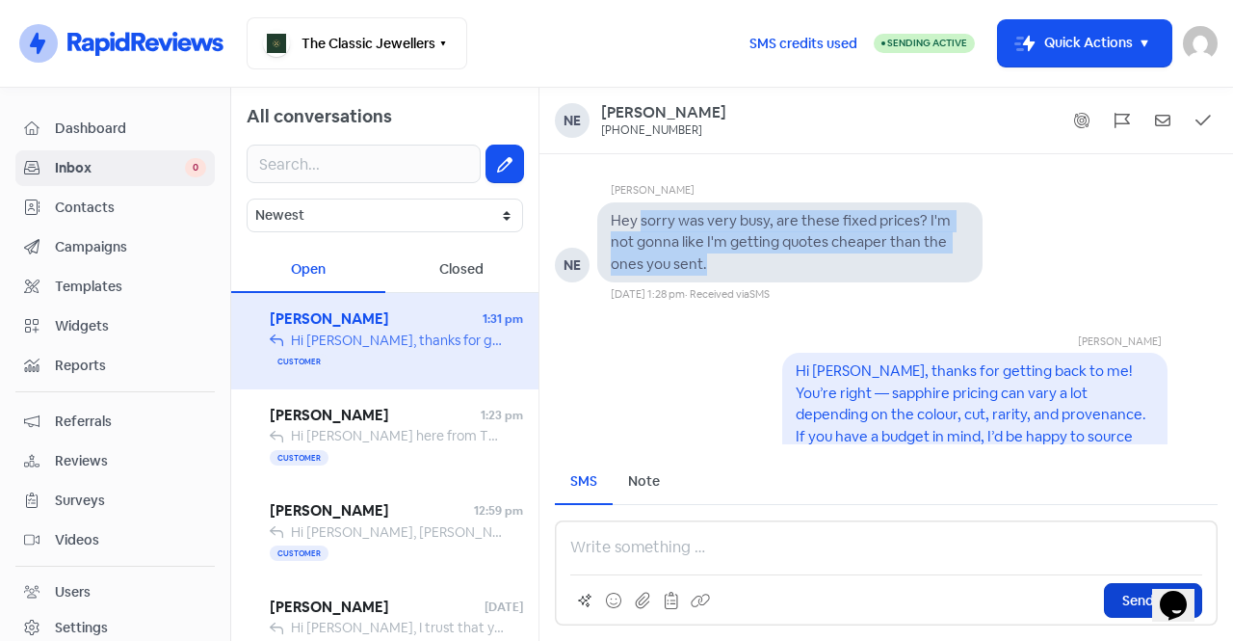
drag, startPoint x: 725, startPoint y: 261, endPoint x: 641, endPoint y: 217, distance: 95.6
click at [642, 217] on div "Hey sorry was very busy, are these fixed prices? I'm not gonna like I'm getting…" at bounding box center [790, 242] width 358 height 65
click at [768, 225] on pre "Hey sorry was very busy, are these fixed prices? I'm not gonna like I'm getting…" at bounding box center [782, 242] width 343 height 62
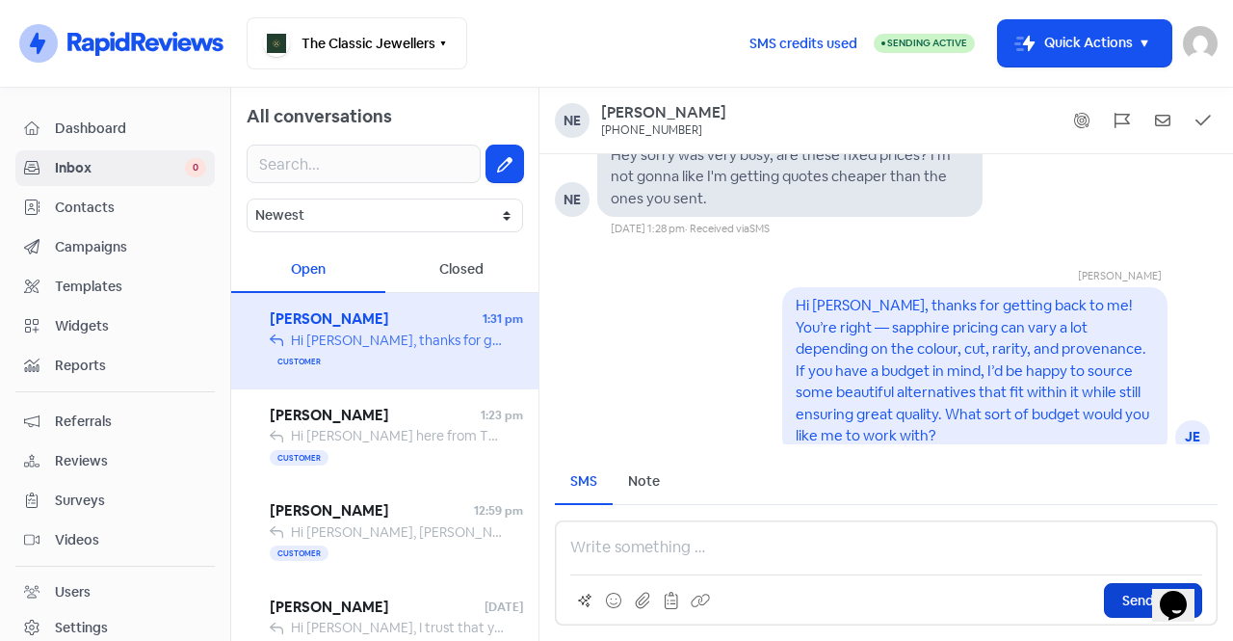
scroll to position [1, 0]
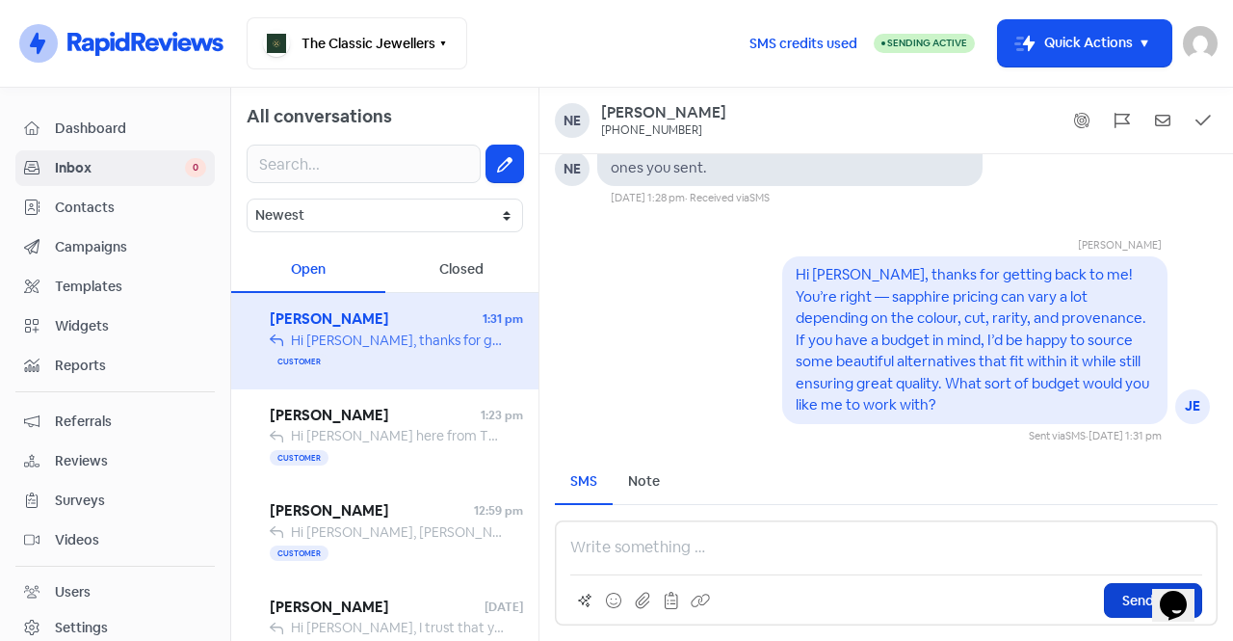
click at [933, 375] on pre "Hi [PERSON_NAME], thanks for getting back to me! You’re right — sapphire pricin…" at bounding box center [974, 339] width 356 height 148
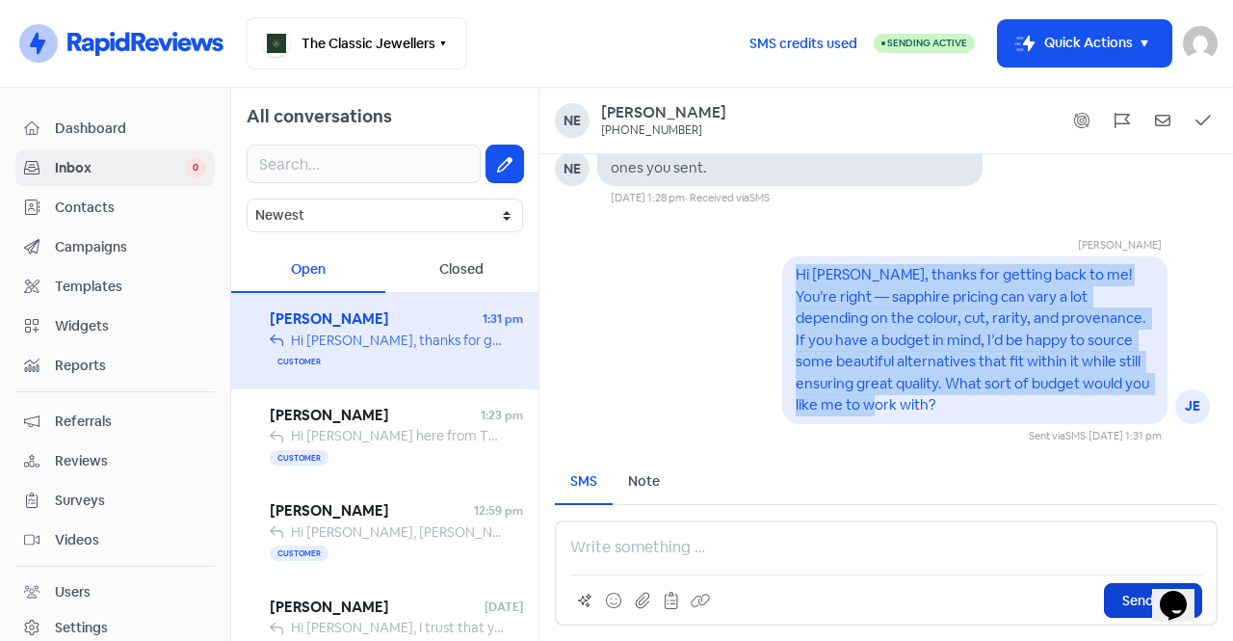
drag, startPoint x: 951, startPoint y: 408, endPoint x: 745, endPoint y: 284, distance: 240.7
click at [745, 284] on div "[PERSON_NAME] JE Hi [PERSON_NAME], thanks for getting back to me! You’re right …" at bounding box center [886, 325] width 694 height 238
click at [760, 279] on div "[PERSON_NAME] JE Hi [PERSON_NAME], thanks for getting back to me! You’re right …" at bounding box center [886, 325] width 694 height 238
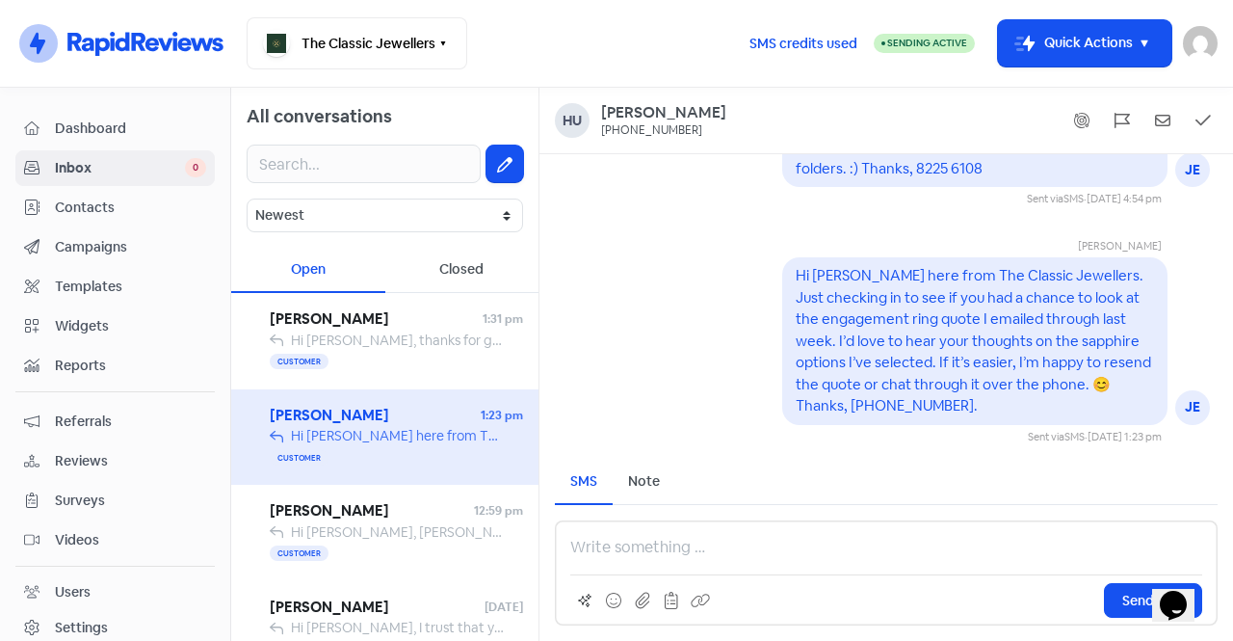
click at [121, 121] on span "Dashboard" at bounding box center [130, 128] width 151 height 20
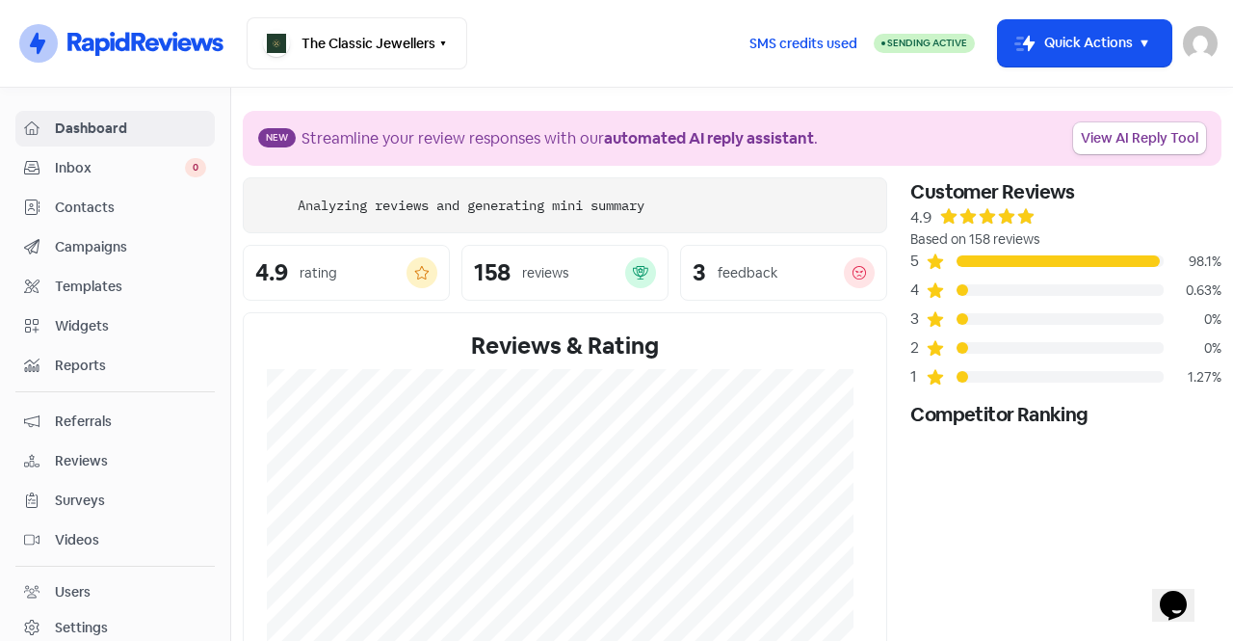
click at [123, 167] on span "Inbox" at bounding box center [120, 168] width 130 height 20
